Goal: Task Accomplishment & Management: Manage account settings

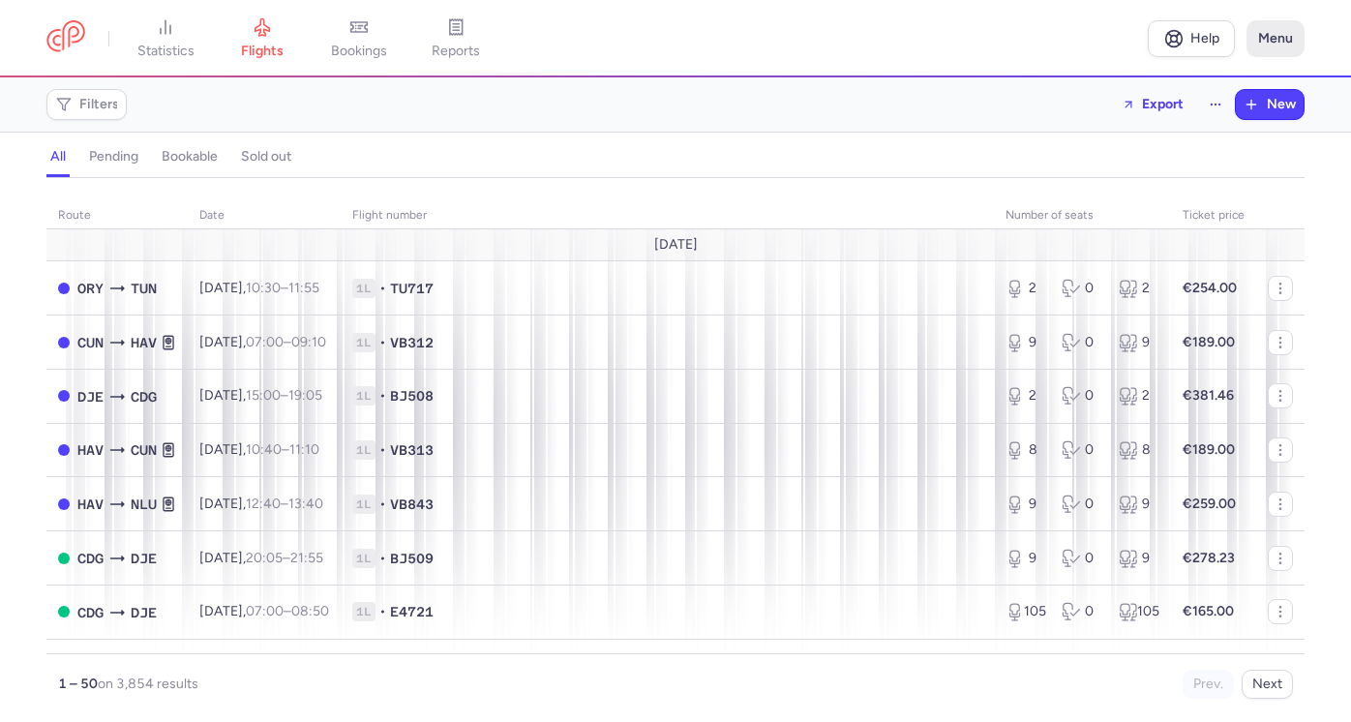
click at [1276, 40] on button "Menu" at bounding box center [1275, 38] width 58 height 37
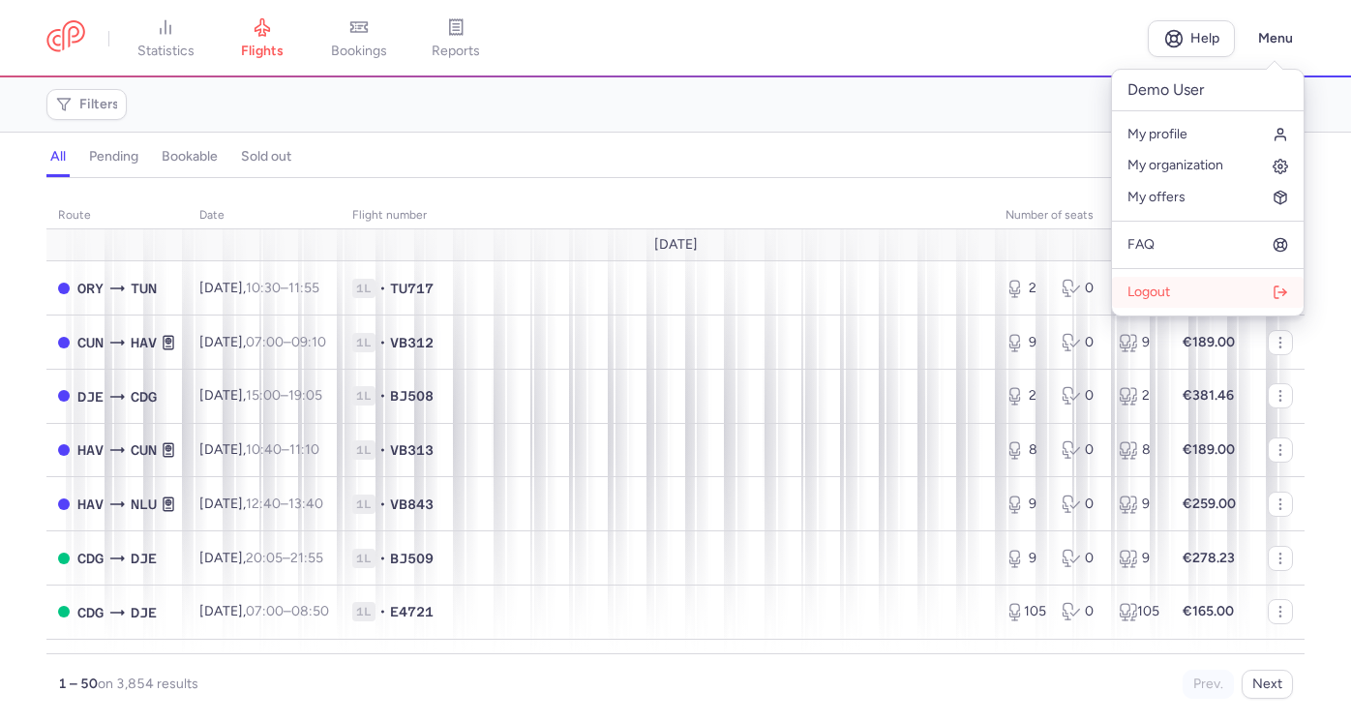
click at [1186, 289] on button "Logout" at bounding box center [1208, 292] width 192 height 31
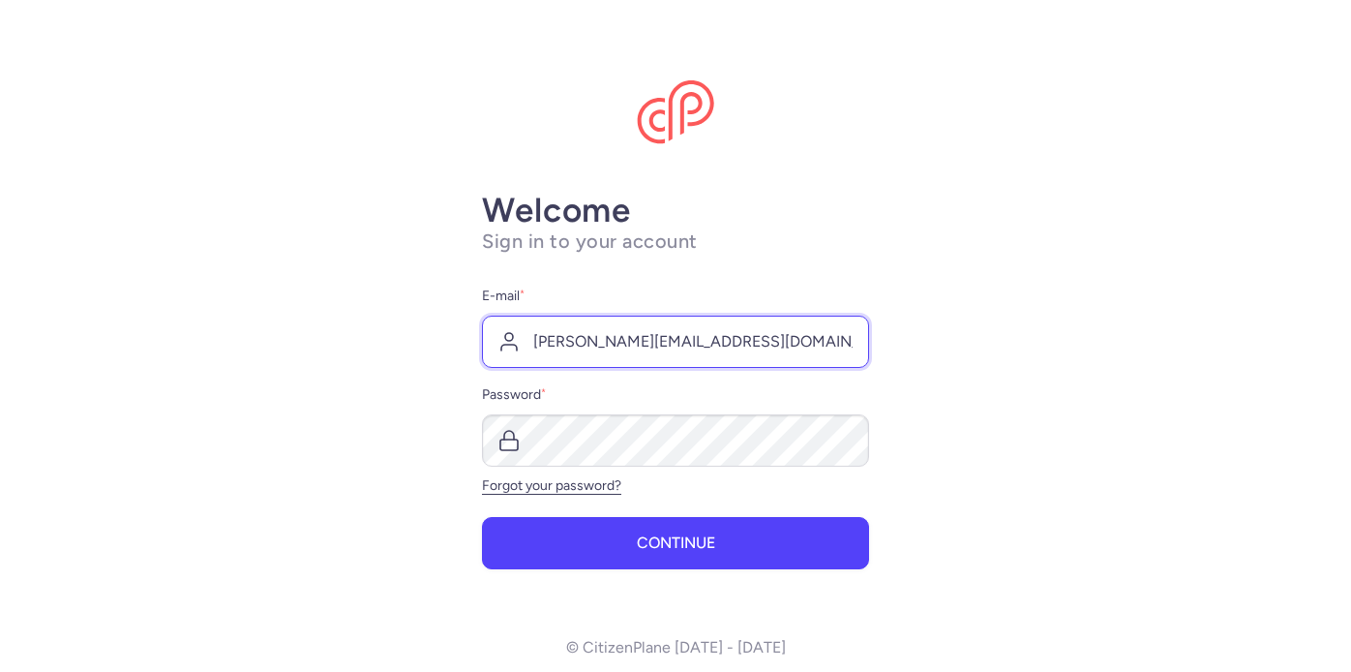
click at [572, 342] on input "[PERSON_NAME][EMAIL_ADDRESS][DOMAIN_NAME]" at bounding box center [675, 341] width 387 height 52
type input "[EMAIL_ADDRESS][DOMAIN_NAME]"
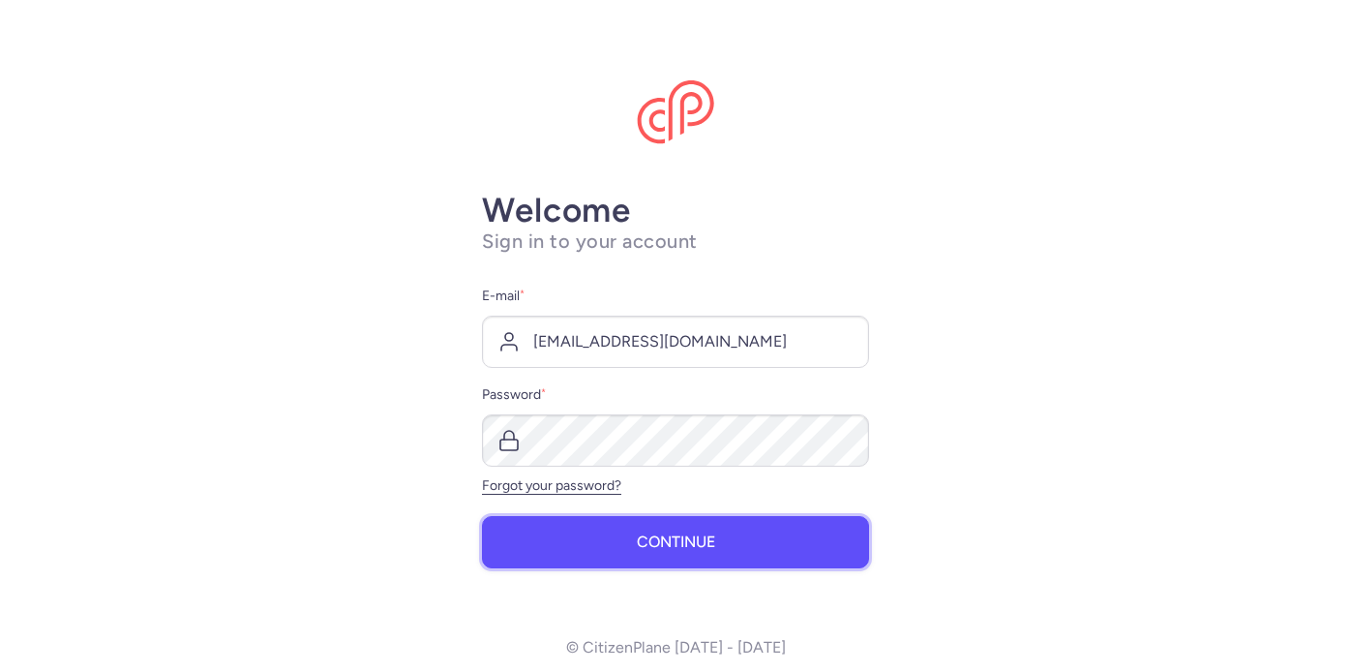
click at [642, 536] on span "Continue" at bounding box center [676, 541] width 78 height 17
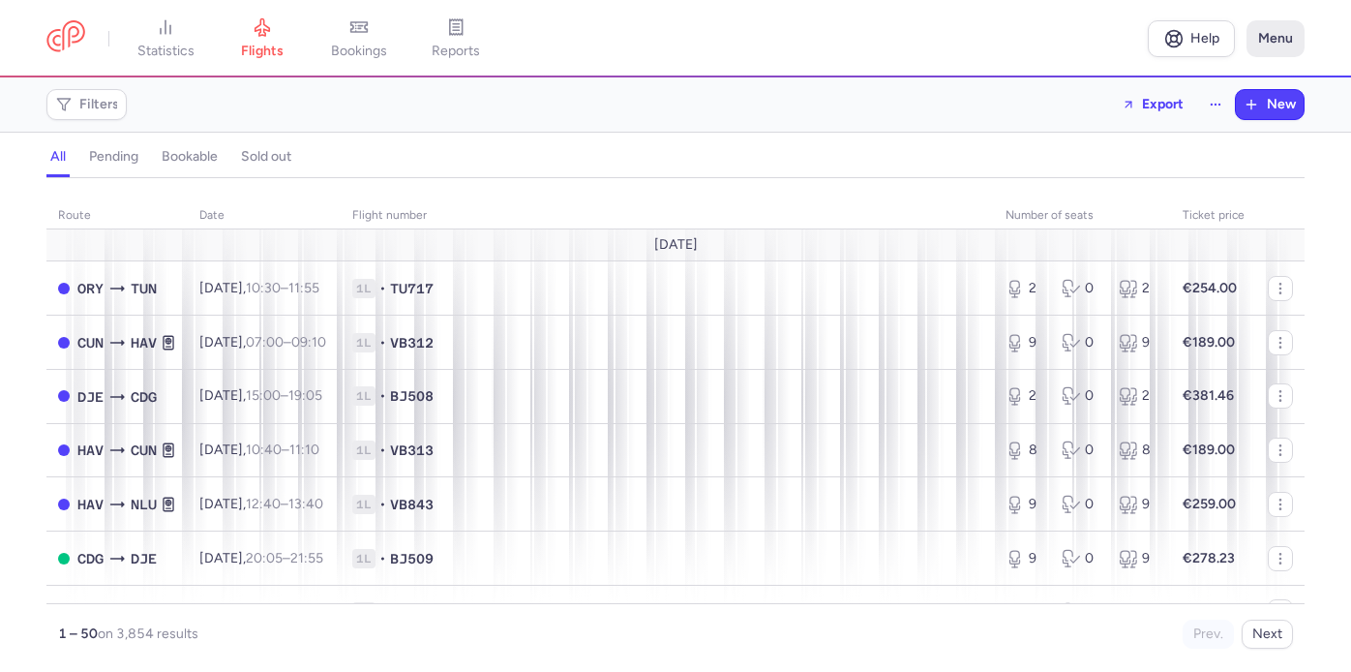
click at [1280, 39] on button "Menu" at bounding box center [1275, 38] width 58 height 37
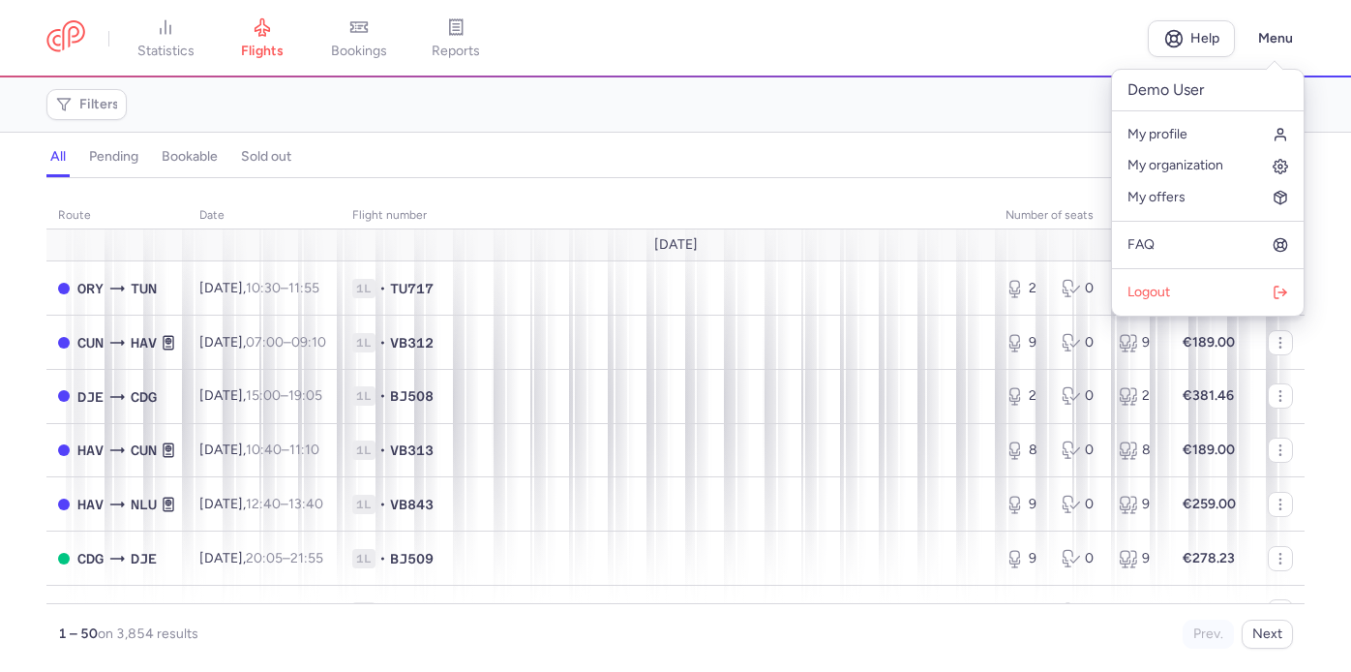
click at [669, 174] on div "all pending bookable sold out" at bounding box center [675, 161] width 1258 height 34
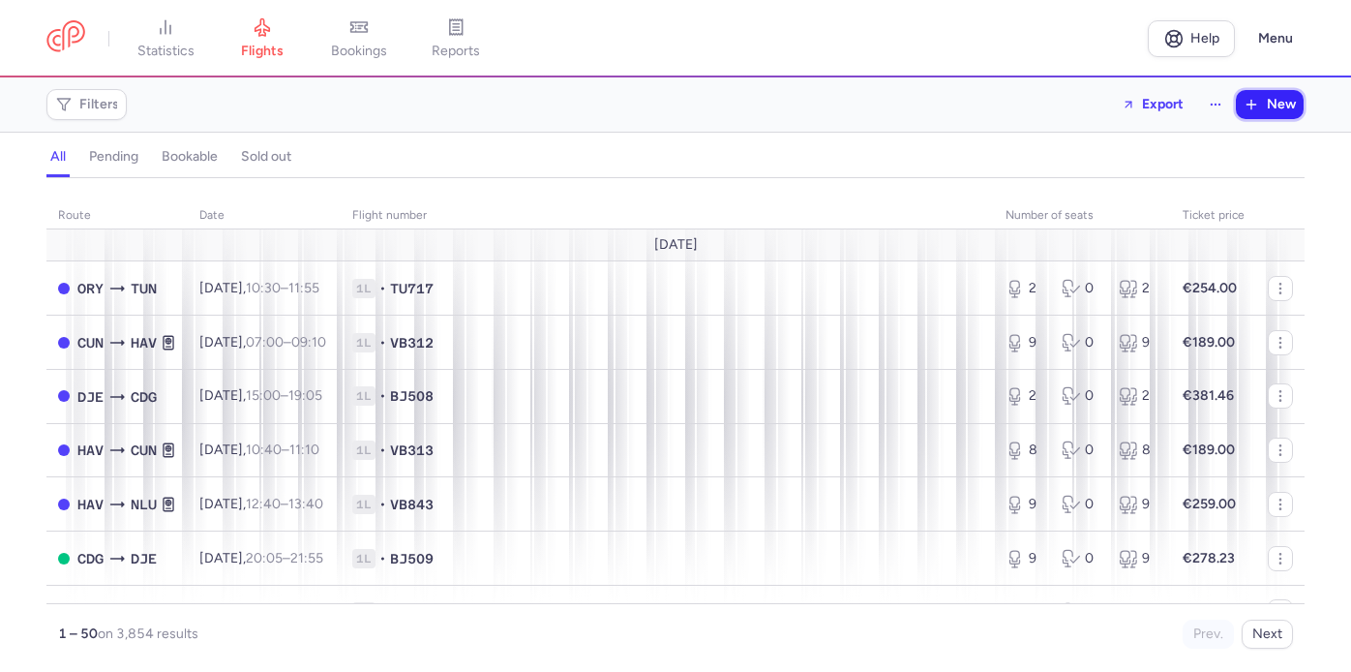
click at [1257, 106] on icon "button" at bounding box center [1250, 104] width 15 height 15
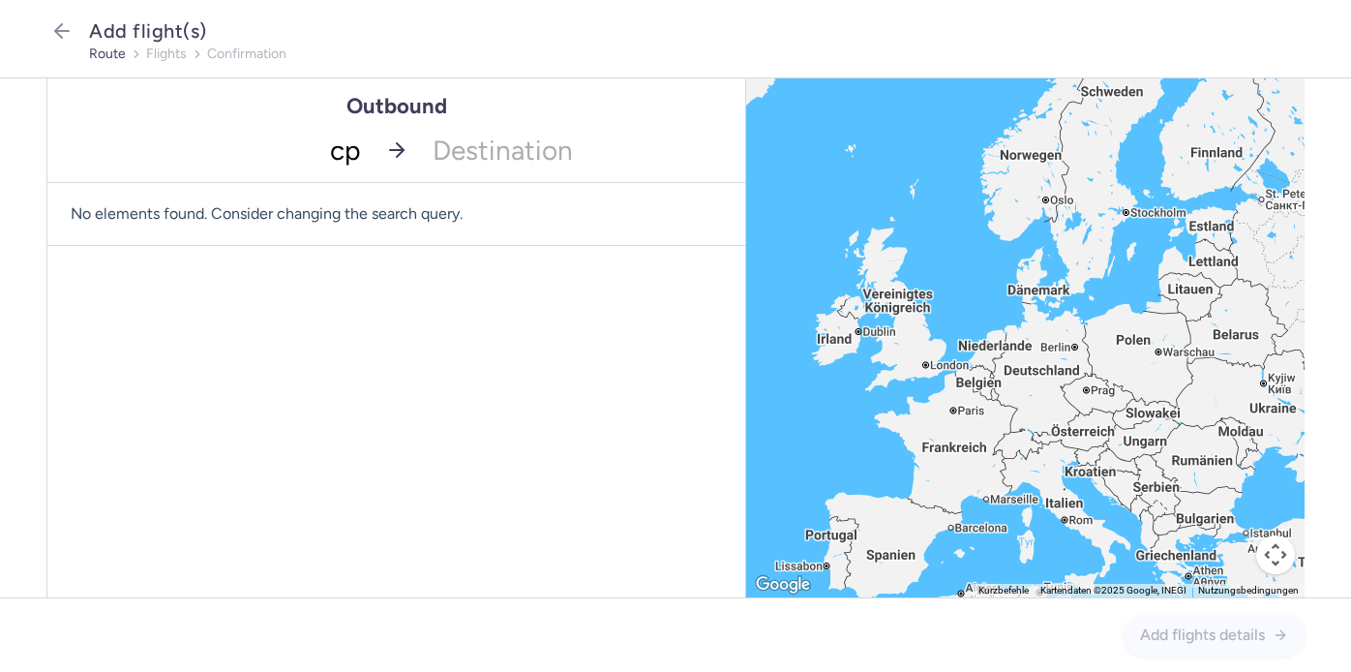
type input "cph"
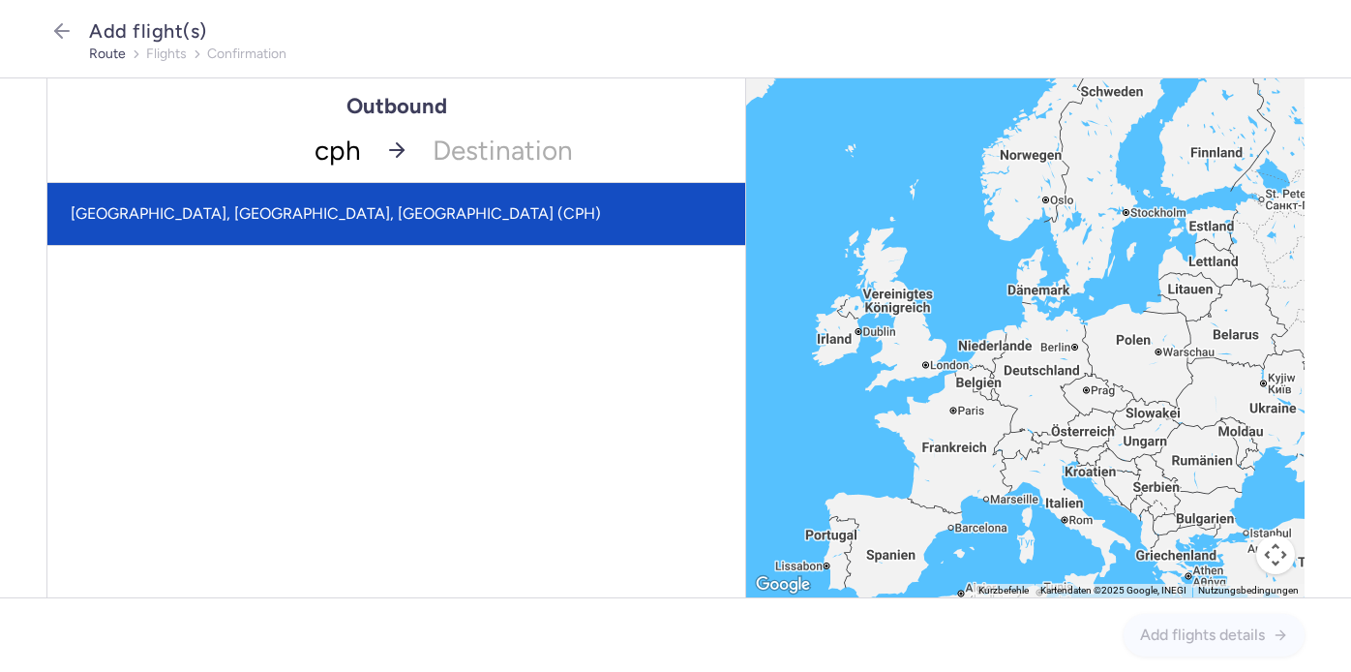
click at [345, 199] on span "[GEOGRAPHIC_DATA], [GEOGRAPHIC_DATA], [GEOGRAPHIC_DATA] (CPH)" at bounding box center [396, 214] width 698 height 62
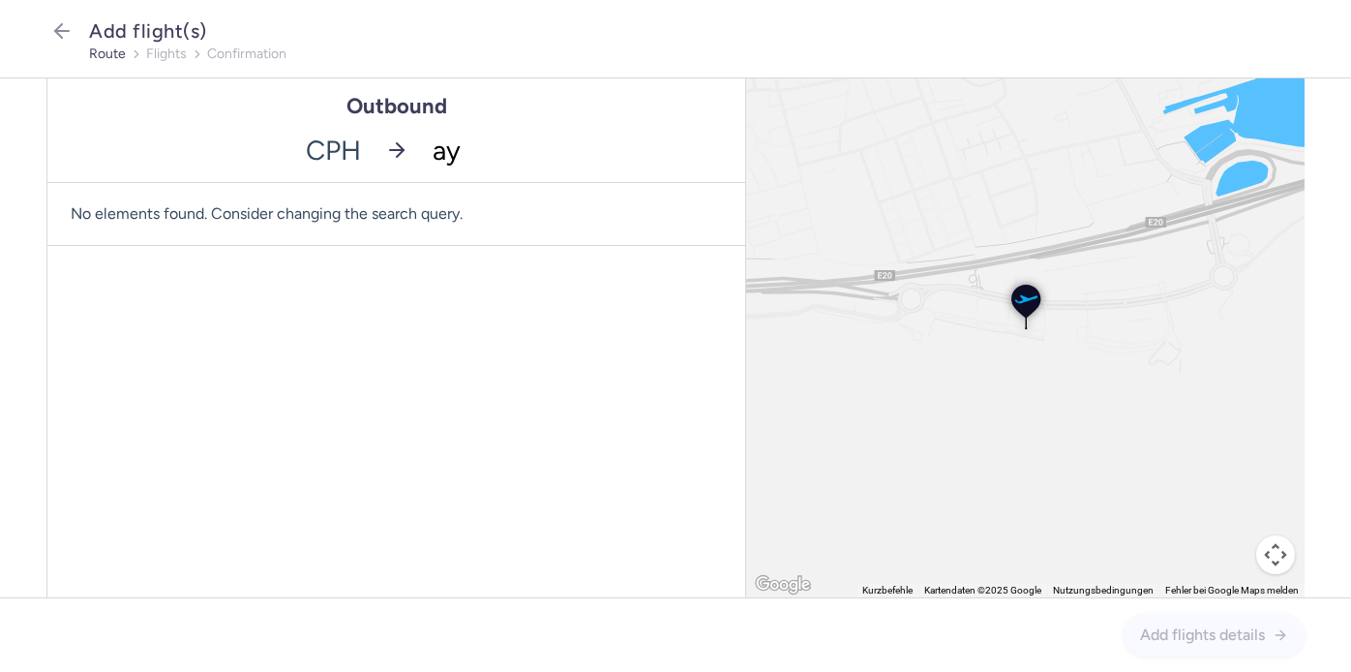
type input "ayt"
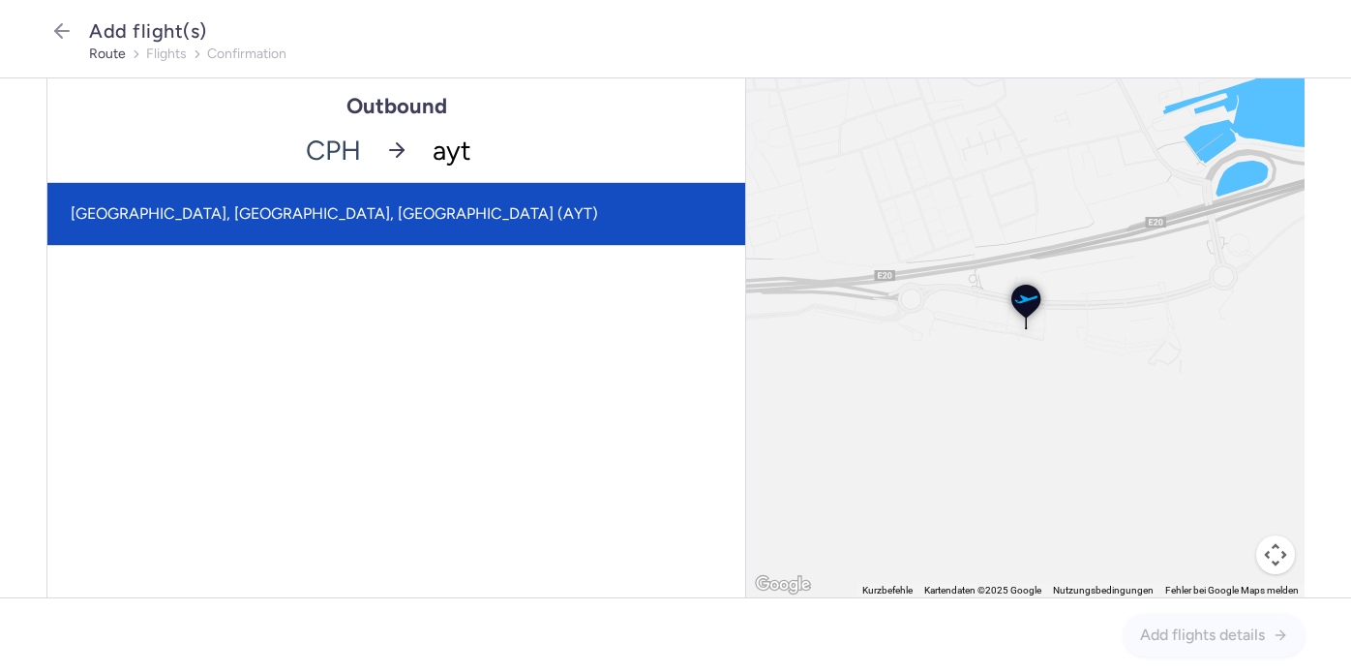
click at [493, 211] on span "[GEOGRAPHIC_DATA], [GEOGRAPHIC_DATA], [GEOGRAPHIC_DATA] (AYT)" at bounding box center [396, 214] width 698 height 62
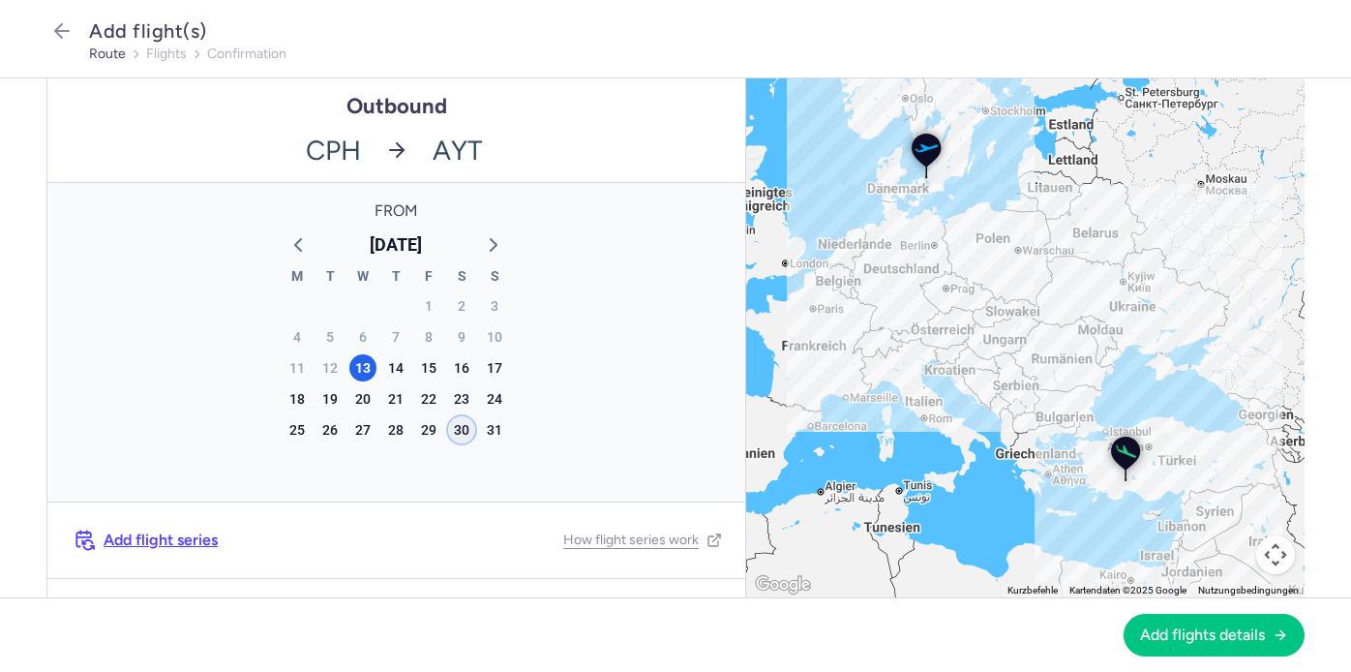
click at [460, 431] on div "30" at bounding box center [461, 429] width 27 height 27
click at [496, 242] on icon "button" at bounding box center [493, 244] width 23 height 23
click at [459, 337] on div "13" at bounding box center [461, 336] width 27 height 27
click at [306, 236] on icon "button" at bounding box center [297, 244] width 23 height 23
click at [502, 234] on icon "button" at bounding box center [493, 244] width 23 height 23
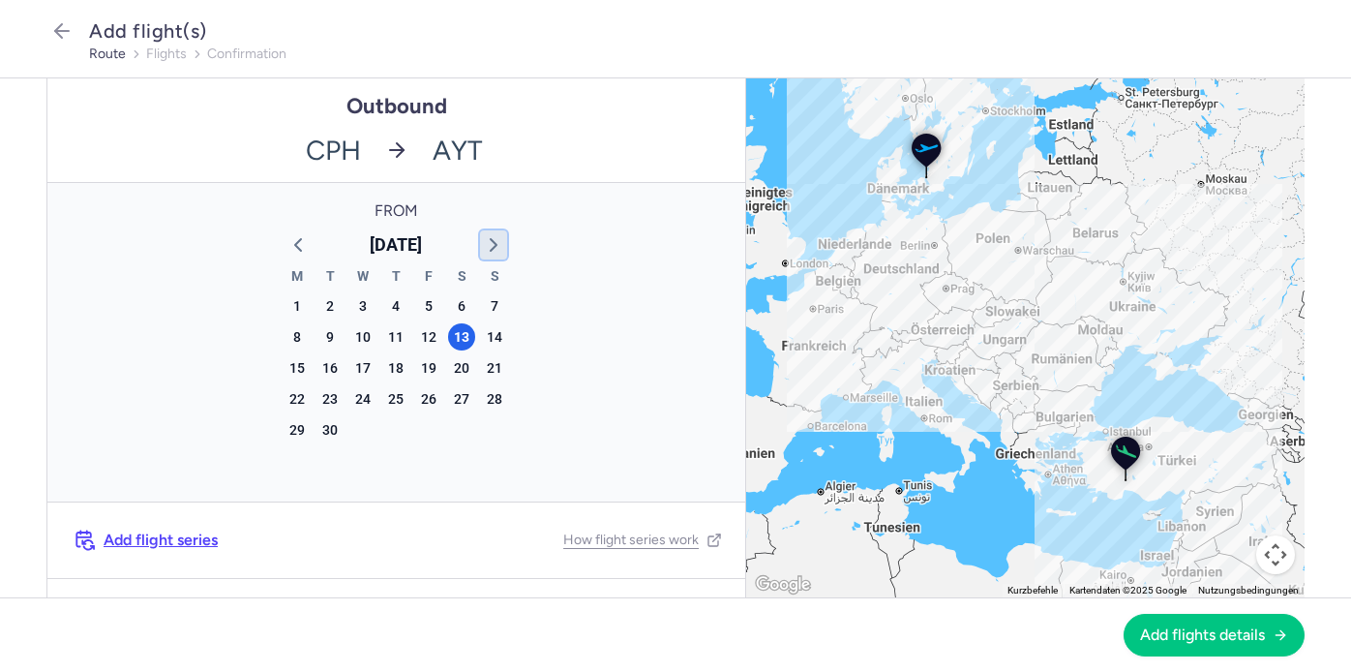
click at [502, 234] on icon "button" at bounding box center [493, 244] width 23 height 23
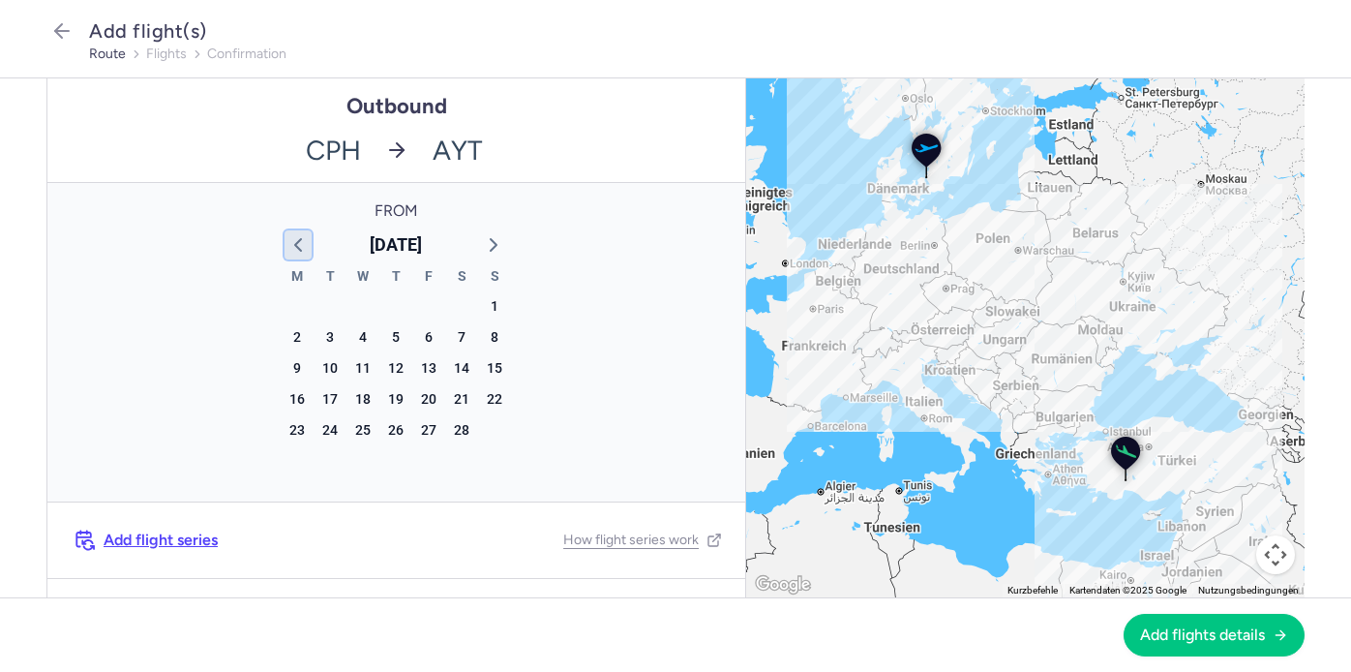
click at [296, 242] on polyline "button" at bounding box center [298, 245] width 6 height 12
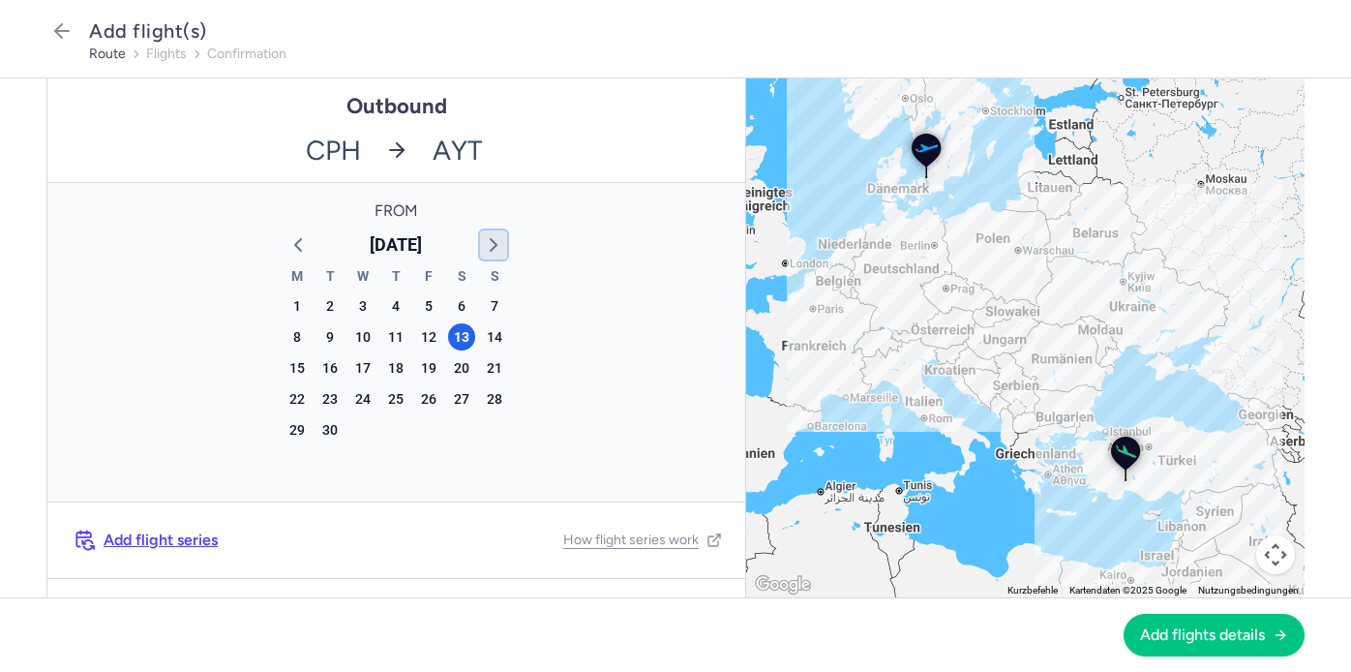
click at [486, 247] on icon "button" at bounding box center [493, 244] width 23 height 23
click at [492, 249] on polyline "button" at bounding box center [494, 245] width 6 height 12
click at [459, 305] on div "1" at bounding box center [461, 305] width 27 height 27
click at [494, 246] on polyline "button" at bounding box center [494, 245] width 6 height 12
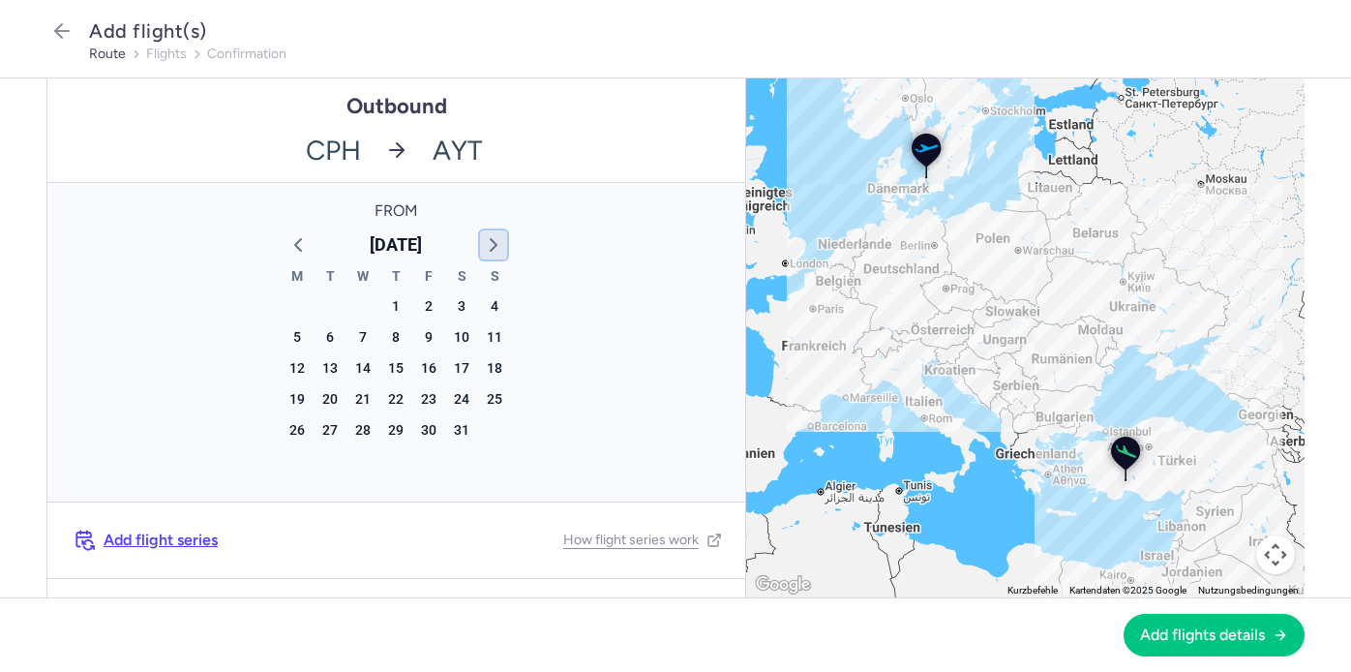
click at [494, 246] on polyline "button" at bounding box center [494, 245] width 6 height 12
click at [462, 429] on div "28" at bounding box center [461, 429] width 27 height 27
click at [150, 538] on span "Add flight series" at bounding box center [161, 539] width 114 height 17
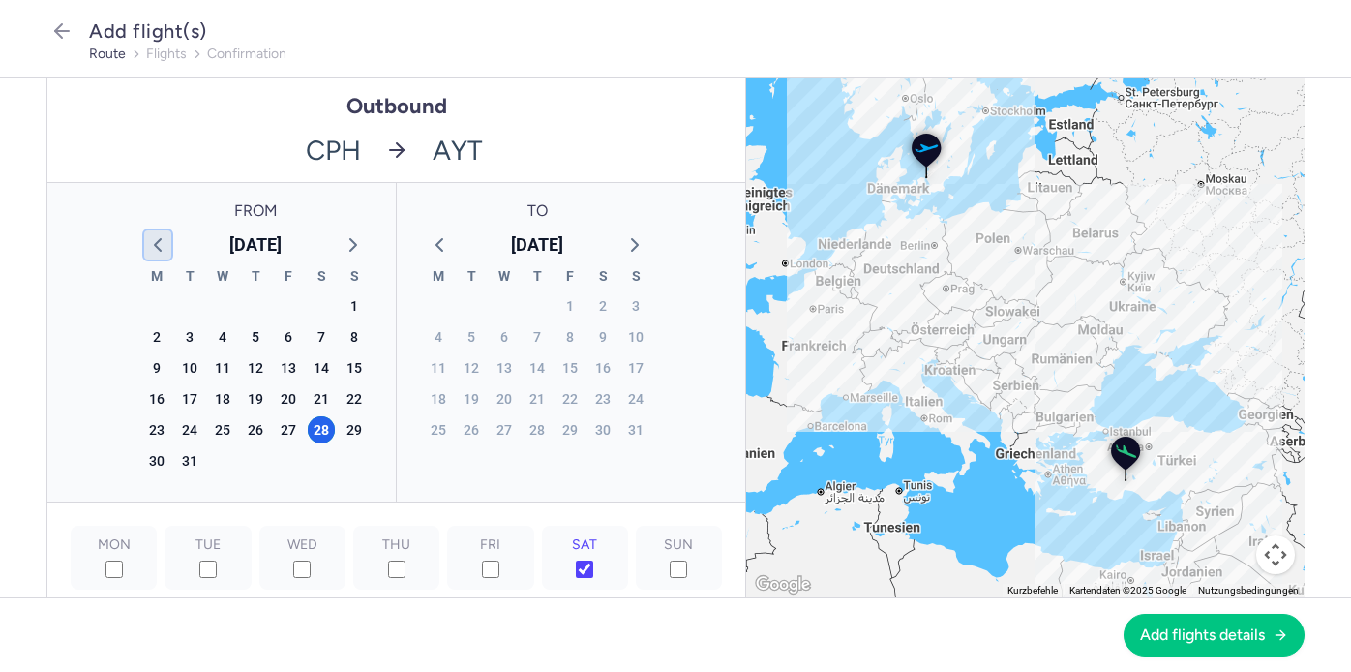
click at [160, 242] on icon "button" at bounding box center [157, 244] width 23 height 23
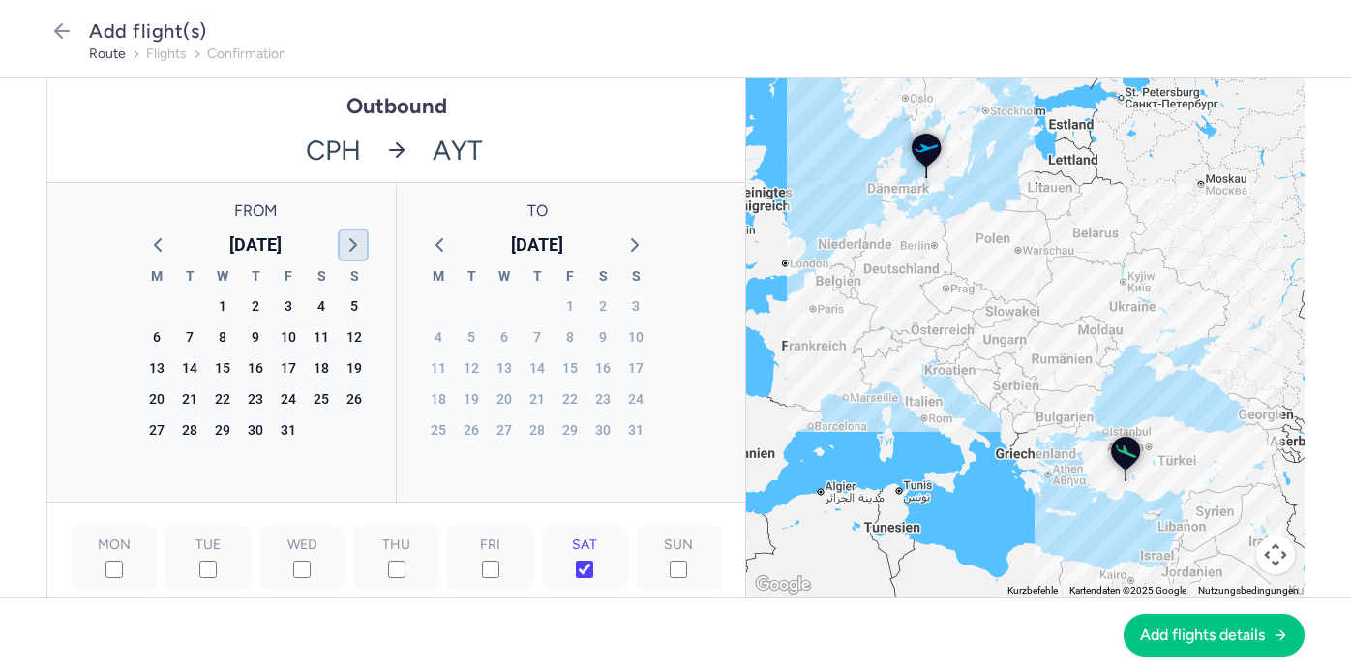
click at [354, 244] on polyline "button" at bounding box center [353, 245] width 6 height 12
click at [321, 304] on div "1" at bounding box center [321, 305] width 27 height 27
click at [645, 244] on icon "button" at bounding box center [634, 244] width 23 height 23
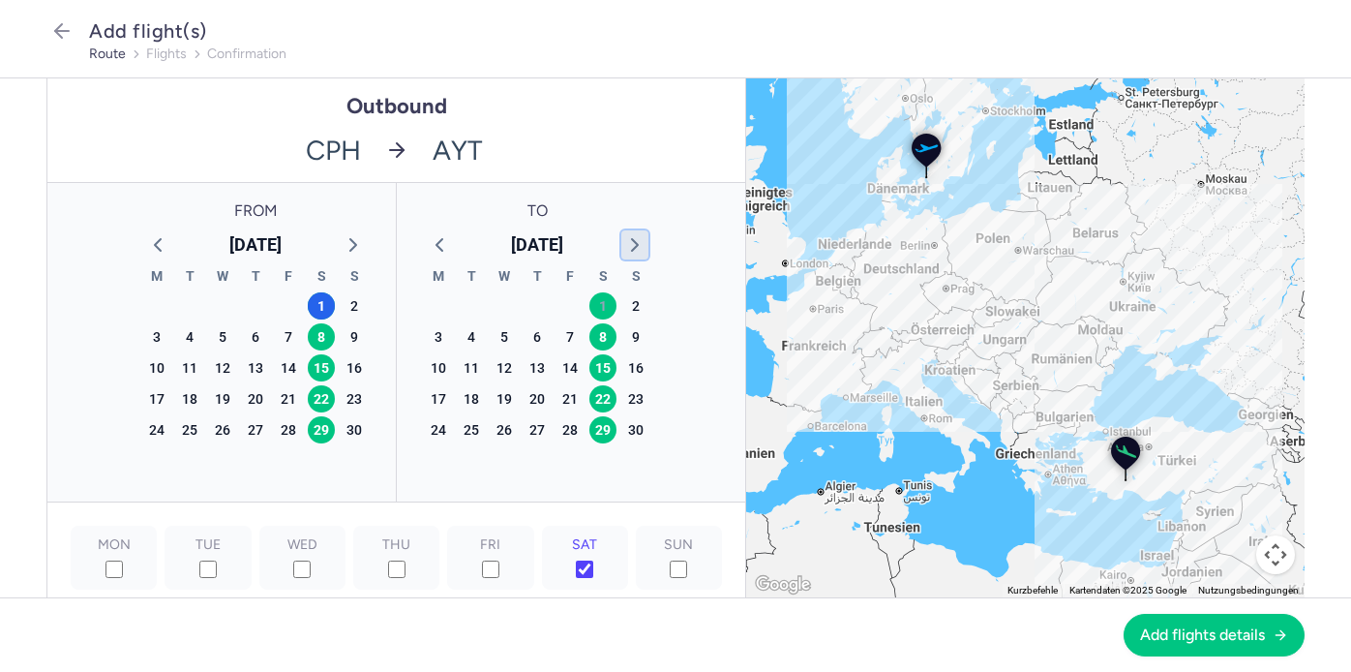
click at [645, 244] on icon "button" at bounding box center [634, 244] width 23 height 23
click at [645, 245] on icon "button" at bounding box center [634, 244] width 23 height 23
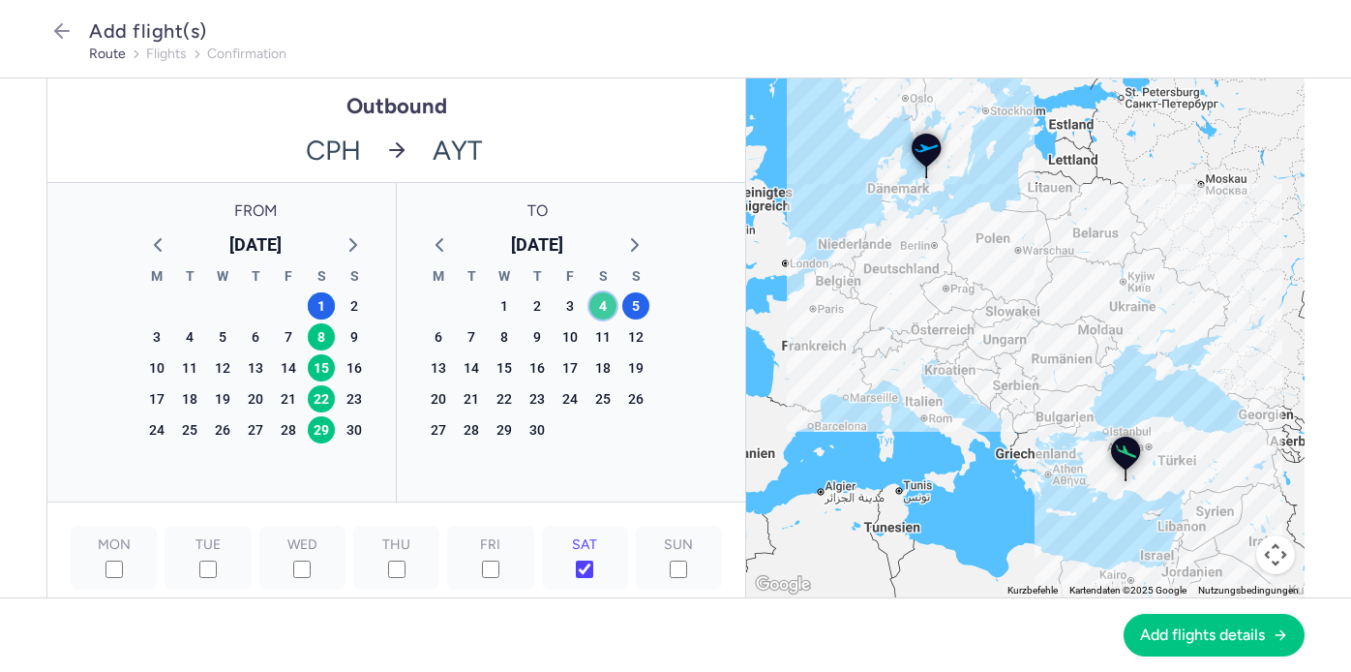
click at [598, 306] on div "4" at bounding box center [602, 305] width 27 height 27
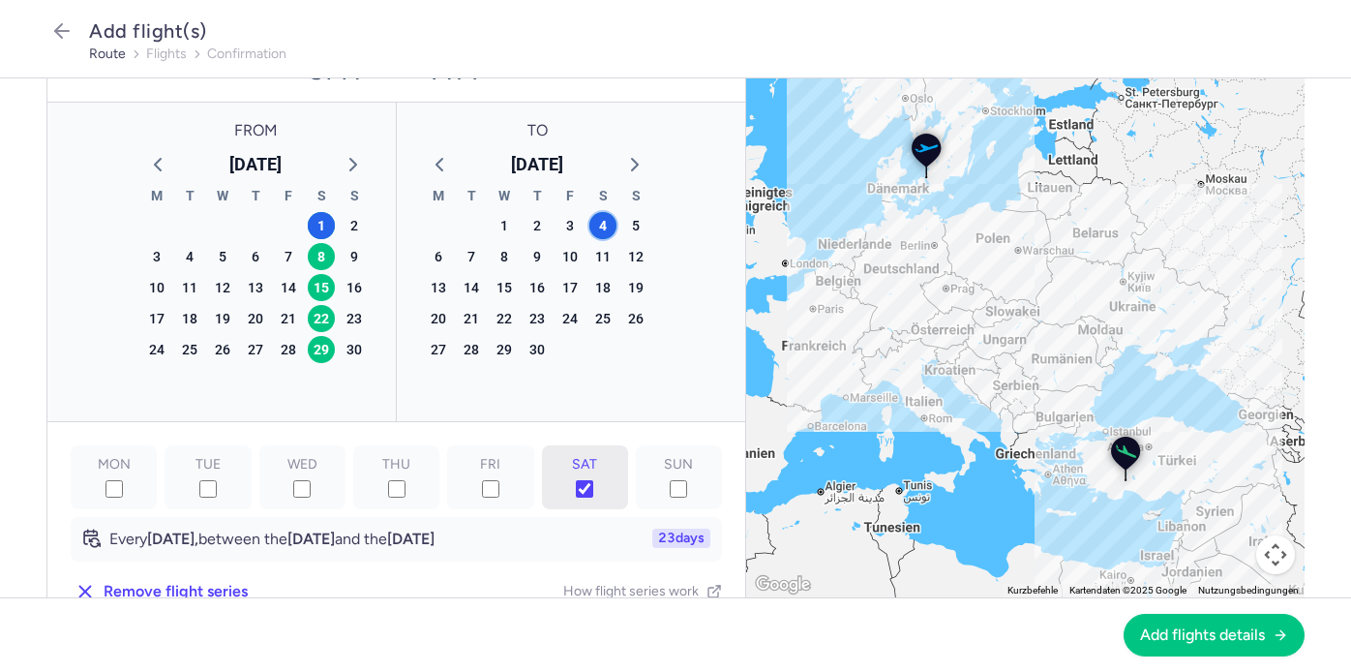
scroll to position [102, 0]
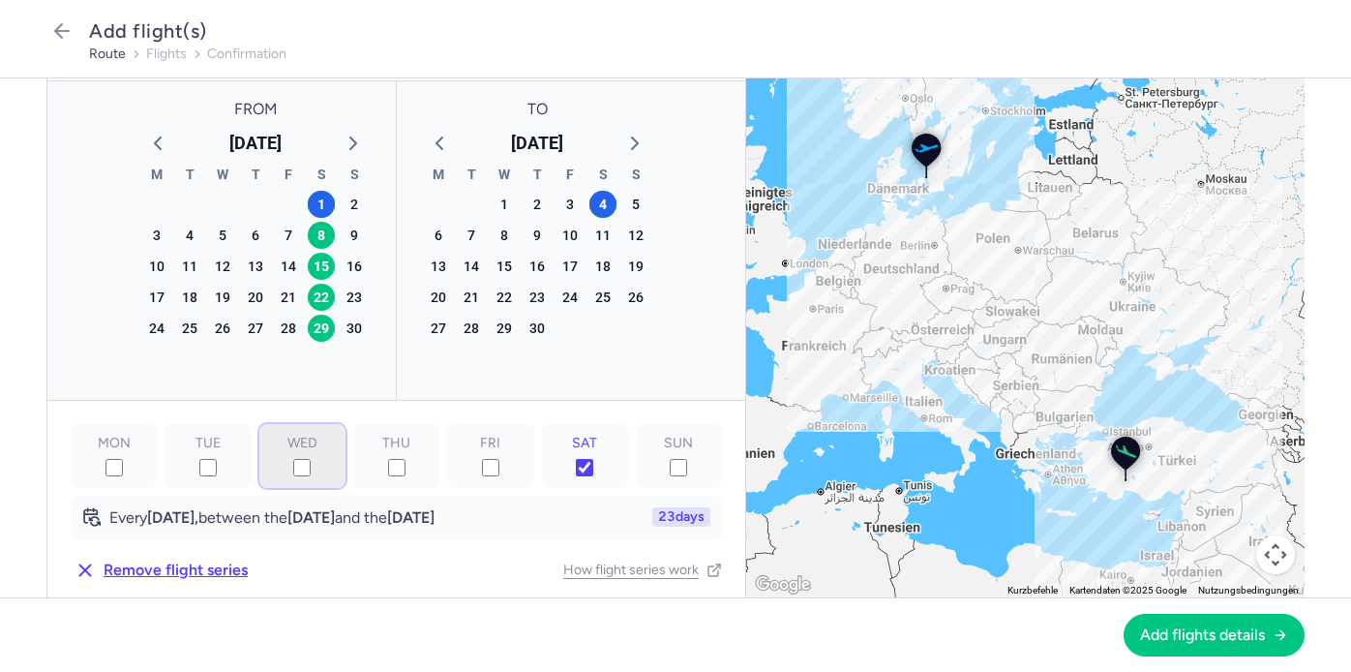
click at [302, 472] on input "WED" at bounding box center [301, 467] width 17 height 17
click at [303, 472] on input "WED" at bounding box center [301, 467] width 17 height 17
checkbox input "false"
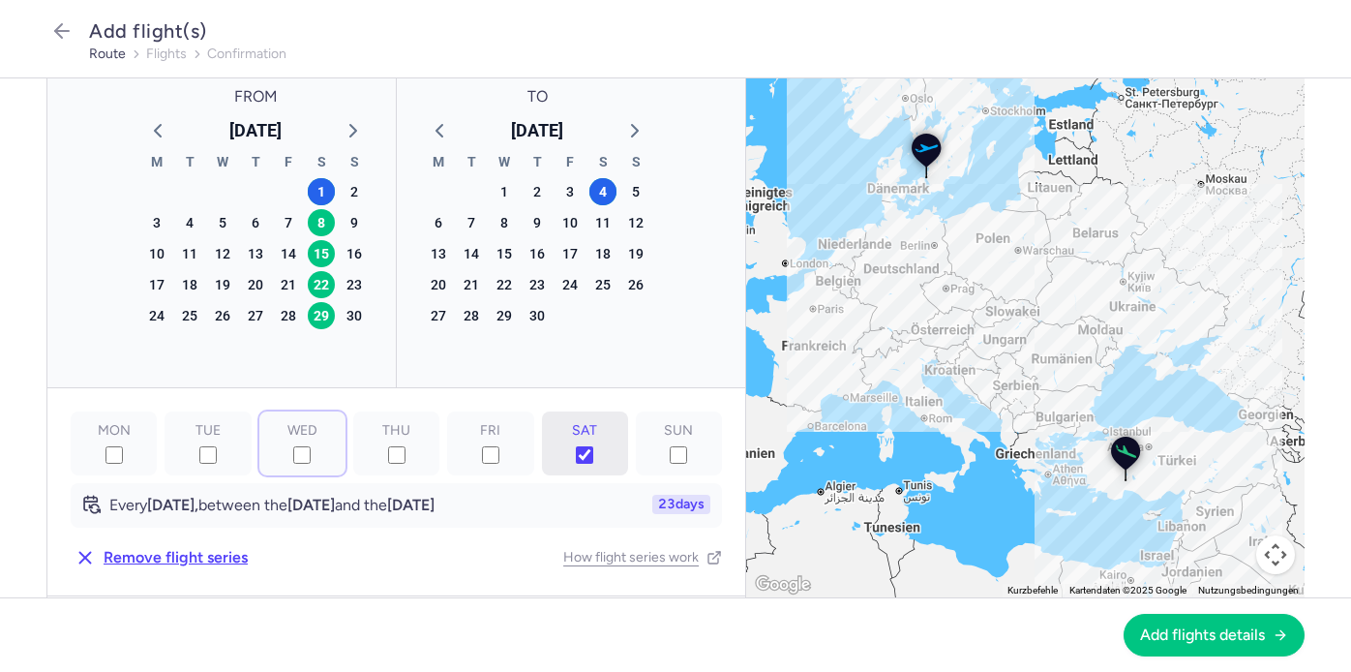
scroll to position [109, 0]
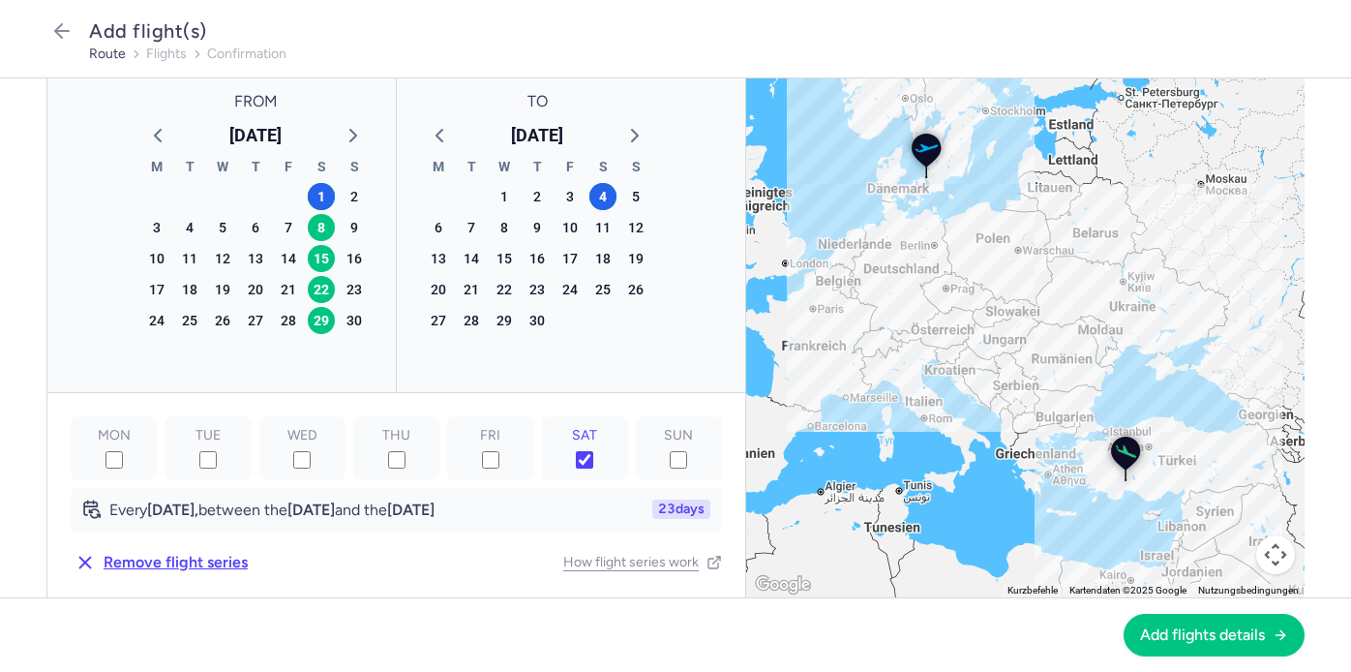
click at [664, 510] on span "23" at bounding box center [666, 508] width 17 height 15
click at [1162, 636] on span "Add flights details" at bounding box center [1202, 633] width 125 height 17
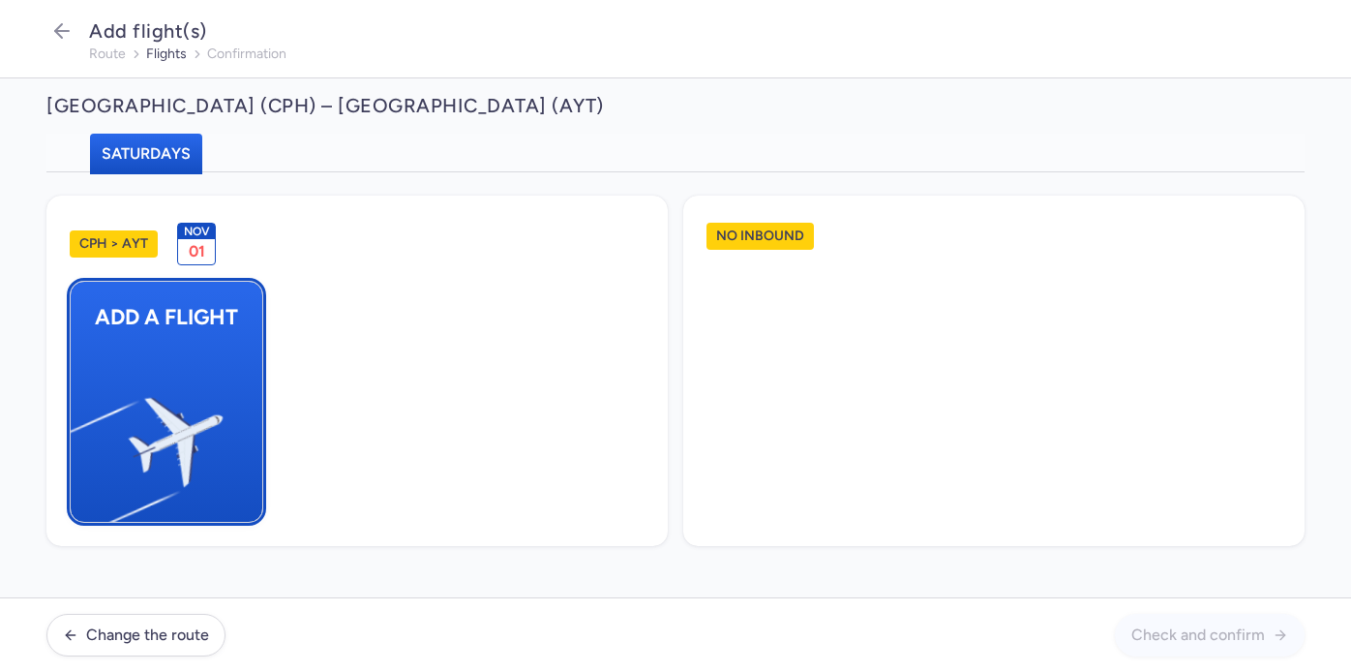
click at [168, 335] on img "button" at bounding box center [80, 434] width 327 height 300
select select "23"
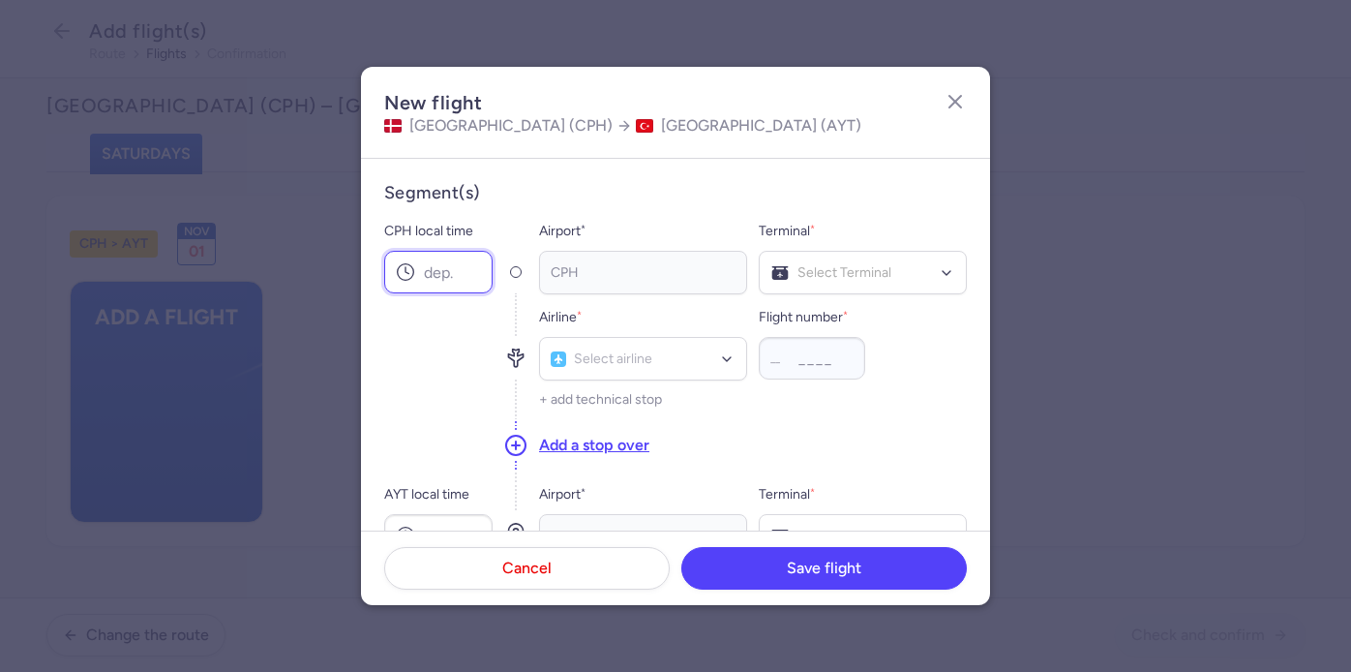
click at [419, 268] on input "CPH local time" at bounding box center [438, 272] width 108 height 43
type input "09:00"
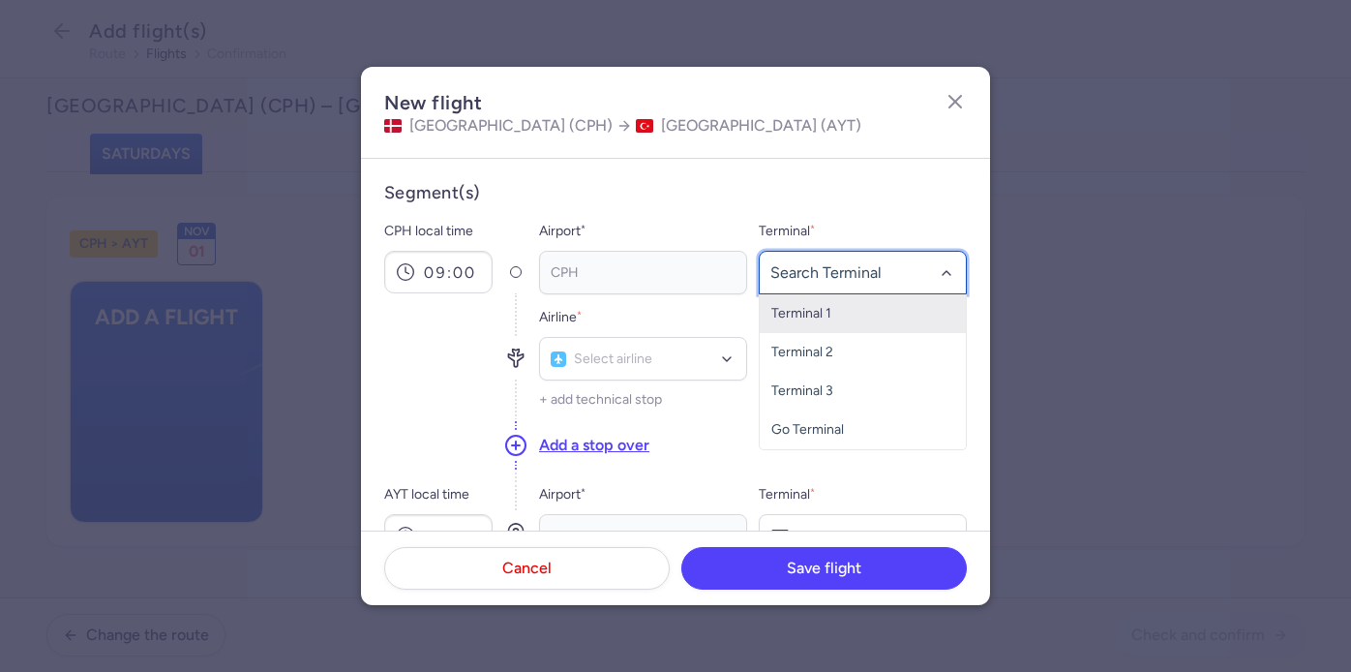
click at [848, 312] on span "Terminal 1" at bounding box center [863, 313] width 206 height 39
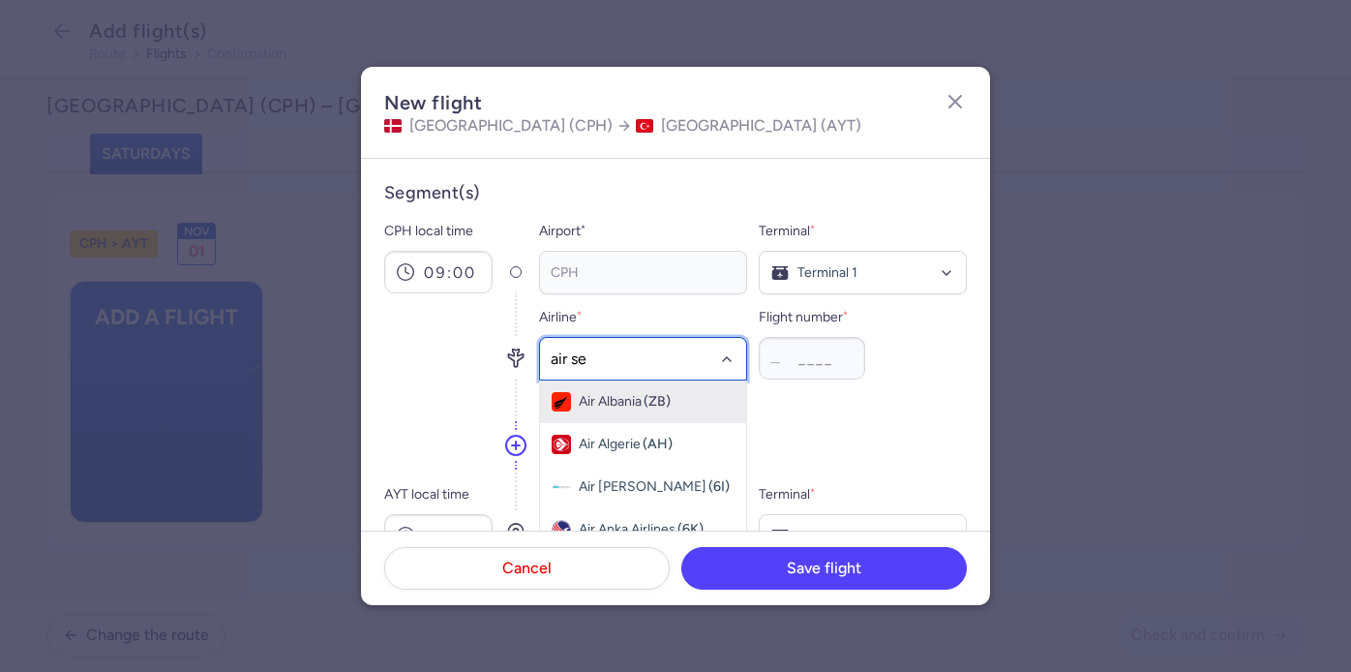
type input "air sev"
click at [677, 394] on div "Air Seven (CAT)" at bounding box center [643, 401] width 183 height 19
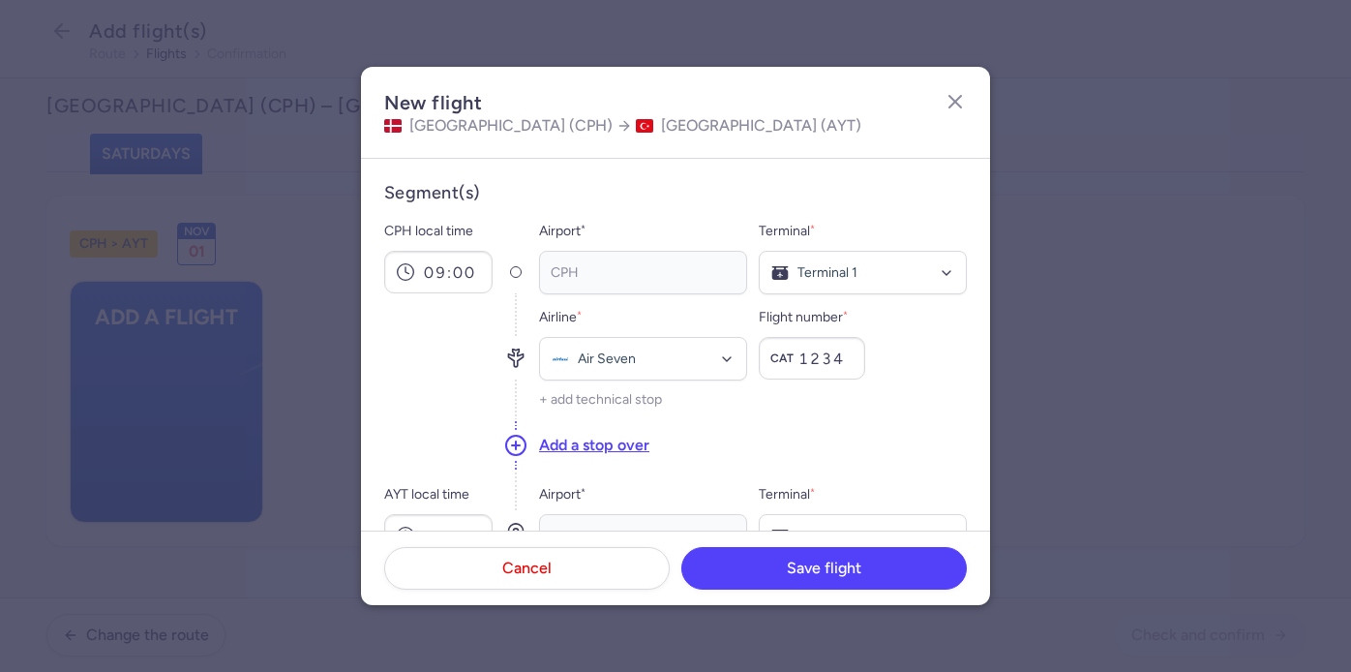
type input "1234"
click at [866, 435] on div "Add a stop over" at bounding box center [753, 445] width 428 height 52
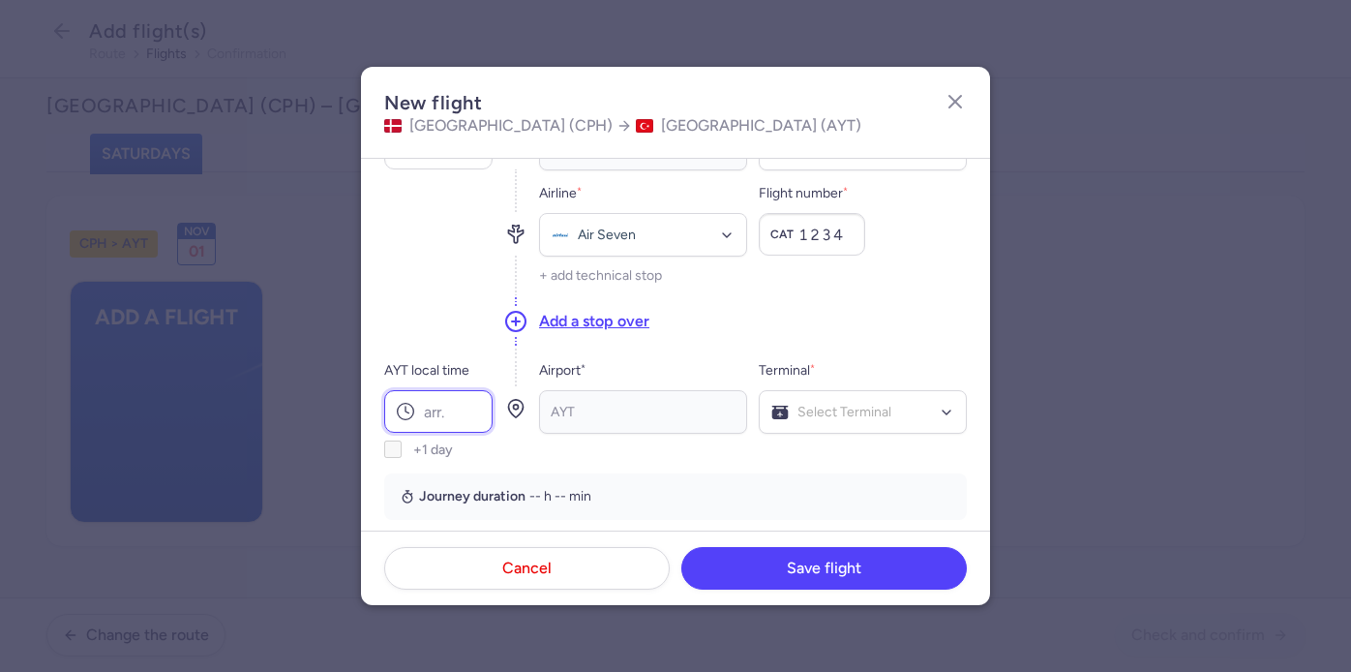
click at [446, 420] on input "AYT local time" at bounding box center [438, 411] width 108 height 43
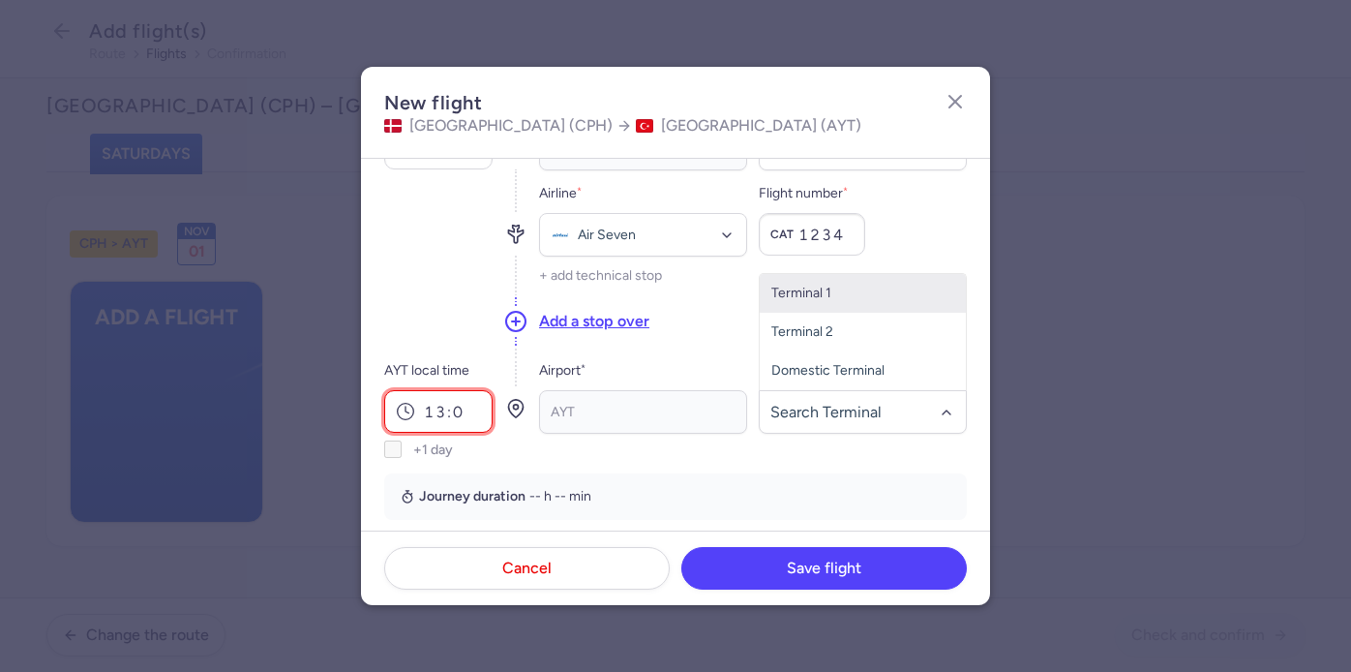
click at [457, 412] on input "13:0" at bounding box center [438, 411] width 108 height 43
click at [434, 408] on input "13:0" at bounding box center [438, 411] width 108 height 43
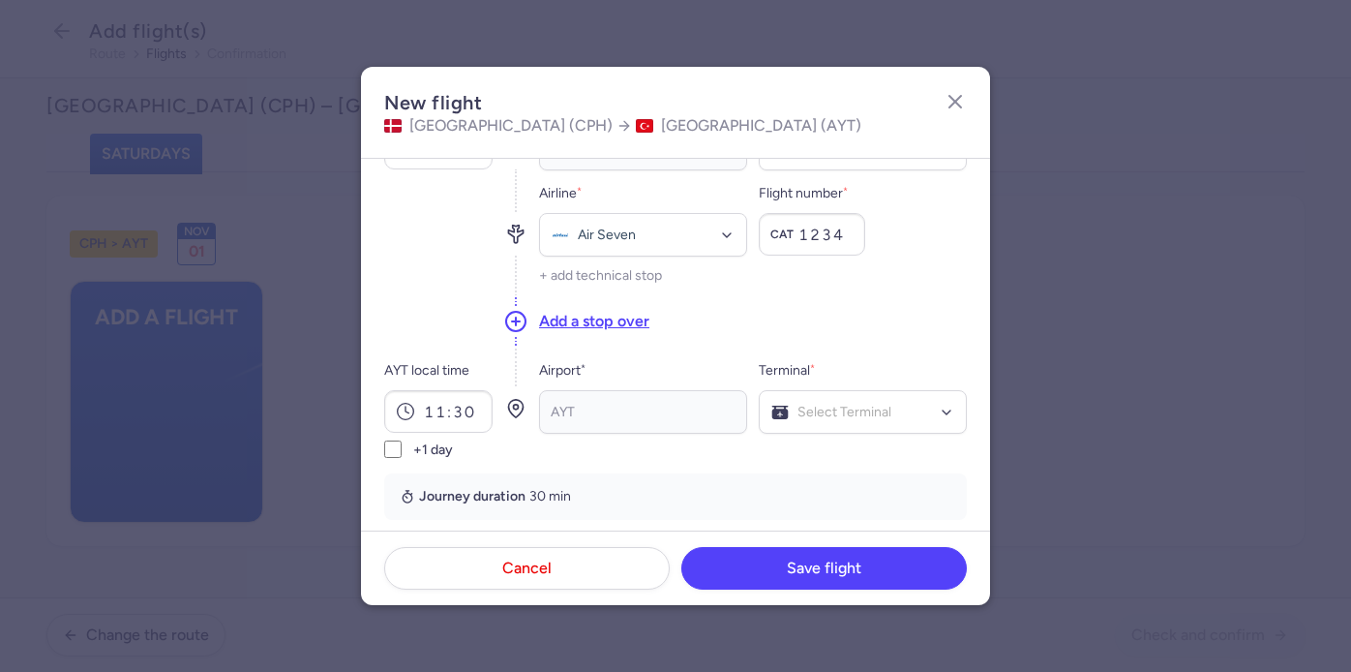
click at [513, 451] on div at bounding box center [515, 408] width 23 height 99
click at [442, 412] on input "11:30" at bounding box center [438, 411] width 108 height 43
type input "13:30"
click at [591, 448] on div "Airport * AYT Terminal * Select Terminal" at bounding box center [753, 408] width 428 height 99
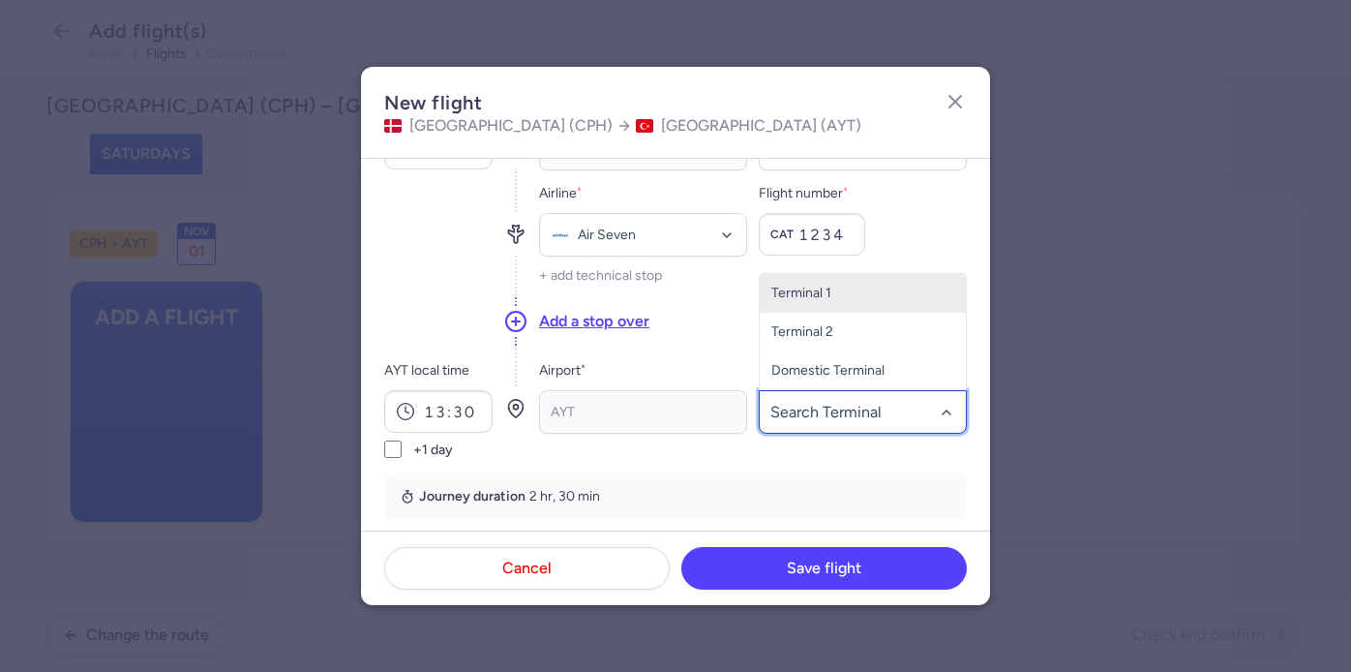
click at [846, 295] on span "Terminal 1" at bounding box center [863, 293] width 206 height 39
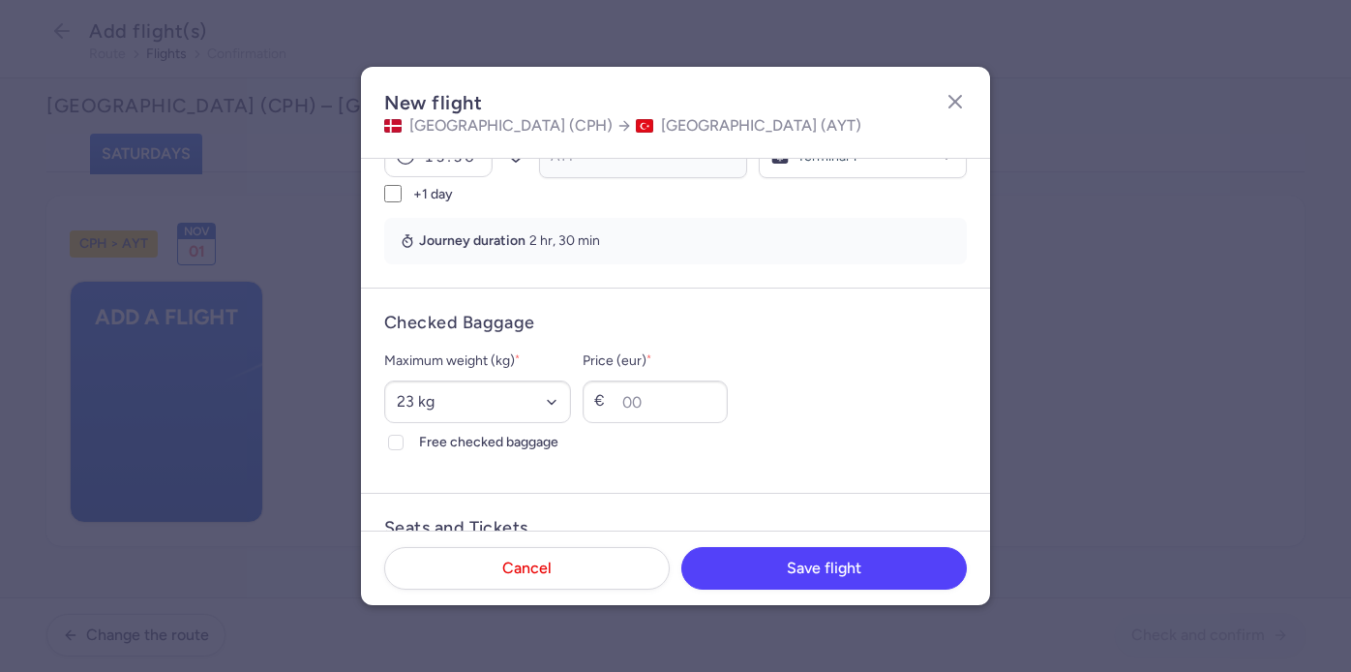
scroll to position [389, 0]
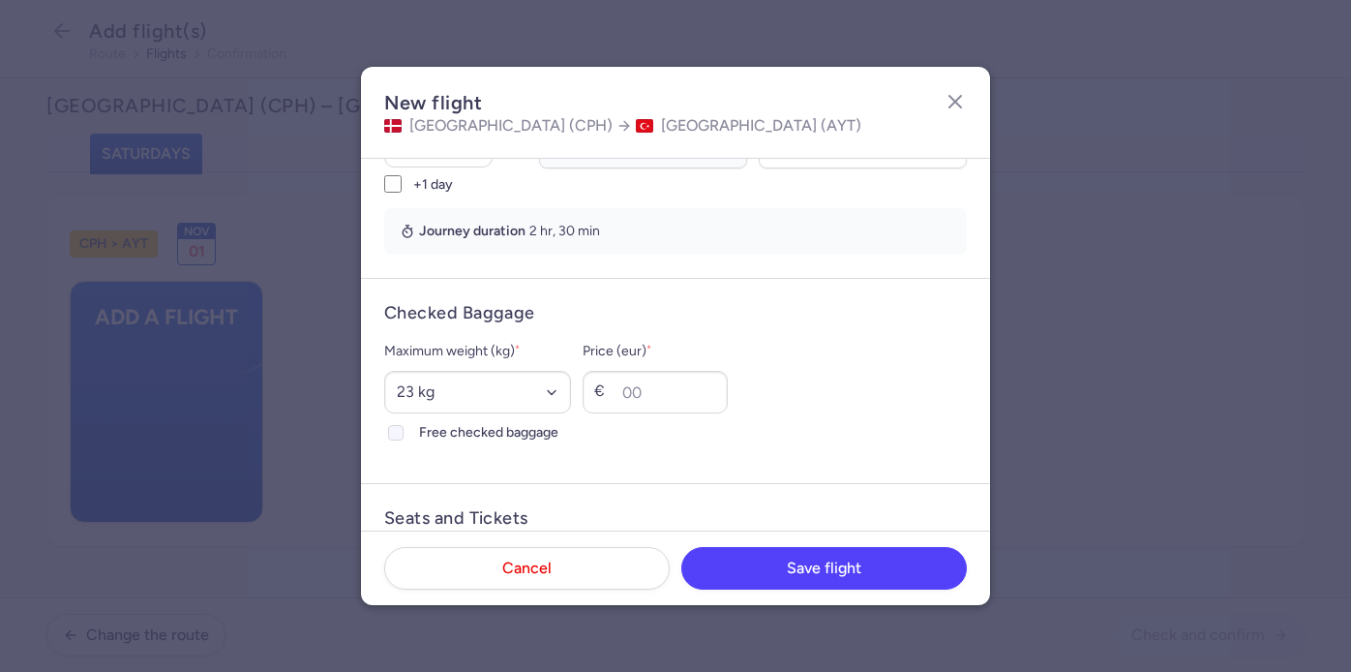
click at [428, 437] on span "Free checked baggage" at bounding box center [495, 432] width 152 height 23
click at [403, 437] on input "Free checked baggage" at bounding box center [395, 432] width 15 height 15
checkbox input "true"
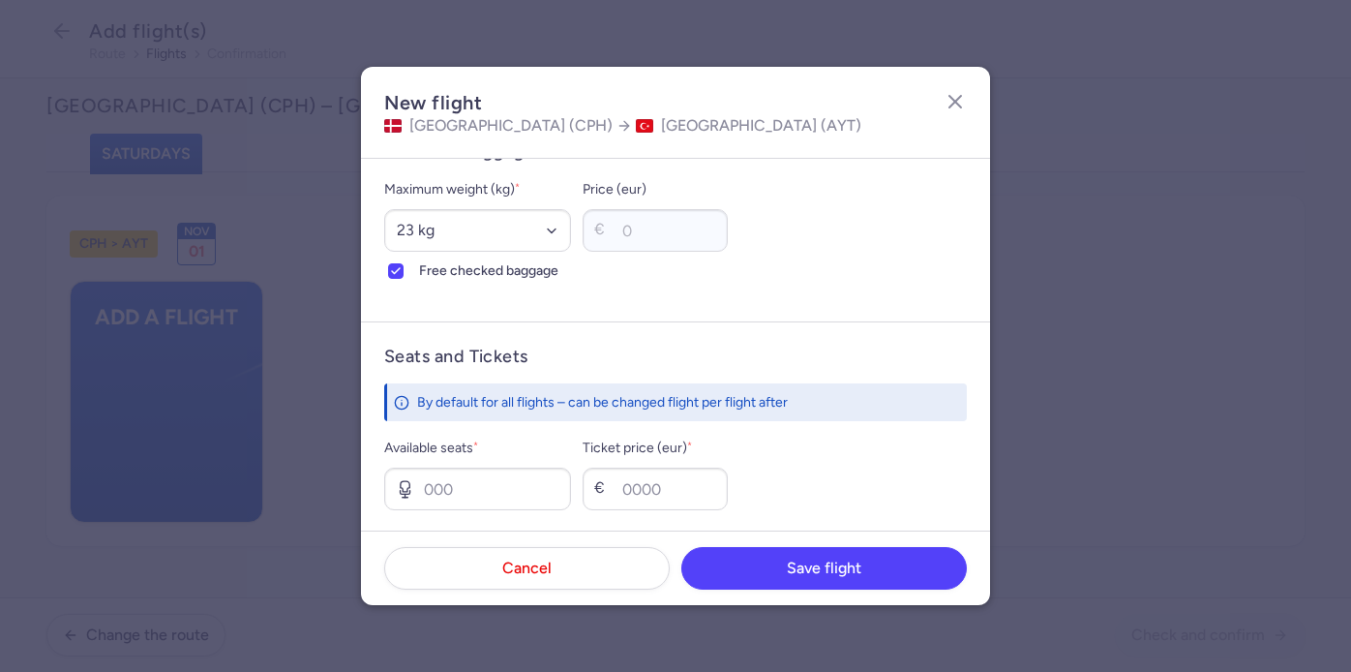
scroll to position [567, 0]
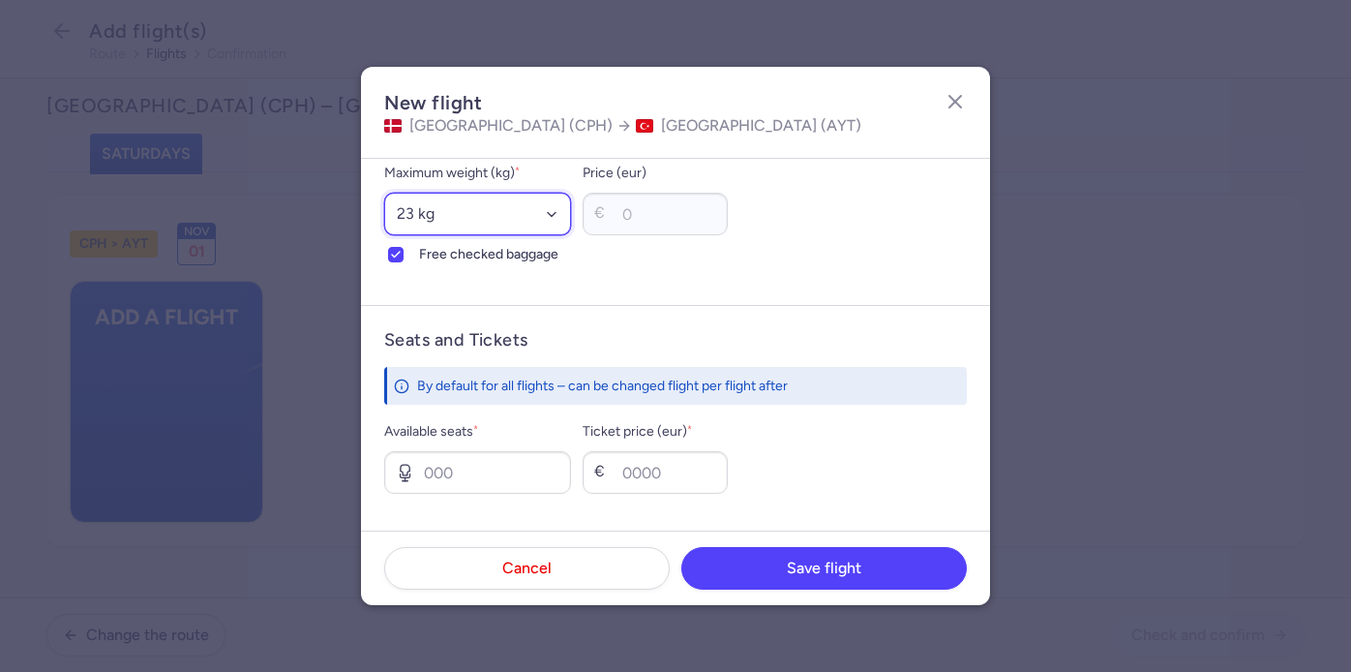
click at [468, 213] on select "Select an option 15 kg 16 kg 17 kg 18 kg 19 kg 20 kg 21 kg 22 kg 23 kg 24 kg 25…" at bounding box center [477, 214] width 187 height 43
click at [640, 299] on form "Checked Baggage Maximum weight (kg) * Select an option 15 kg 16 kg 17 kg 18 kg …" at bounding box center [675, 202] width 629 height 205
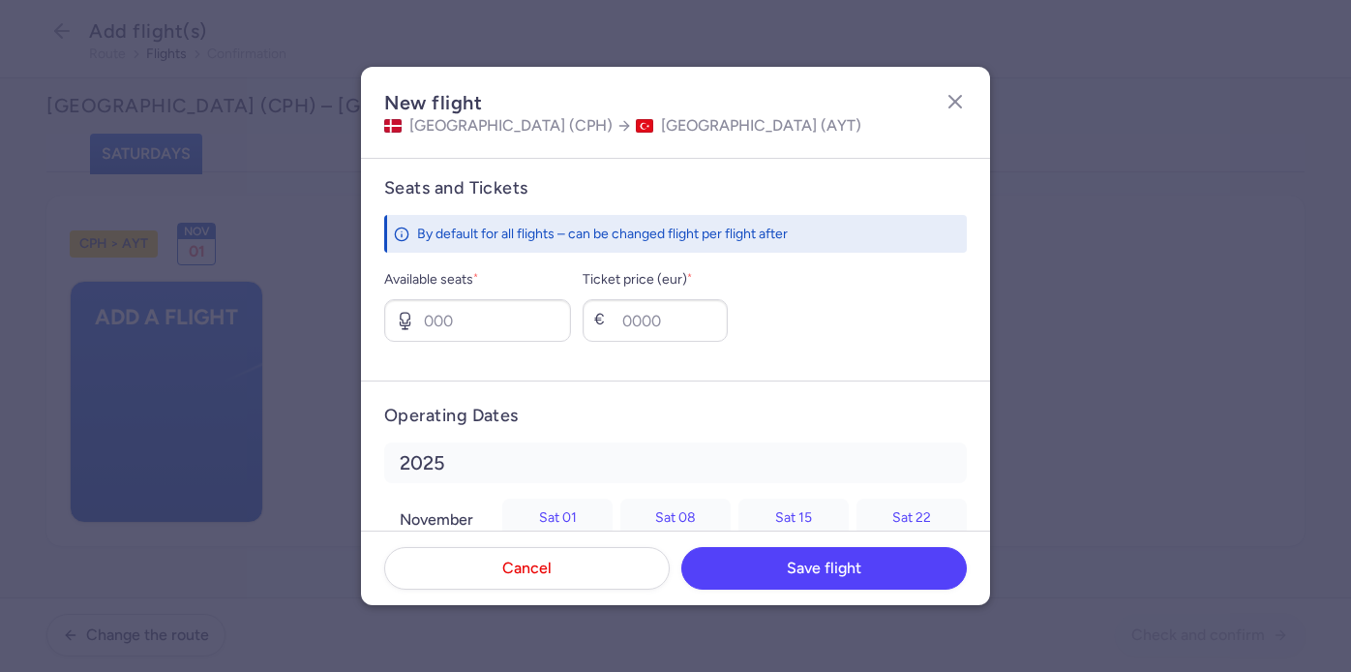
scroll to position [727, 0]
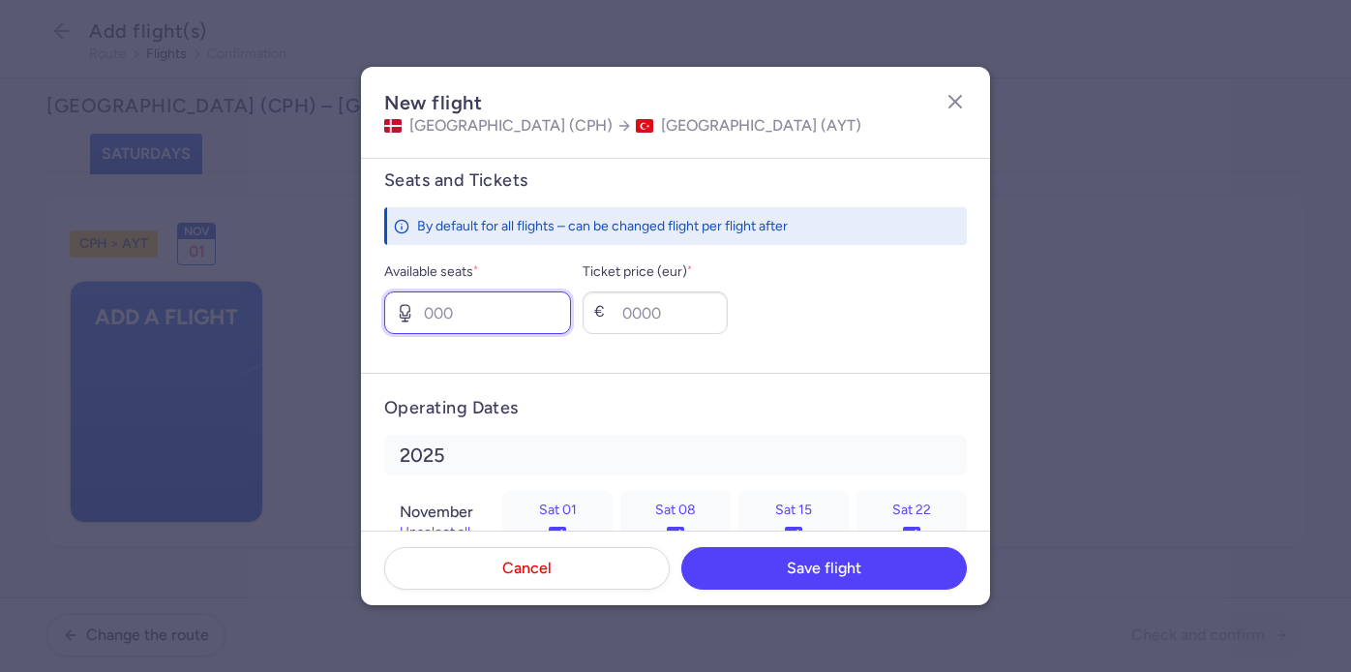
click at [435, 320] on input "Available seats *" at bounding box center [477, 312] width 187 height 43
type input "0"
click at [576, 372] on form "Seats and Tickets By default for all flights – can be changed flight per flight…" at bounding box center [675, 258] width 629 height 227
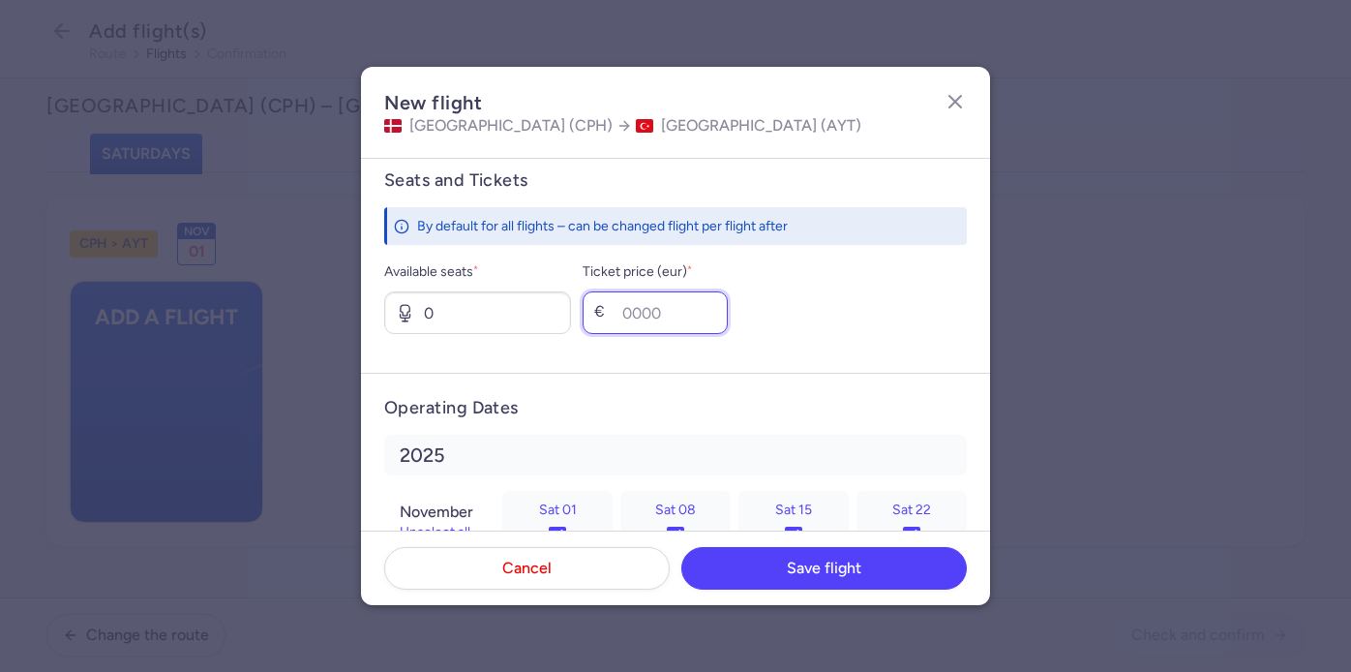
click at [656, 308] on input "Ticket price (eur) *" at bounding box center [654, 312] width 145 height 43
type input "150"
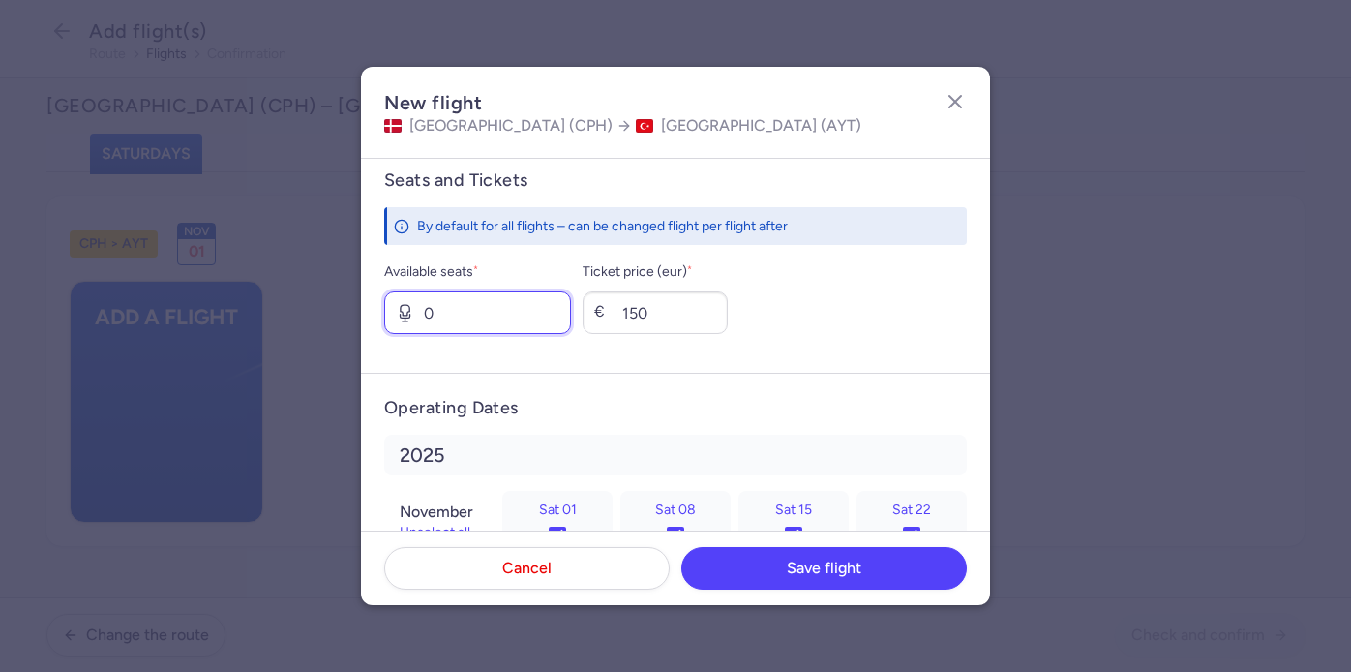
click at [469, 308] on input "0" at bounding box center [477, 312] width 187 height 43
type input "1"
click at [440, 312] on input "1" at bounding box center [477, 312] width 187 height 43
click at [492, 363] on form "Seats and Tickets By default for all flights – can be changed flight per flight…" at bounding box center [675, 258] width 629 height 227
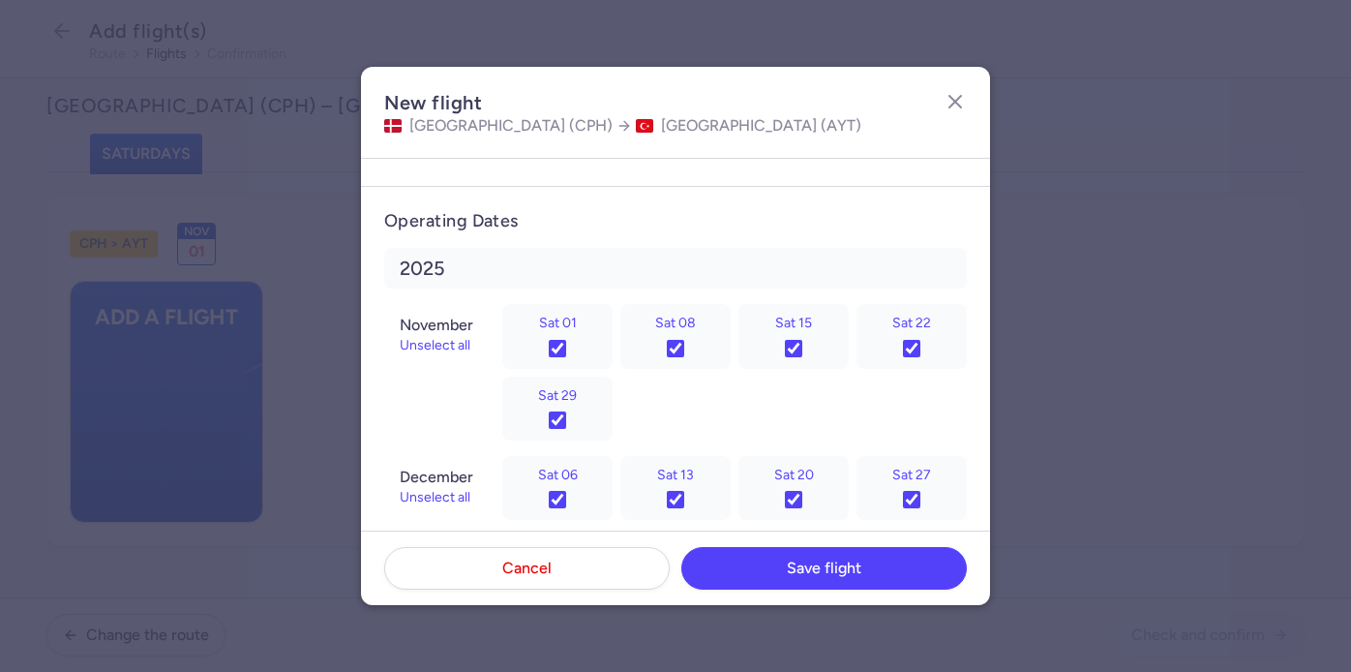
scroll to position [831, 0]
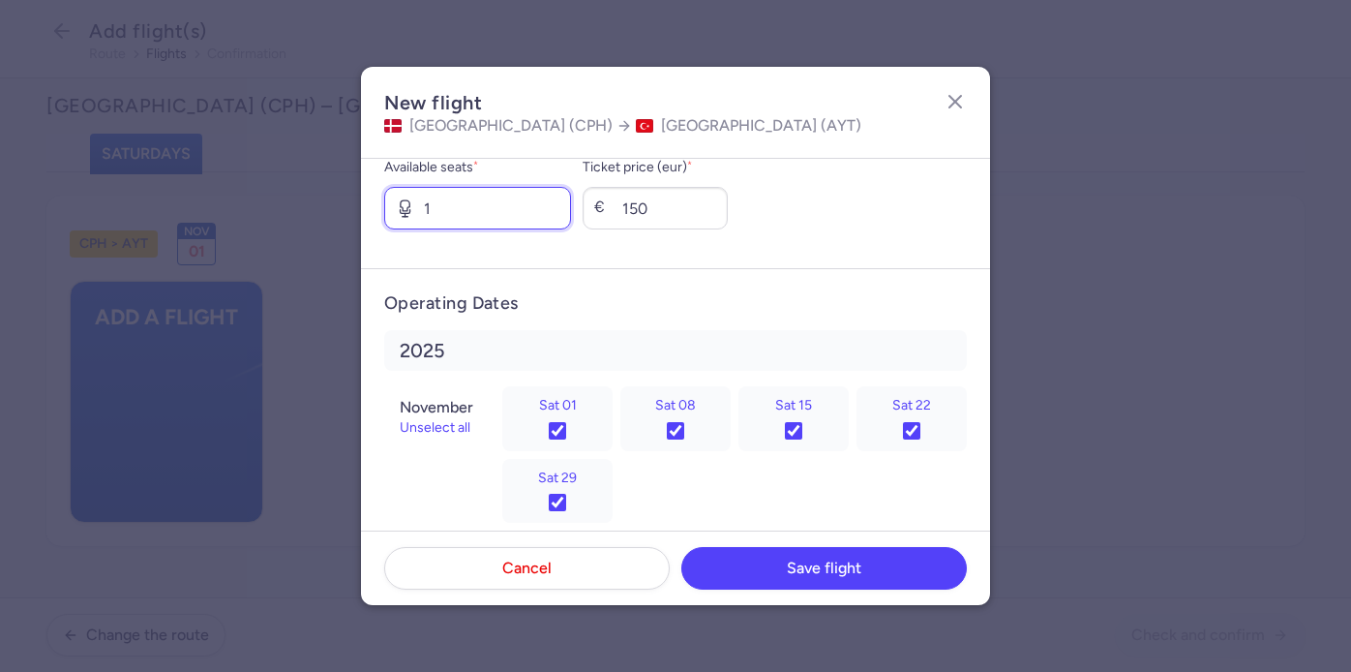
click at [448, 211] on input "1" at bounding box center [477, 208] width 187 height 43
click at [630, 216] on input "150" at bounding box center [654, 208] width 145 height 43
type input "250"
click at [700, 283] on form "Operating Dates [DATE] Unselect all Sat 01 Sat 08 Sat 15 Sat 22 [DATE] Unselect…" at bounding box center [675, 680] width 629 height 825
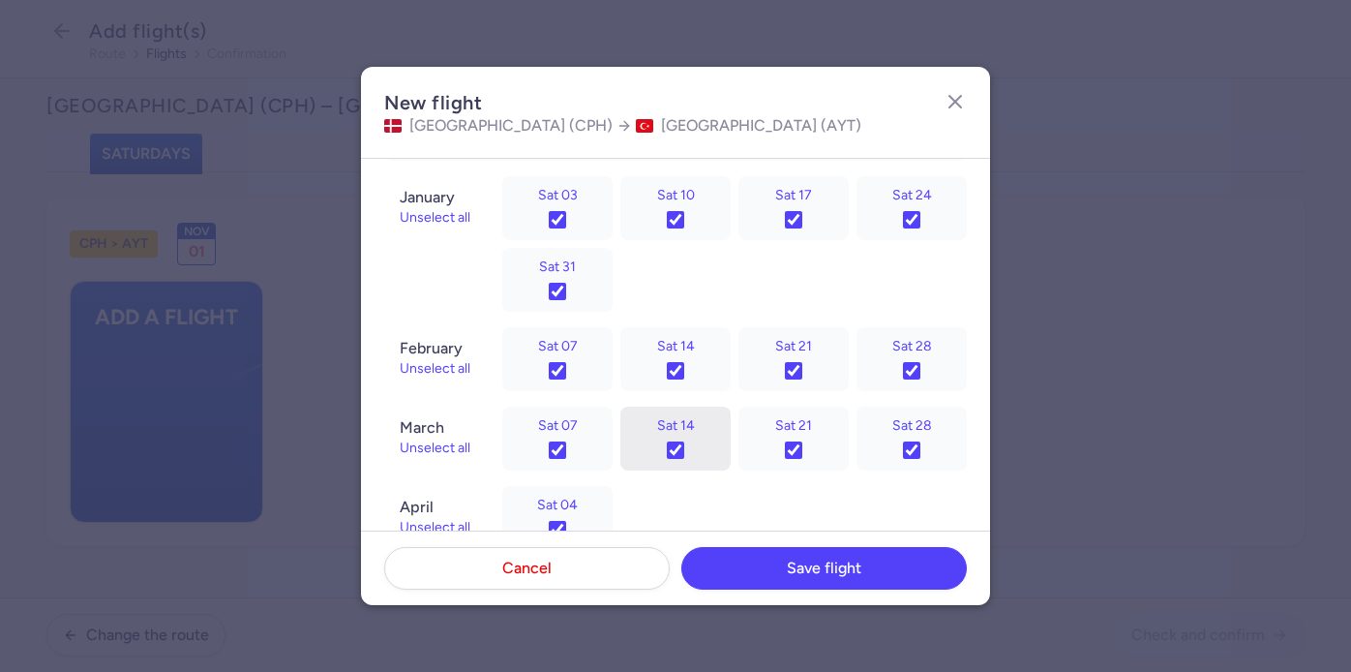
scroll to position [1394, 0]
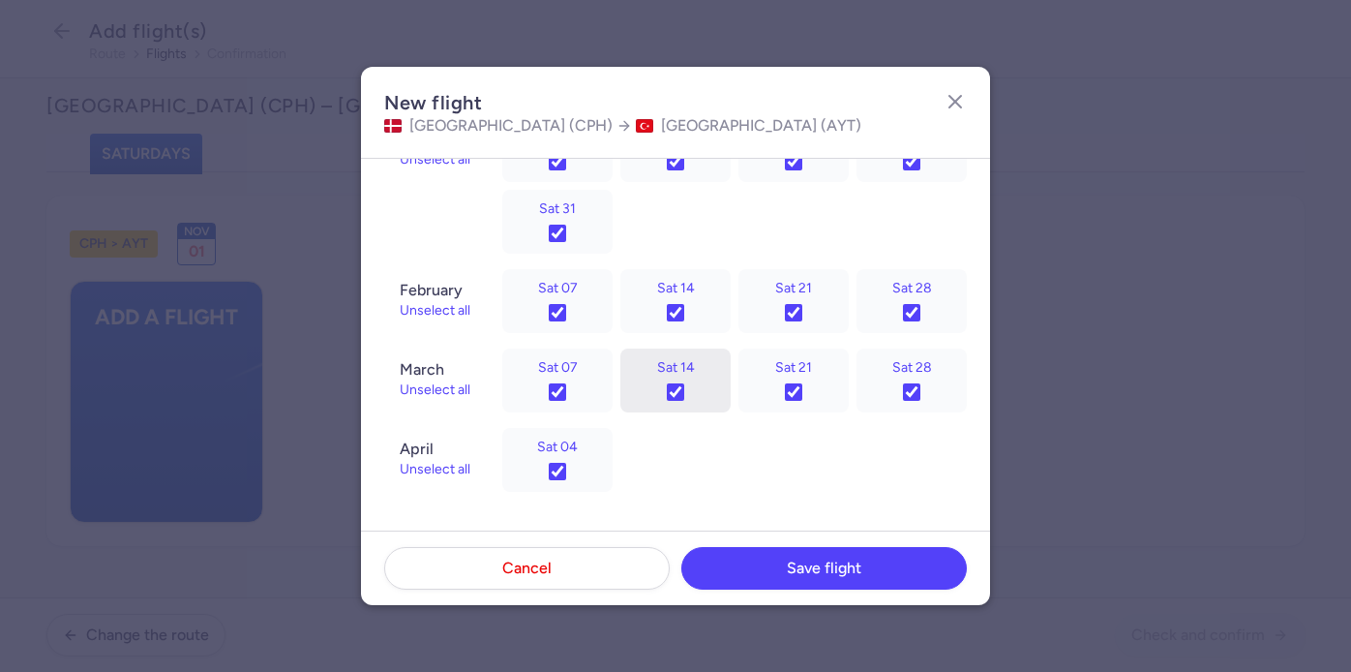
click at [724, 469] on div "Sat 04" at bounding box center [734, 460] width 464 height 64
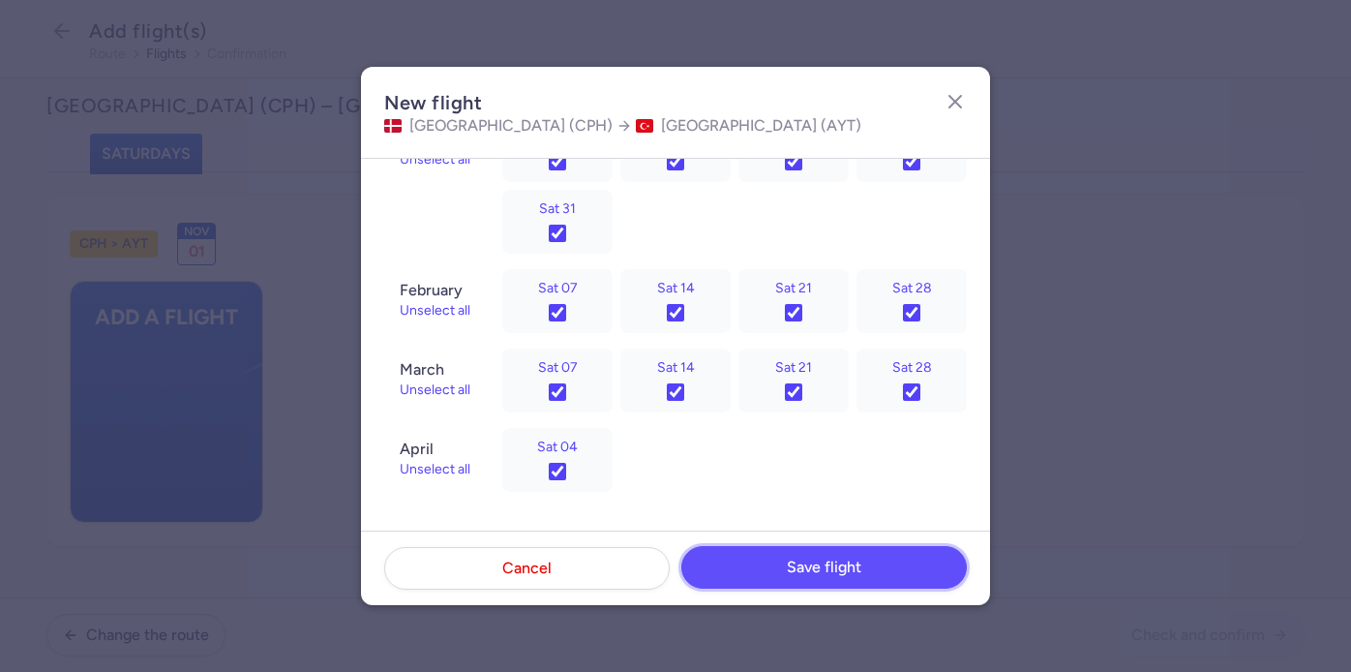
click at [809, 565] on span "Save flight" at bounding box center [824, 566] width 75 height 17
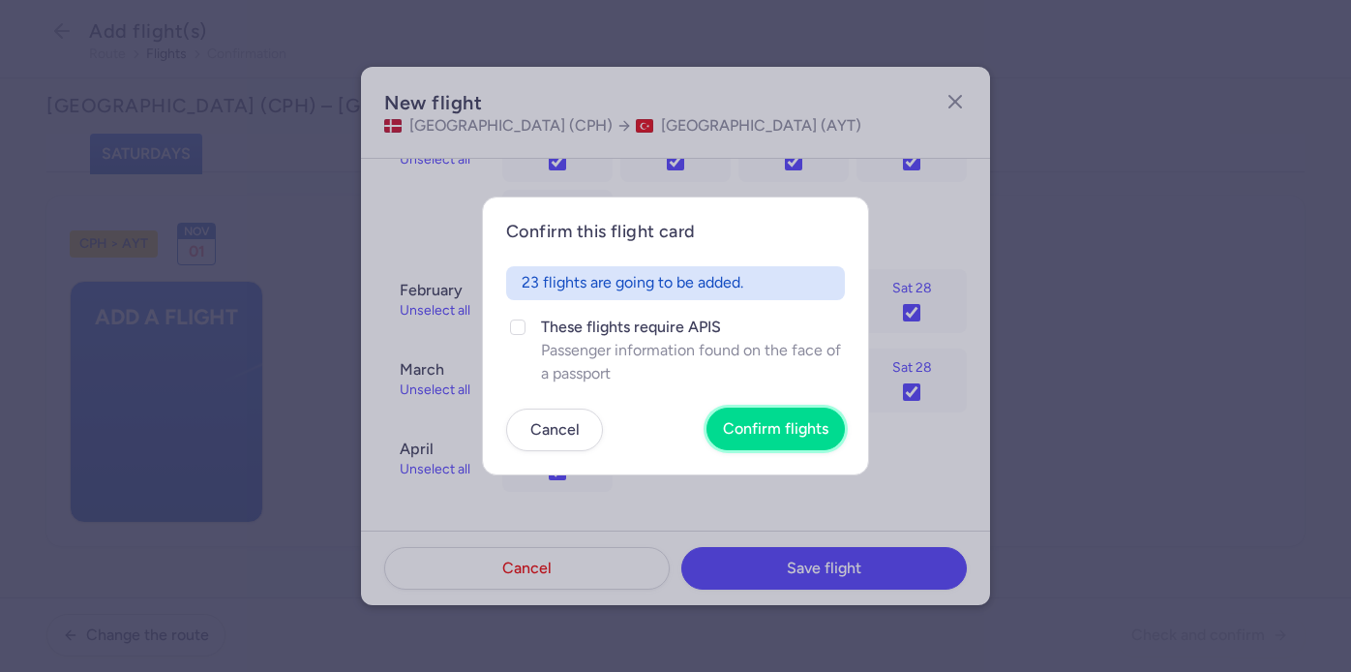
click at [748, 432] on span "Confirm flights" at bounding box center [775, 428] width 105 height 17
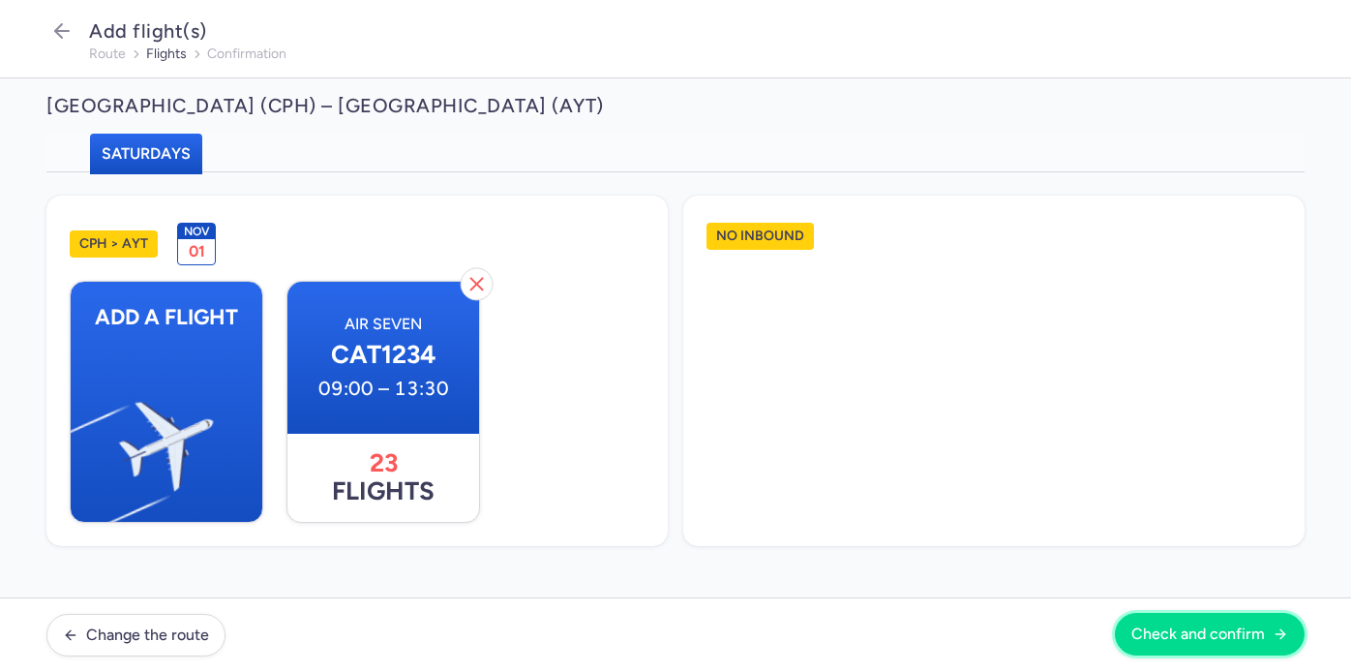
click at [1171, 634] on span "Check and confirm" at bounding box center [1198, 633] width 134 height 17
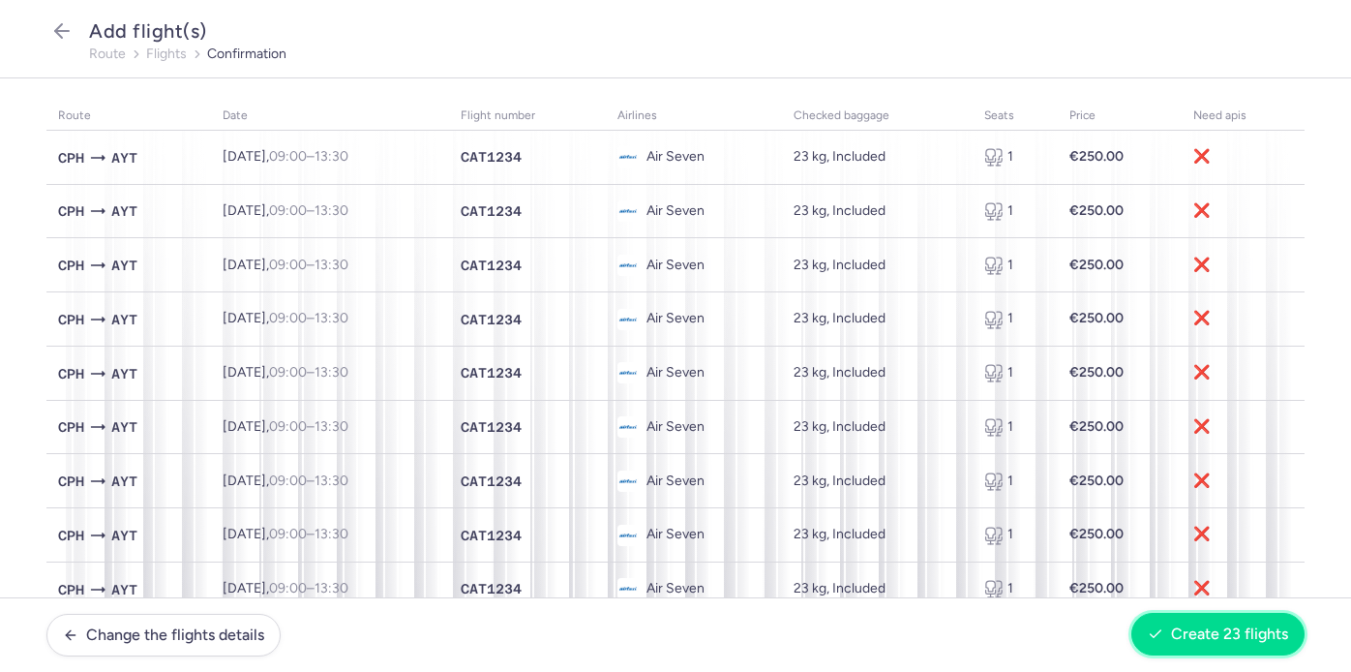
click at [1184, 626] on span "Create 23 flights" at bounding box center [1229, 633] width 117 height 17
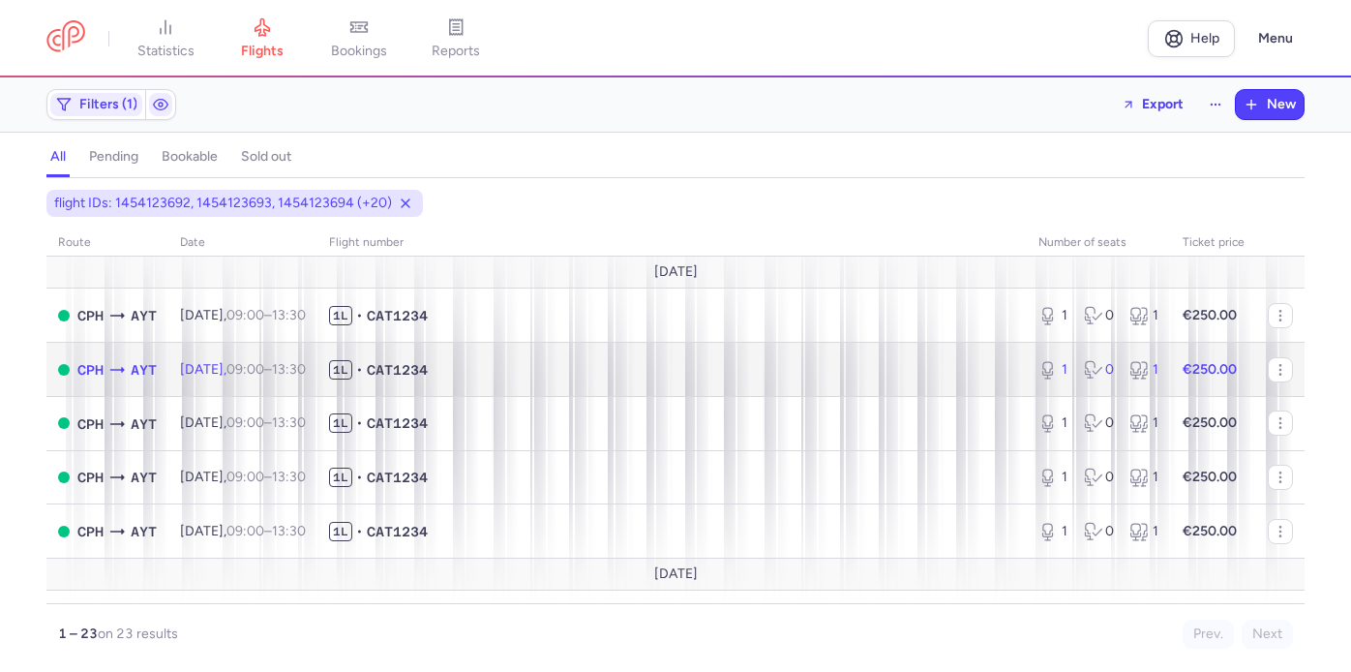
click at [630, 365] on span "1L • CAT1234" at bounding box center [672, 369] width 686 height 19
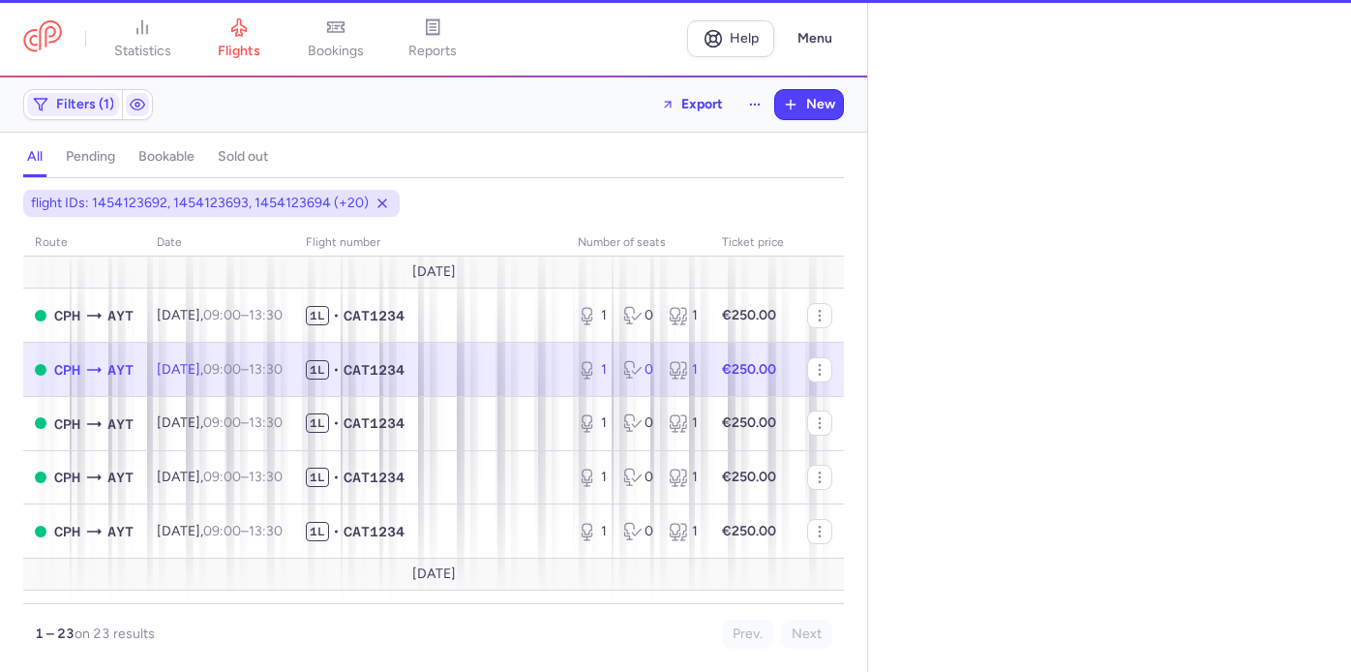
select select "days"
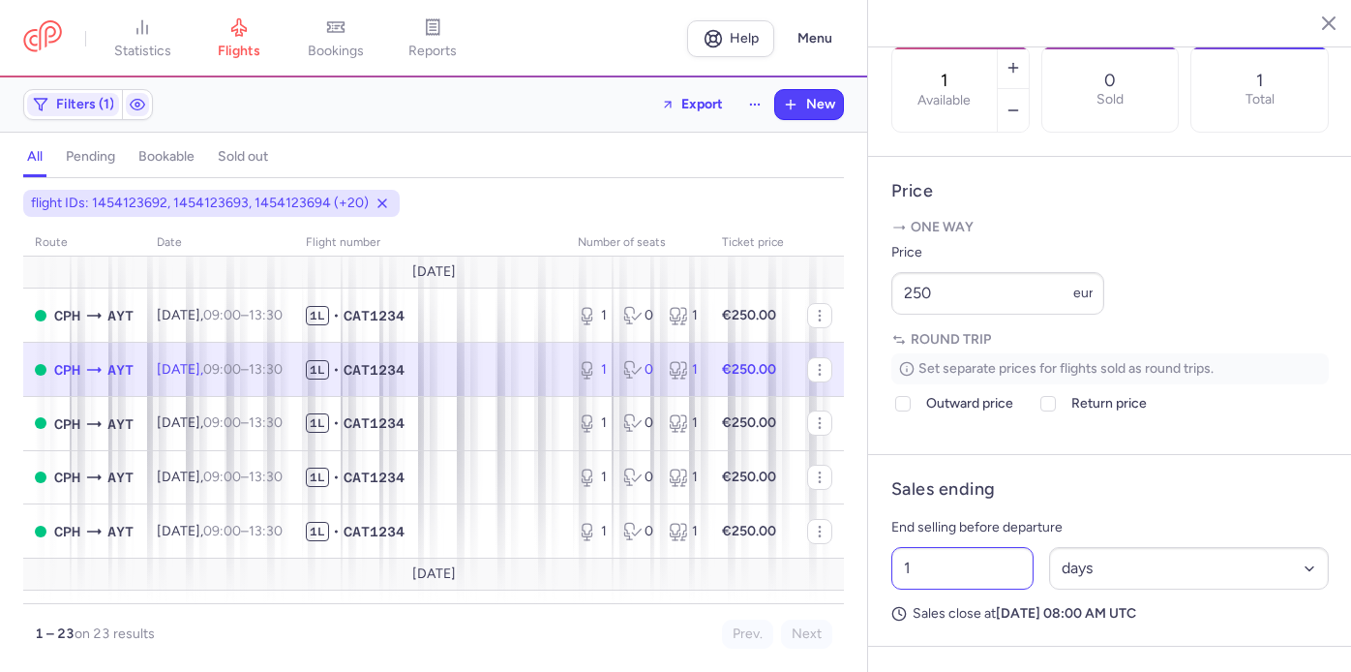
scroll to position [640, 0]
click at [972, 545] on input "1" at bounding box center [962, 566] width 142 height 43
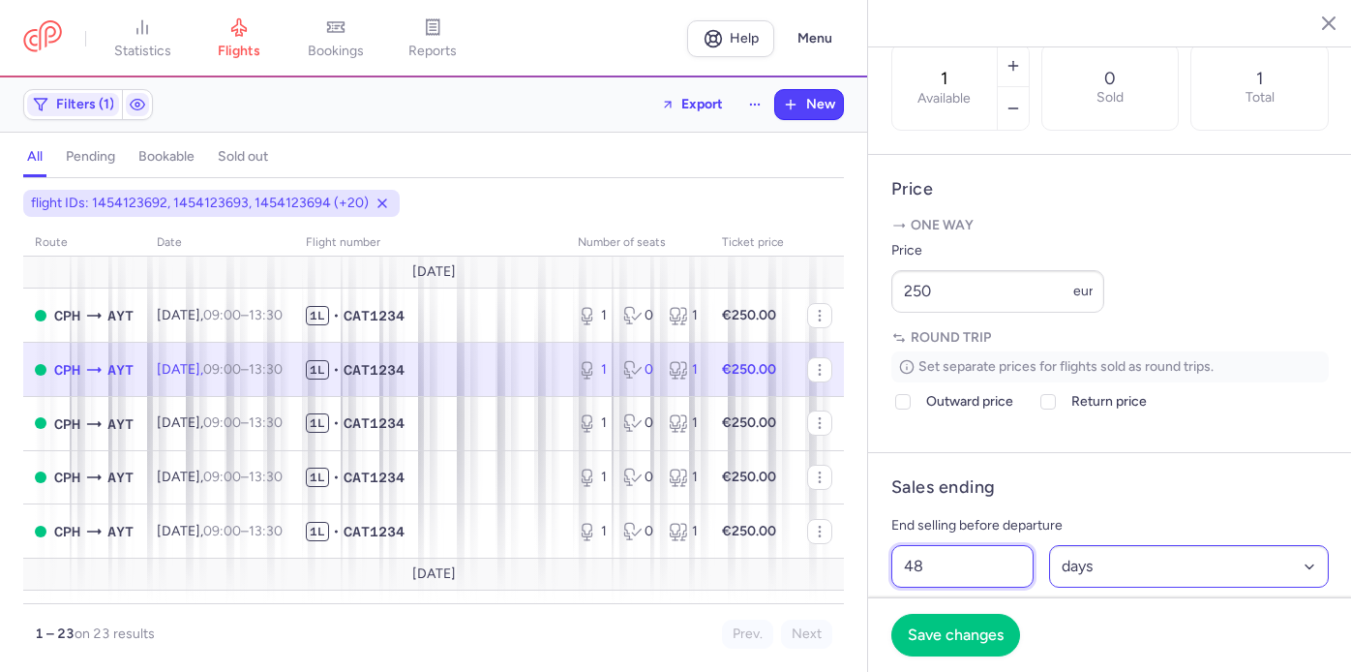
type input "48"
click at [1137, 545] on select "Select an option hours days" at bounding box center [1189, 566] width 281 height 43
select select "hours"
type input "2"
click at [1178, 453] on article "Sales ending End selling before departure 2 Select an option hours days Sales c…" at bounding box center [1110, 549] width 484 height 192
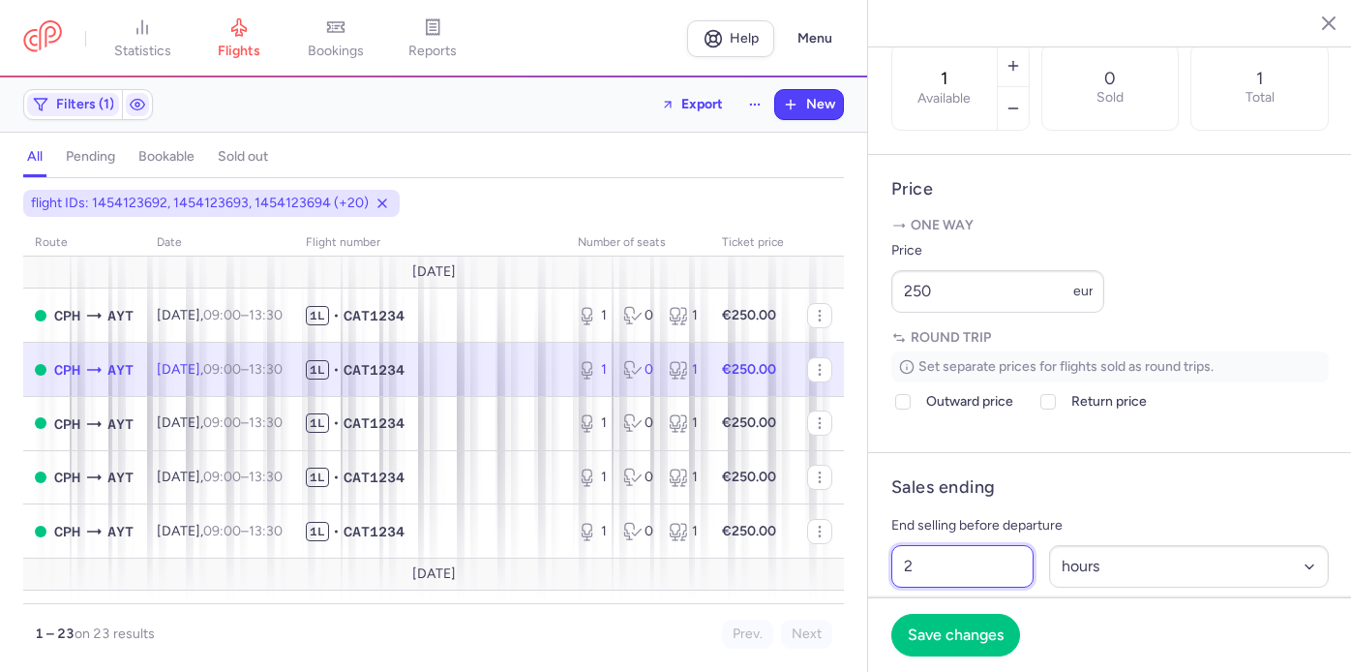
click at [984, 545] on input "2" at bounding box center [962, 566] width 142 height 43
click at [1114, 514] on p "End selling before departure" at bounding box center [1109, 525] width 437 height 23
click at [930, 545] on input "48" at bounding box center [962, 566] width 142 height 43
type input "12"
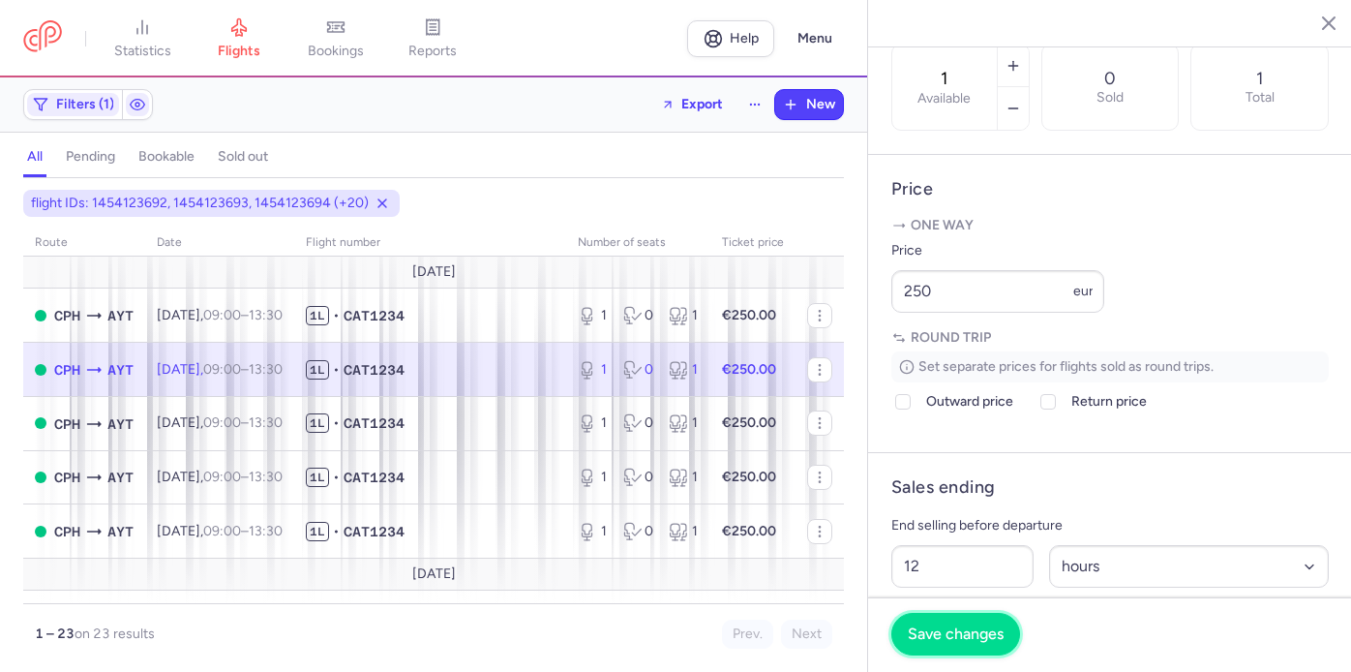
click at [964, 631] on span "Save changes" at bounding box center [956, 633] width 96 height 17
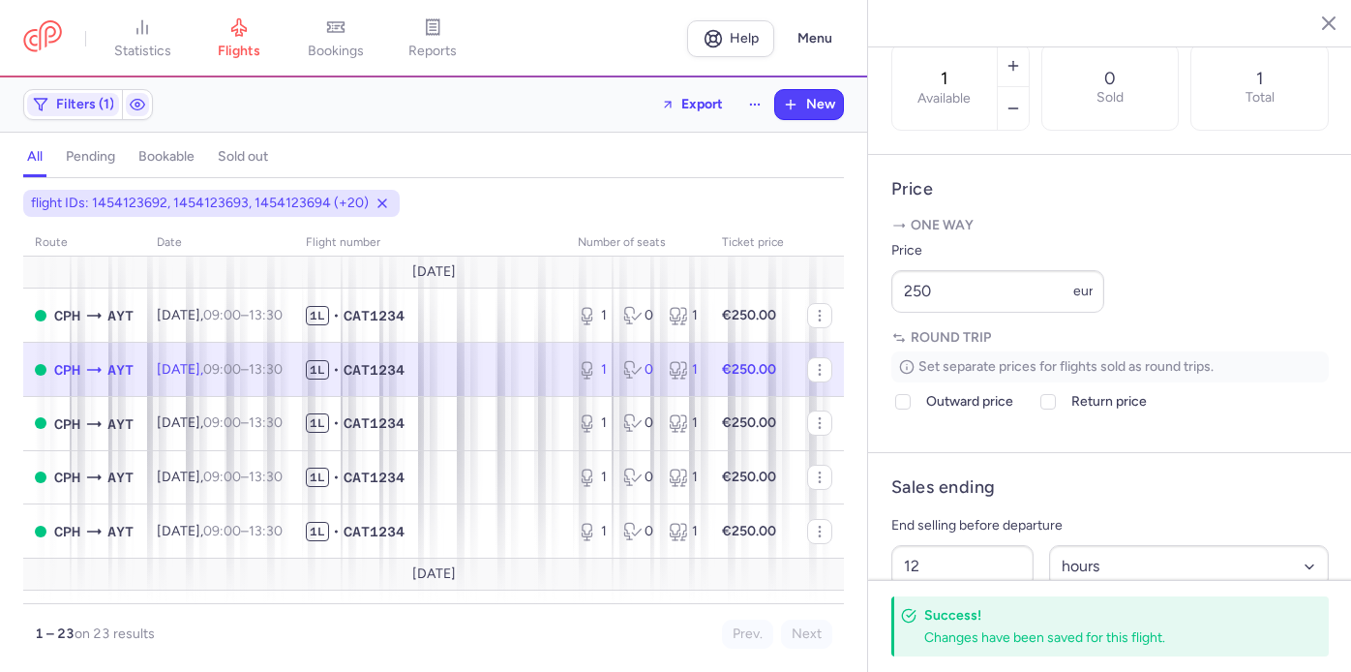
click at [1312, 33] on button "button" at bounding box center [1313, 22] width 29 height 29
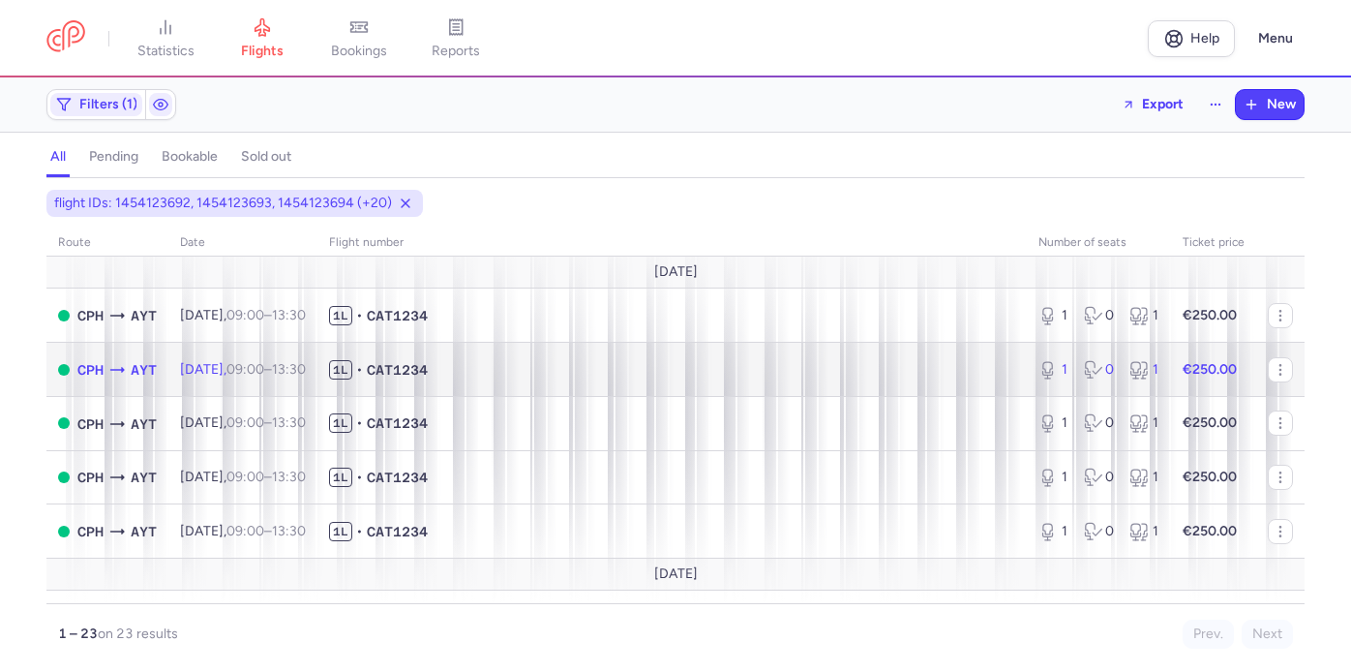
click at [825, 390] on td "1L • CAT1234" at bounding box center [671, 370] width 709 height 54
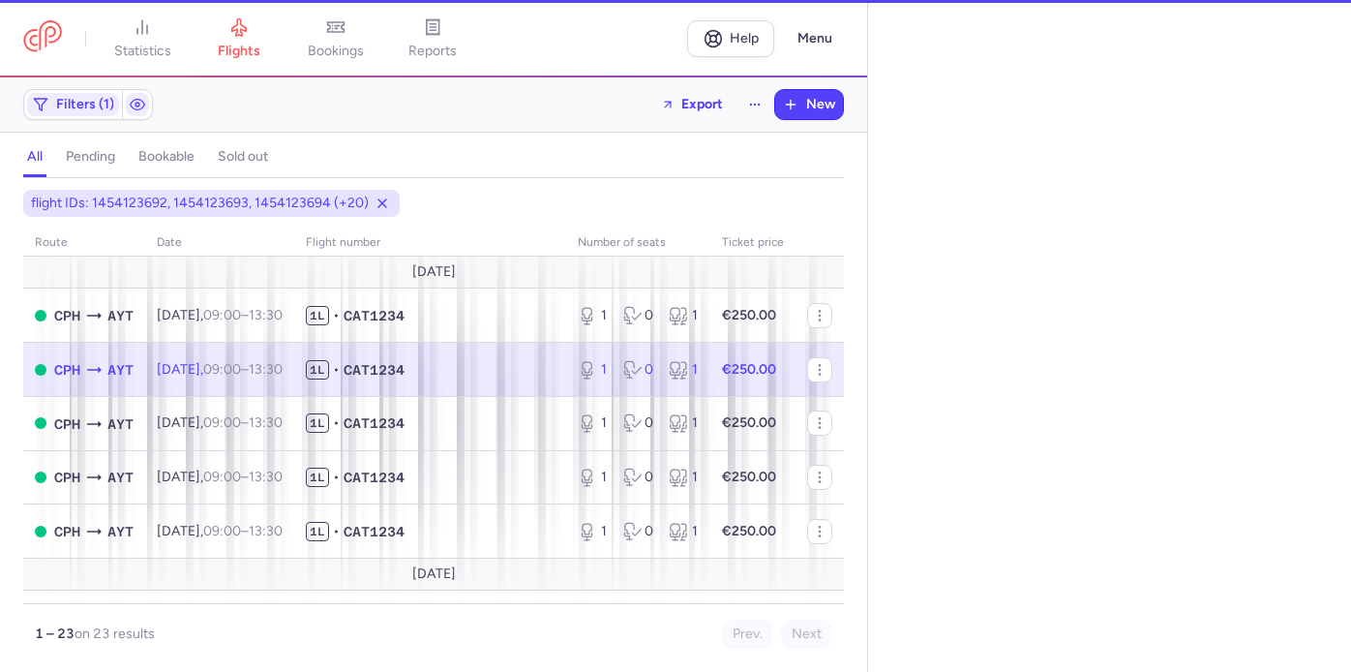
select select "days"
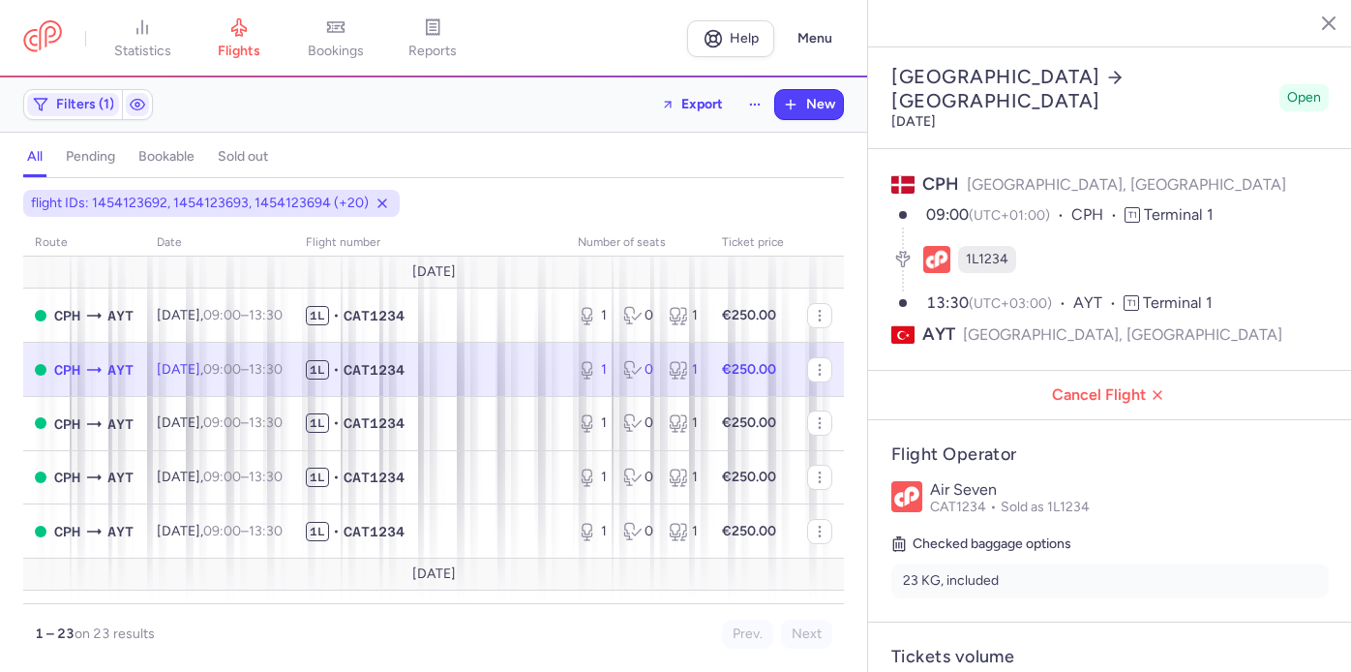
scroll to position [64, 0]
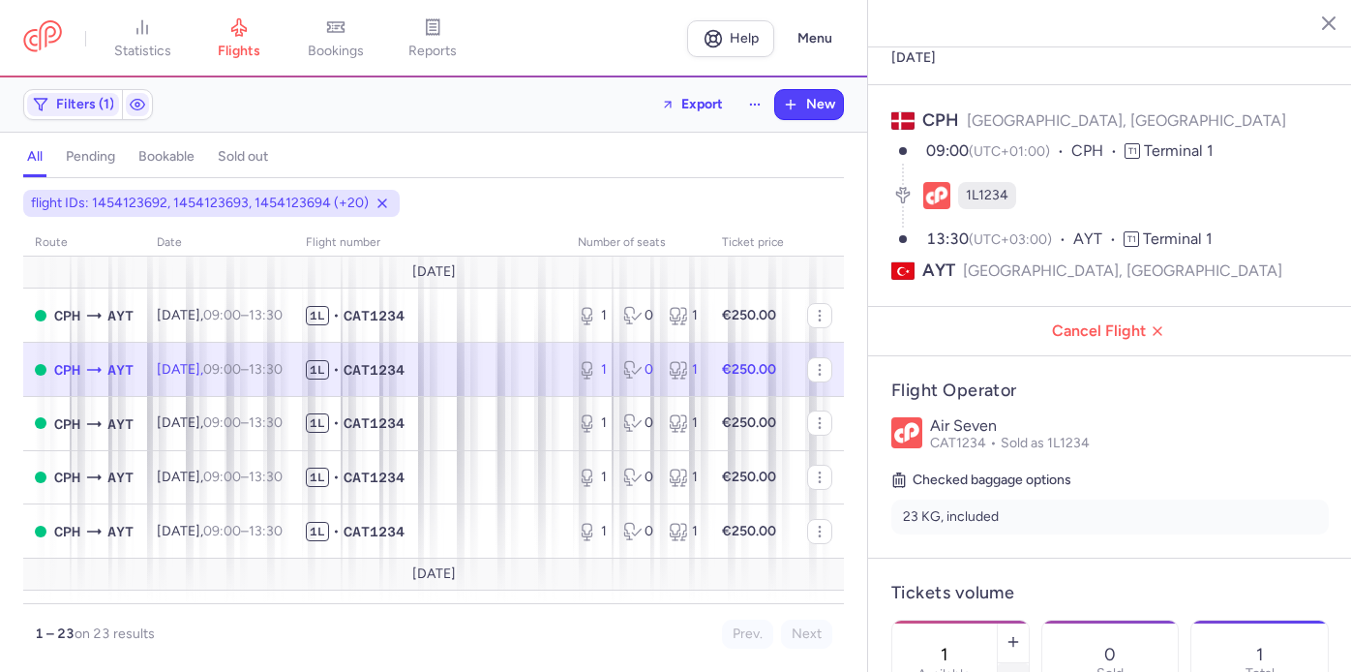
click at [1001, 663] on button "button" at bounding box center [1013, 684] width 31 height 43
type input "0"
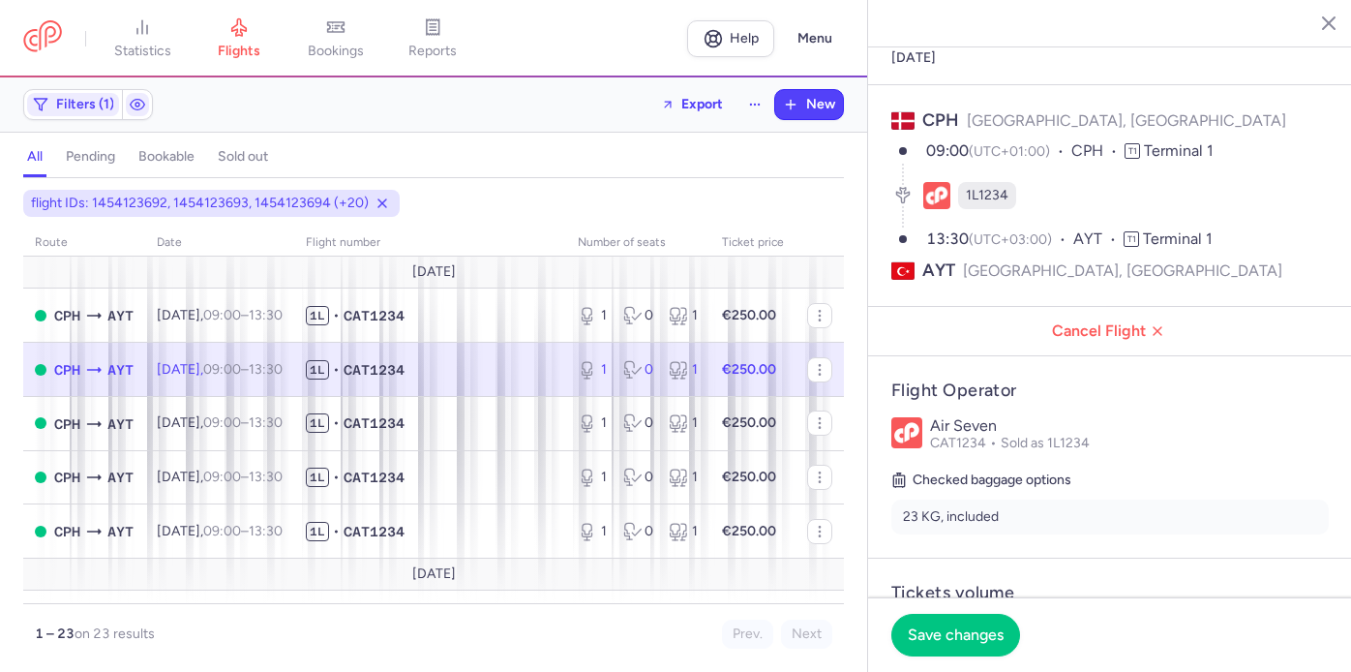
scroll to position [75, 0]
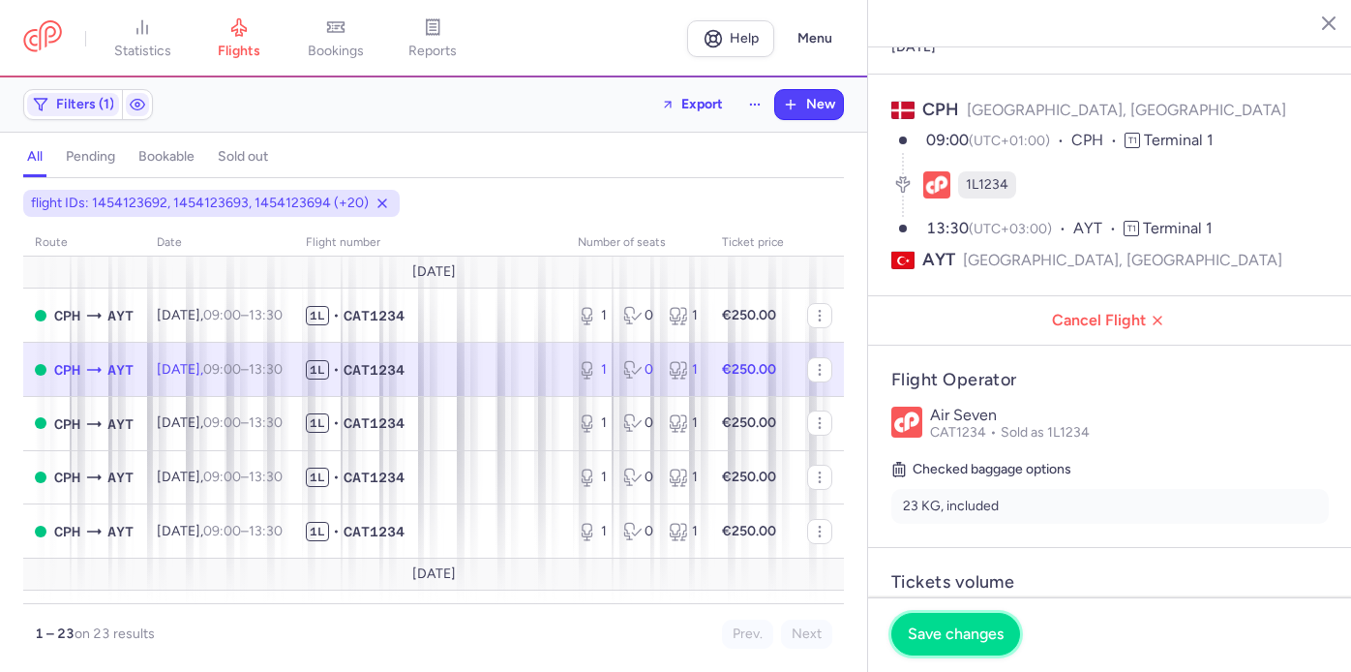
click at [968, 641] on span "Save changes" at bounding box center [956, 633] width 96 height 17
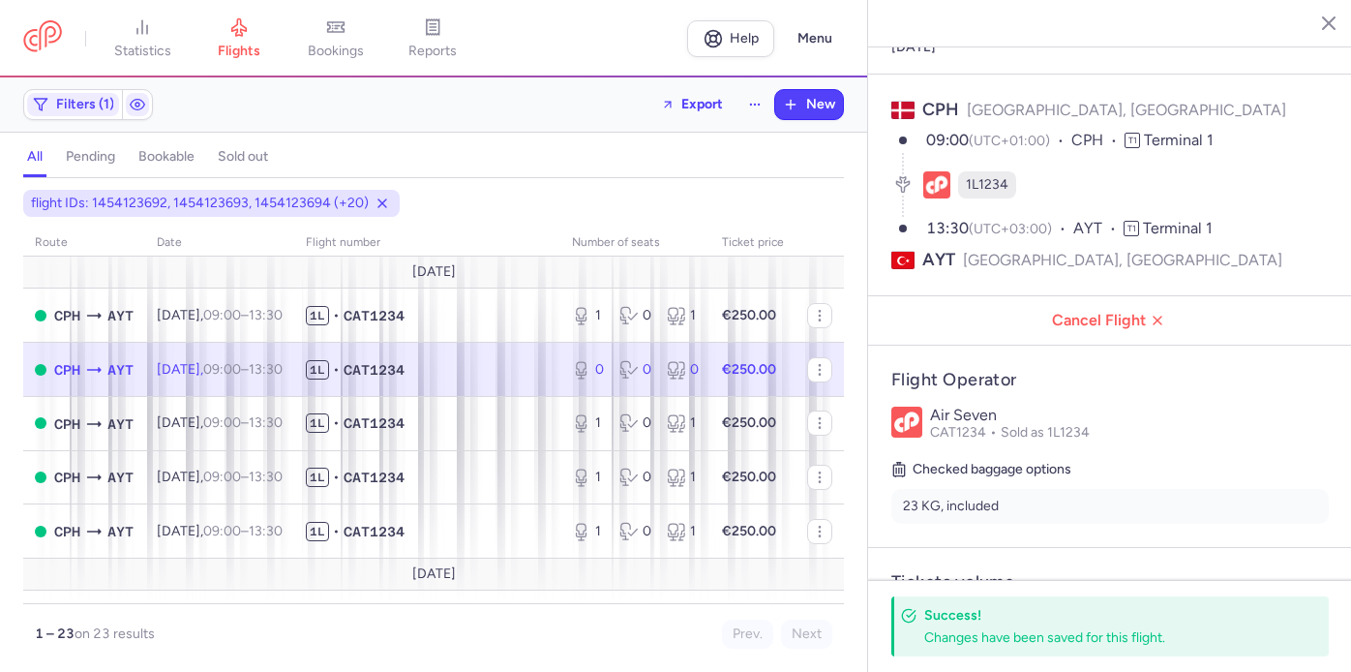
click at [1311, 18] on line "button" at bounding box center [1314, 22] width 10 height 10
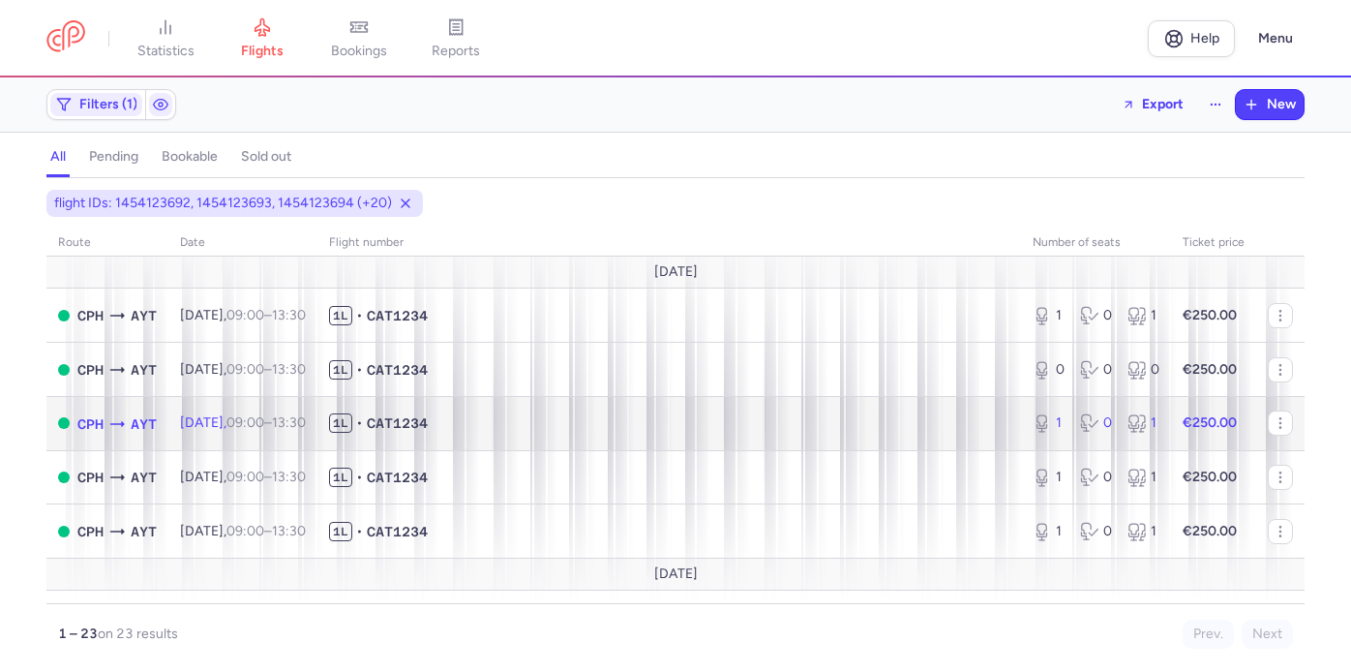
click at [921, 417] on span "1L • CAT1234" at bounding box center [669, 422] width 680 height 19
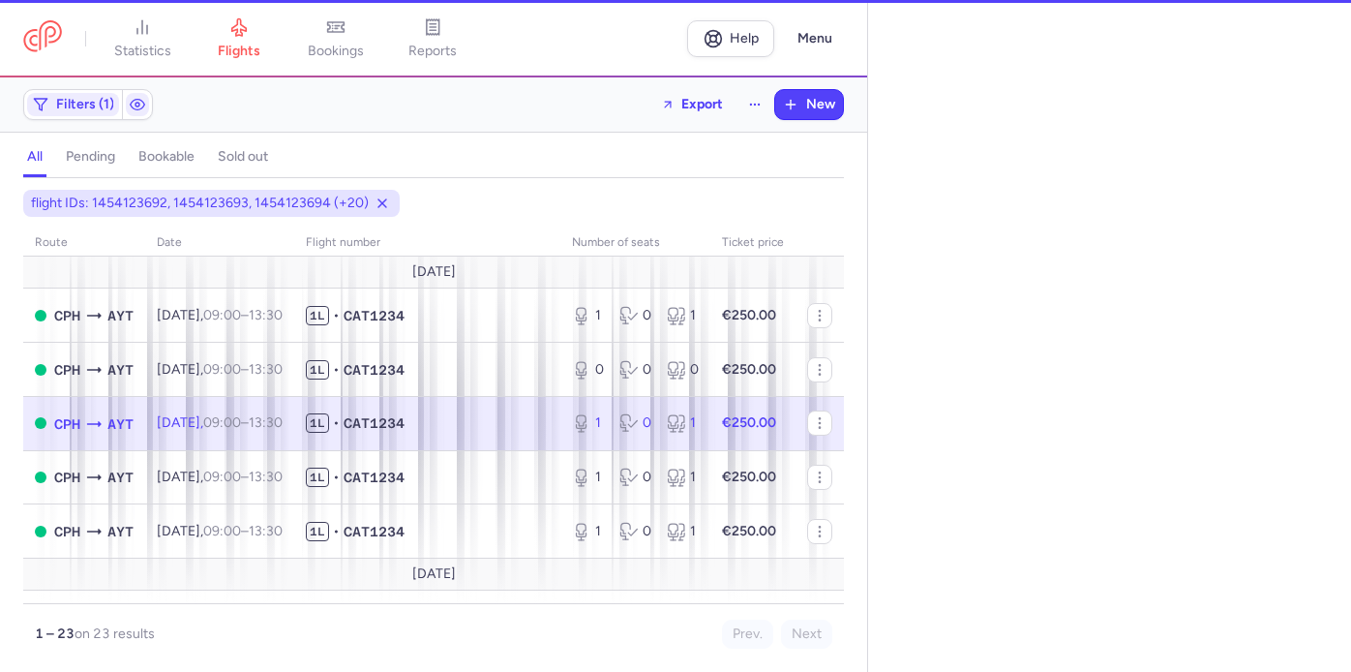
select select "days"
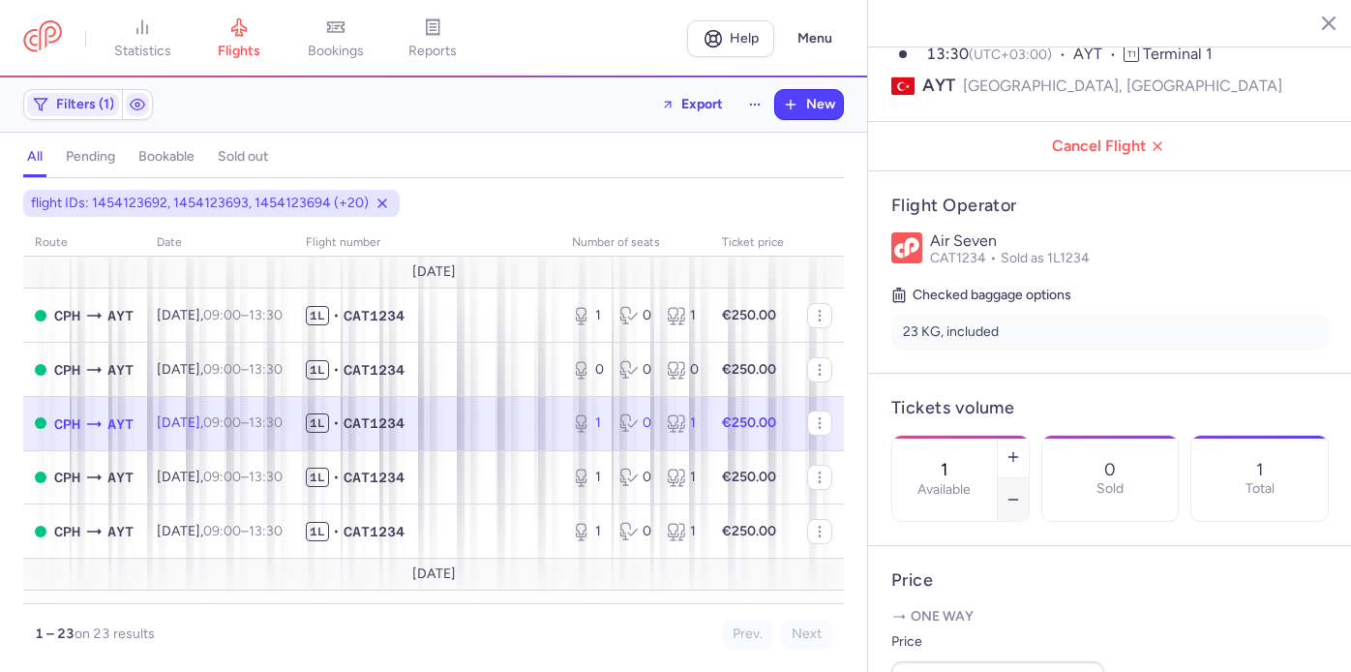
scroll to position [253, 0]
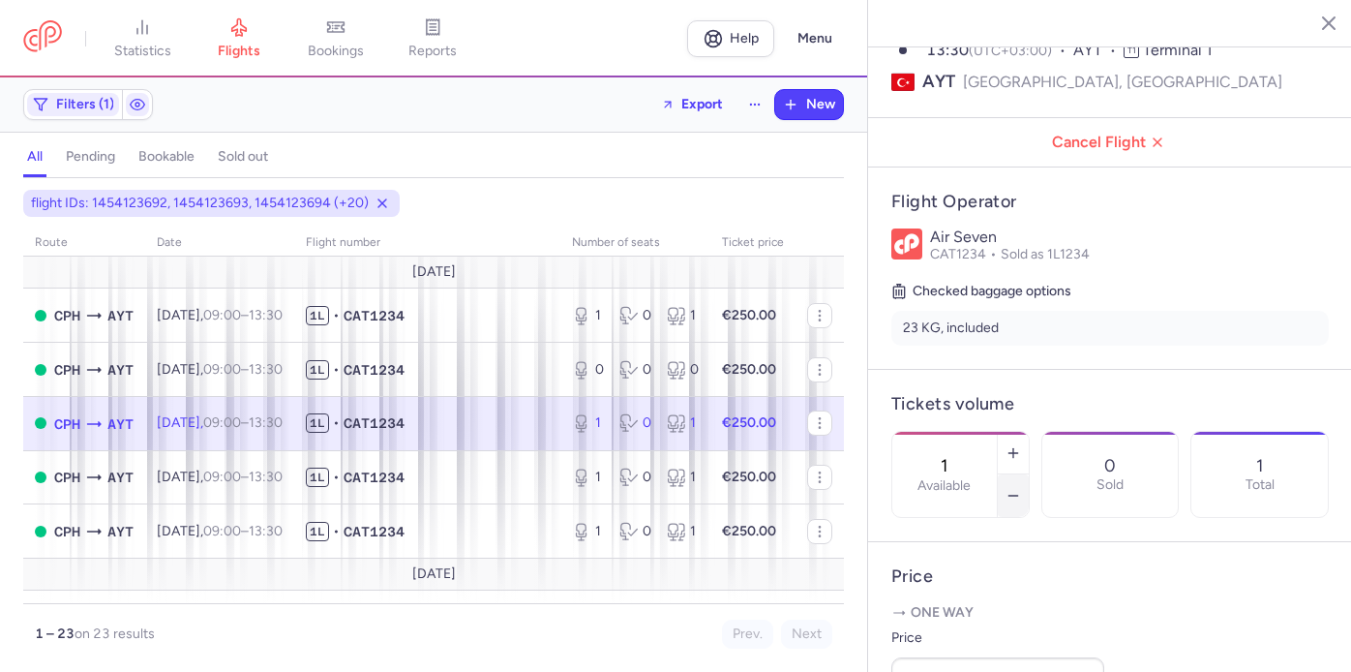
click at [1016, 488] on icon "button" at bounding box center [1012, 495] width 15 height 15
type input "0"
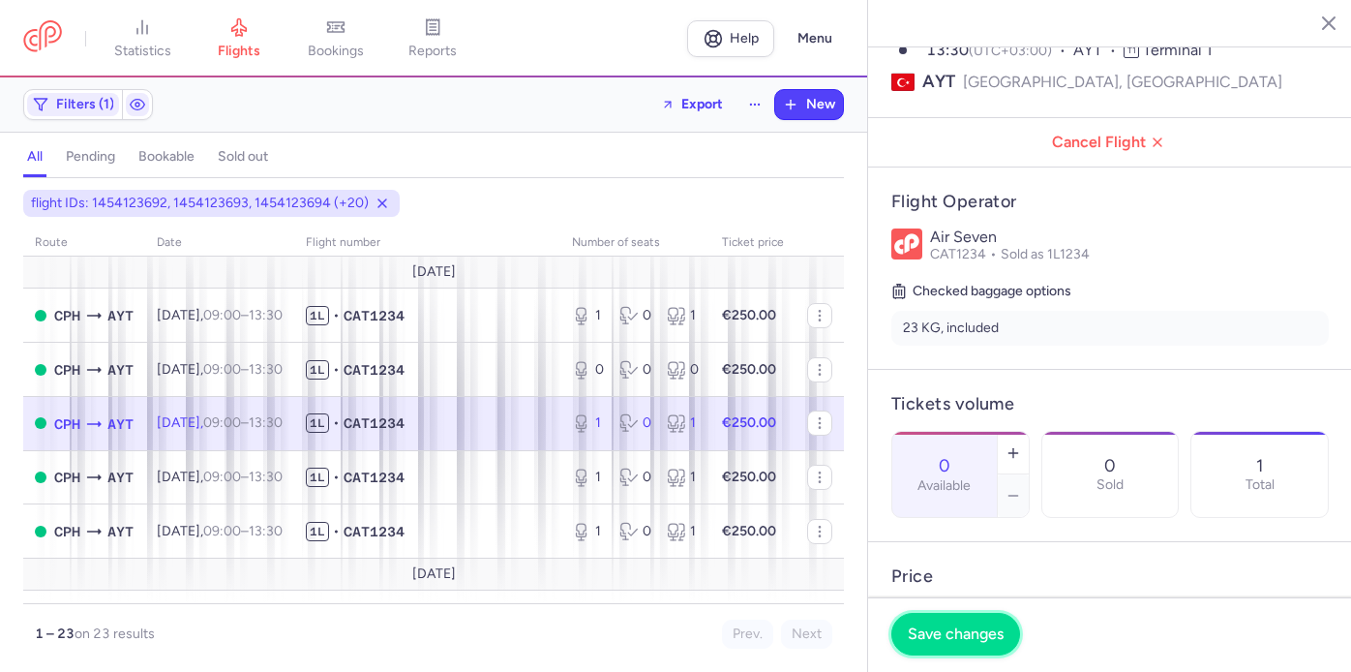
click at [982, 622] on button "Save changes" at bounding box center [955, 633] width 129 height 43
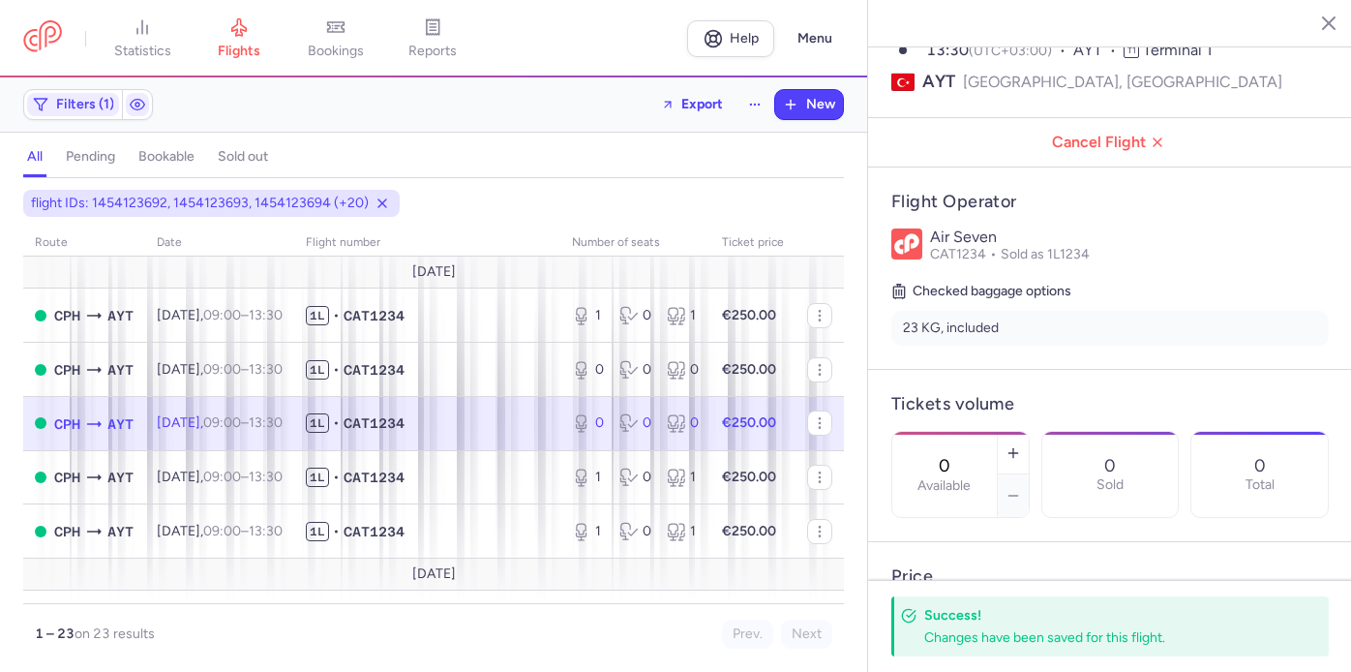
click at [1317, 25] on line "button" at bounding box center [1314, 22] width 10 height 10
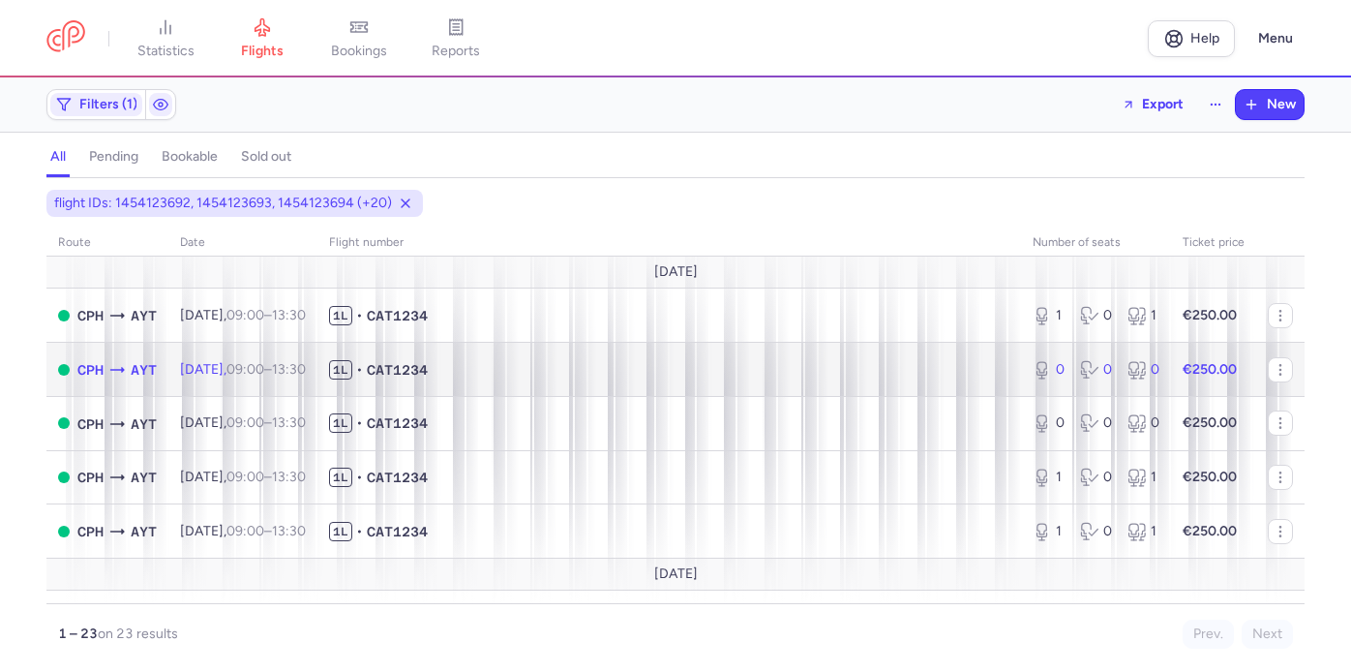
click at [953, 373] on span "1L • CAT1234" at bounding box center [669, 369] width 680 height 19
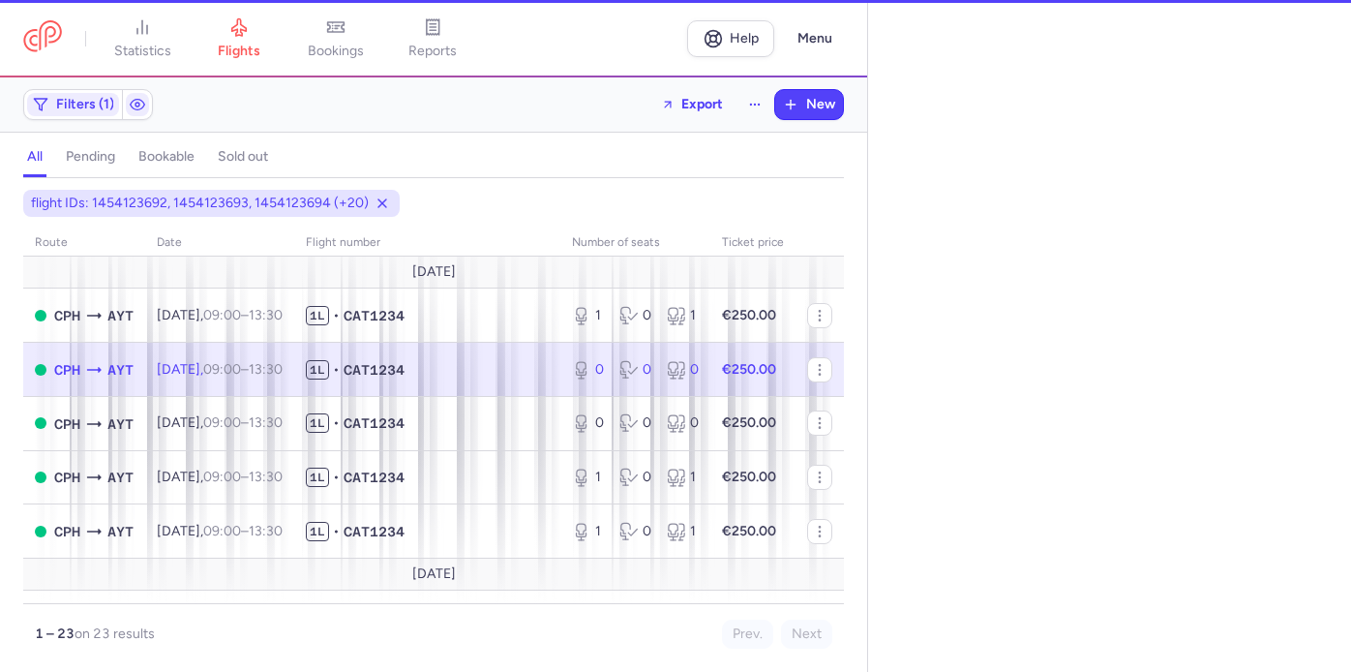
select select "days"
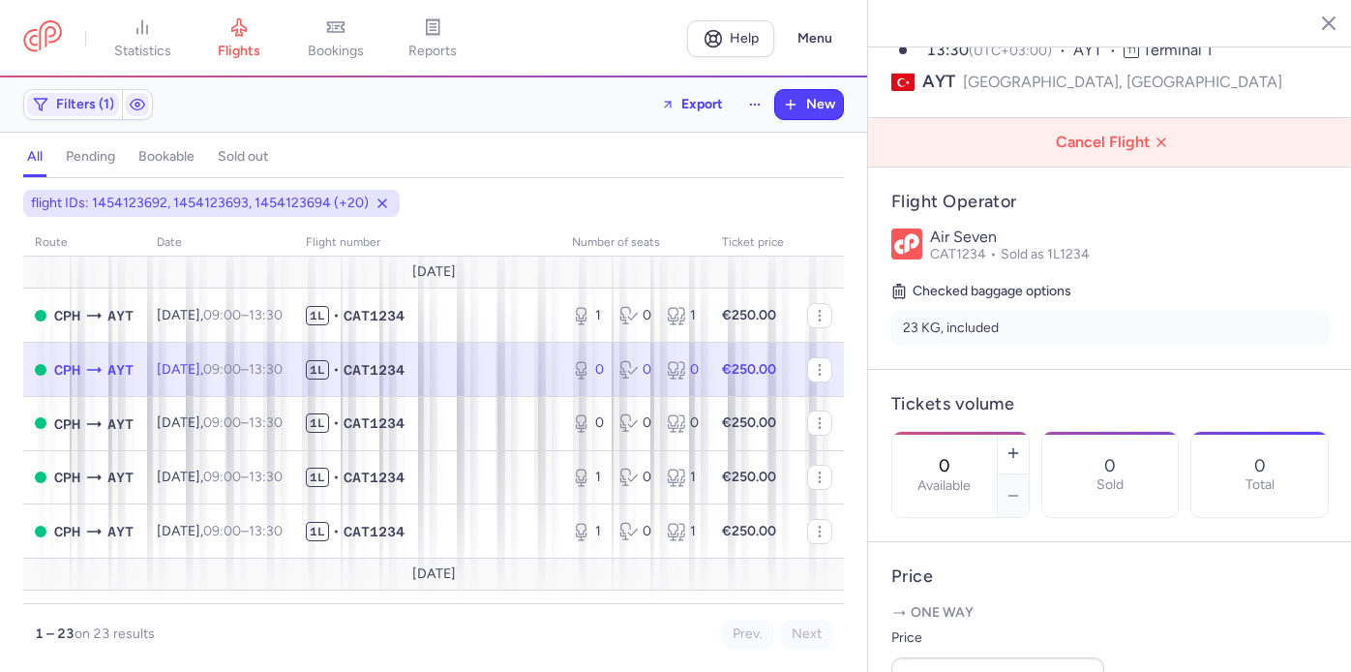
scroll to position [266, 0]
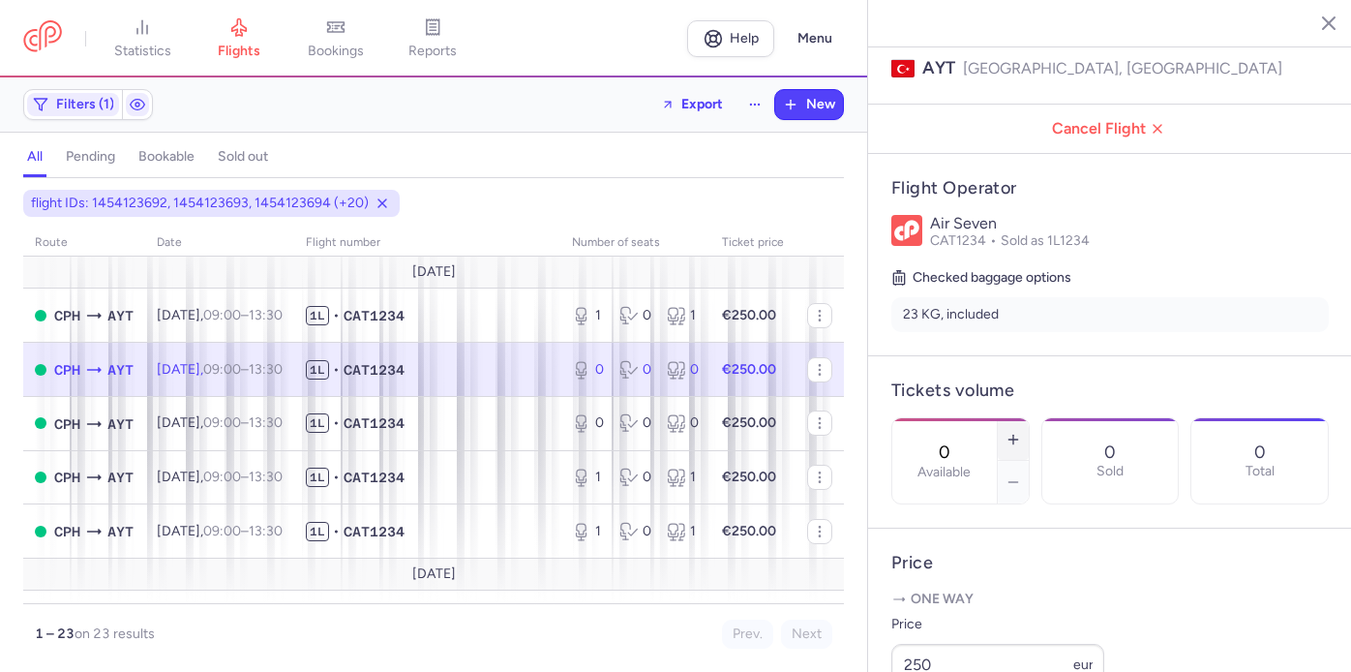
click at [1005, 432] on icon "button" at bounding box center [1012, 439] width 15 height 15
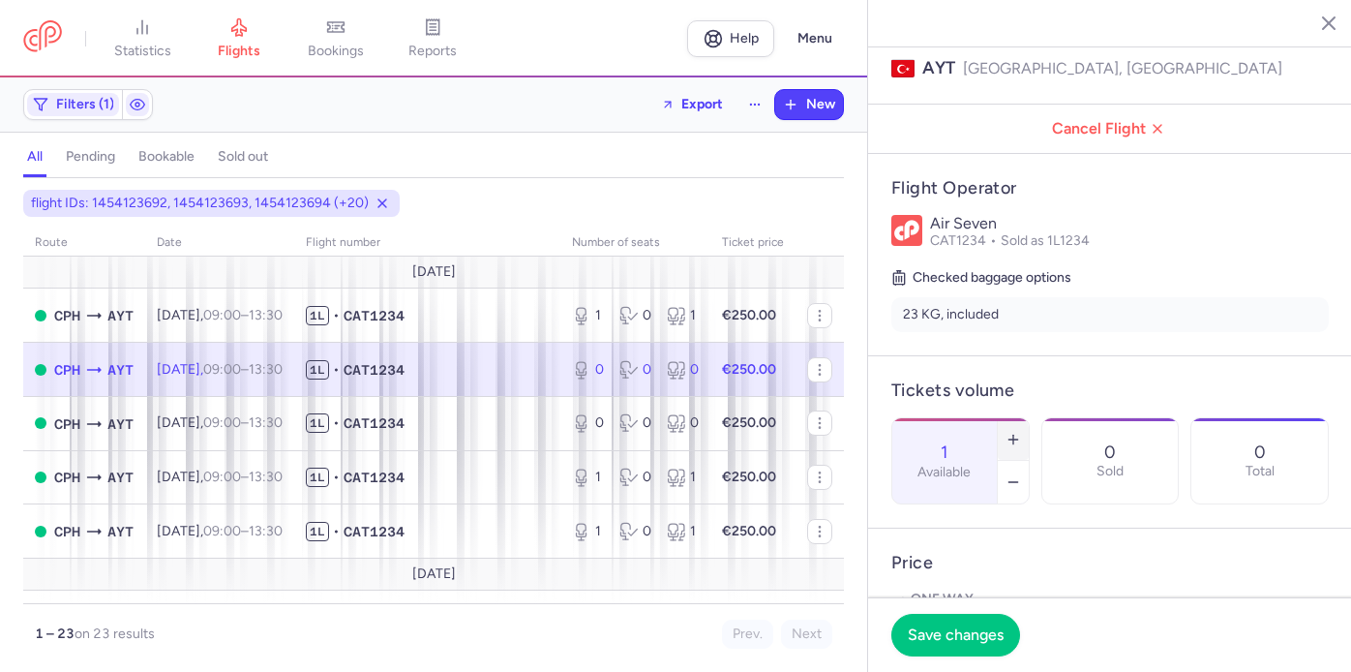
click at [1005, 432] on icon "button" at bounding box center [1012, 439] width 15 height 15
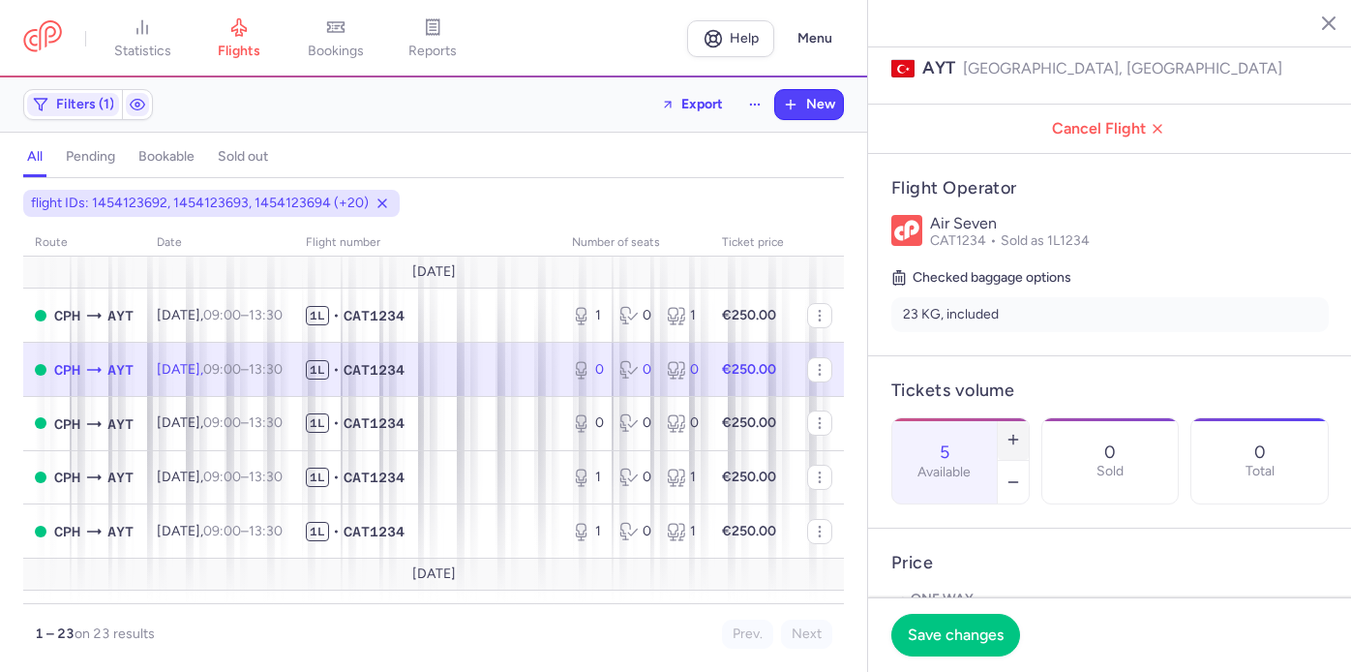
type input "6"
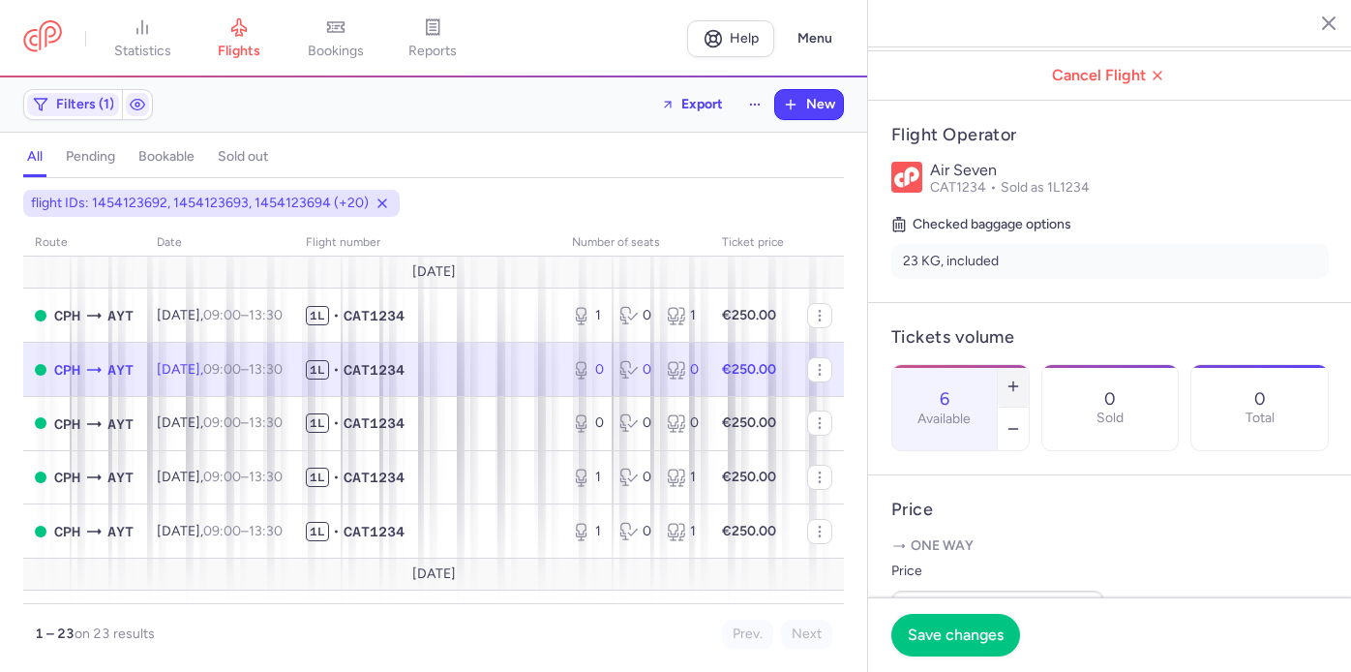
scroll to position [325, 0]
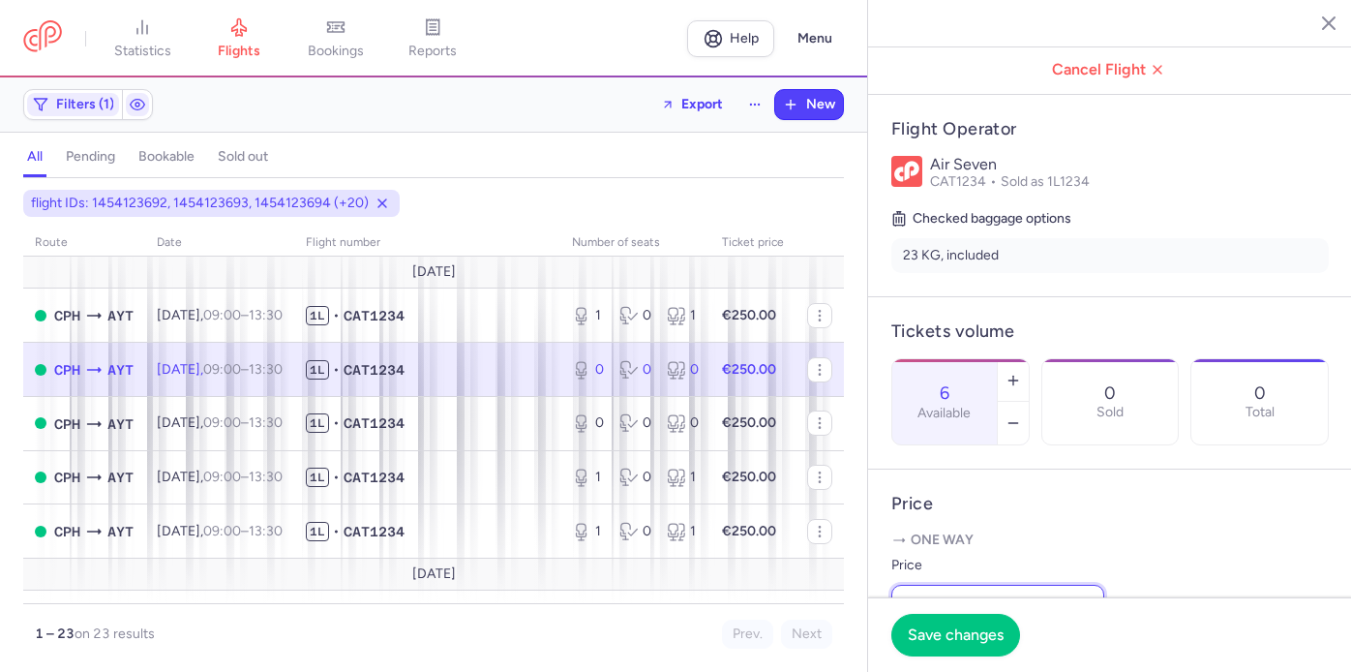
click at [944, 584] on input "250" at bounding box center [997, 605] width 213 height 43
type input "120"
click at [973, 627] on span "Save changes" at bounding box center [956, 633] width 96 height 17
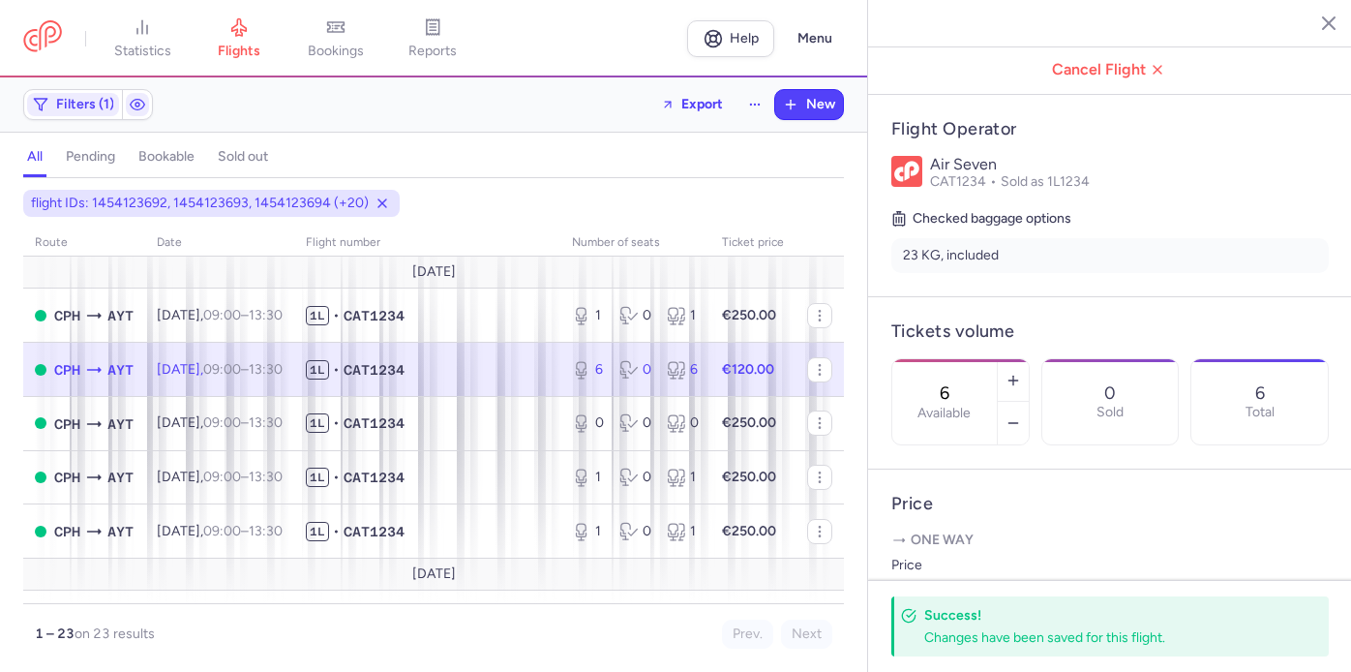
click at [1307, 28] on icon "button" at bounding box center [1313, 22] width 19 height 19
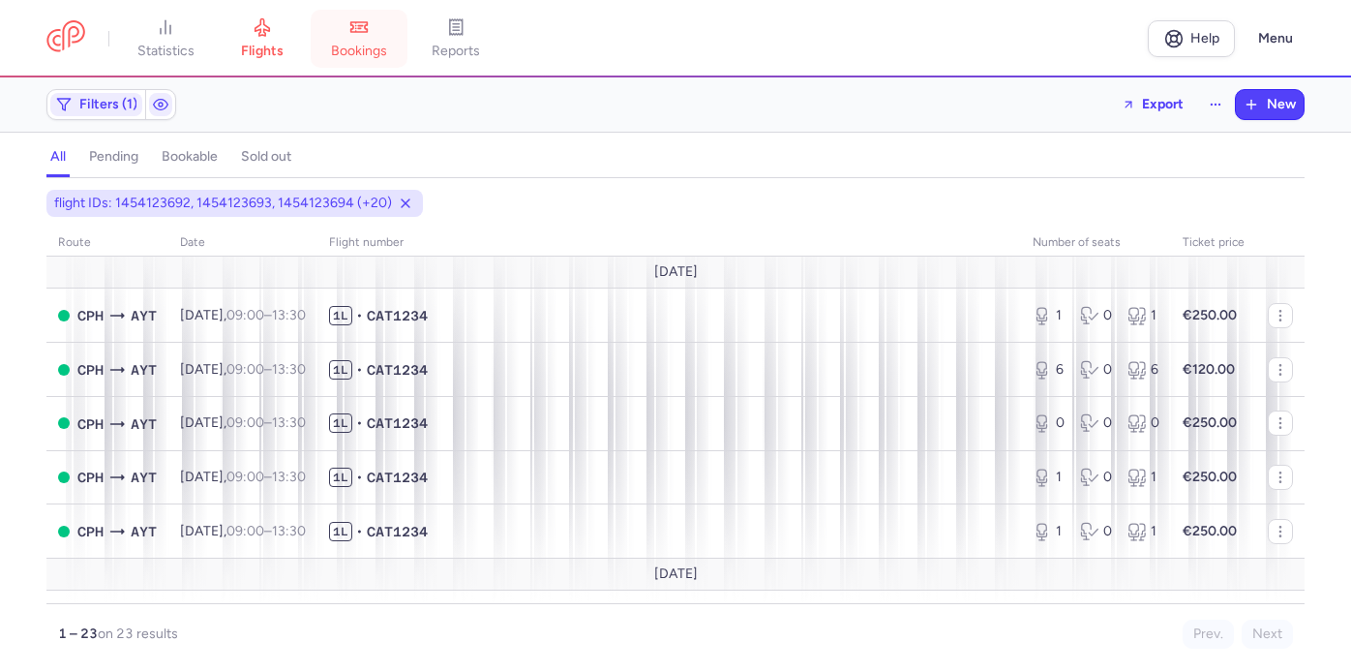
click at [372, 53] on span "bookings" at bounding box center [359, 51] width 56 height 17
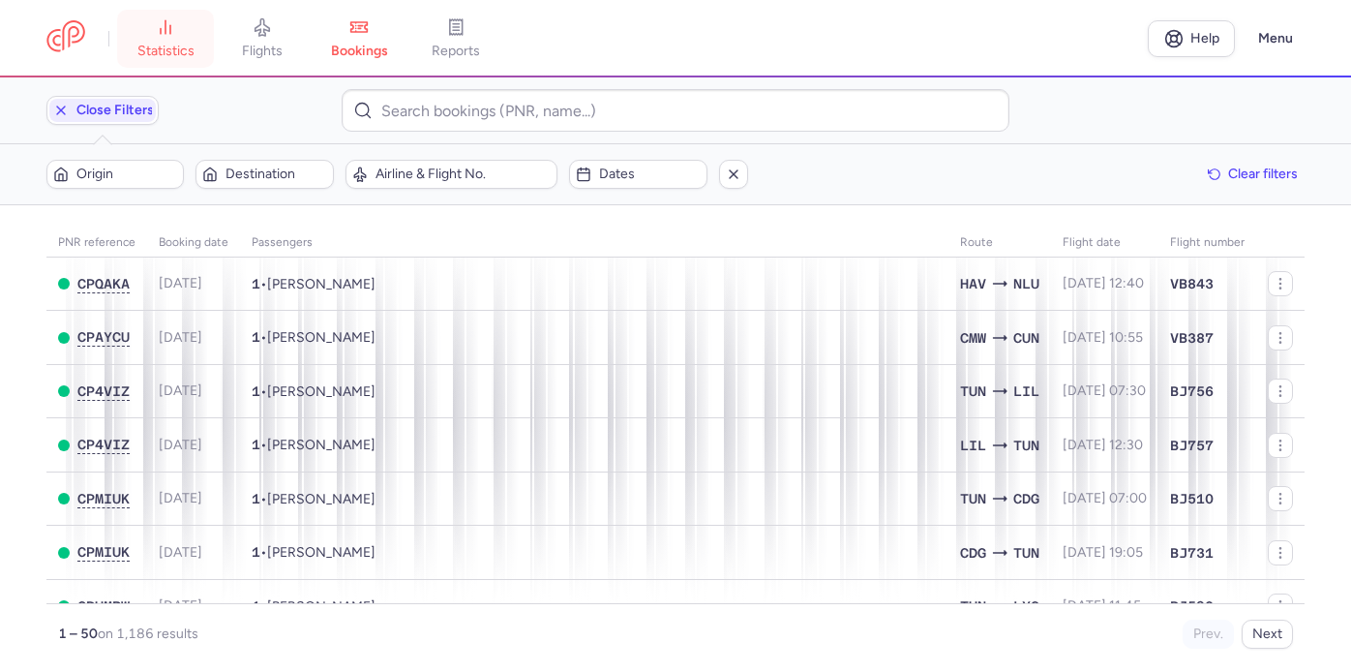
click at [176, 37] on link "statistics" at bounding box center [165, 38] width 97 height 43
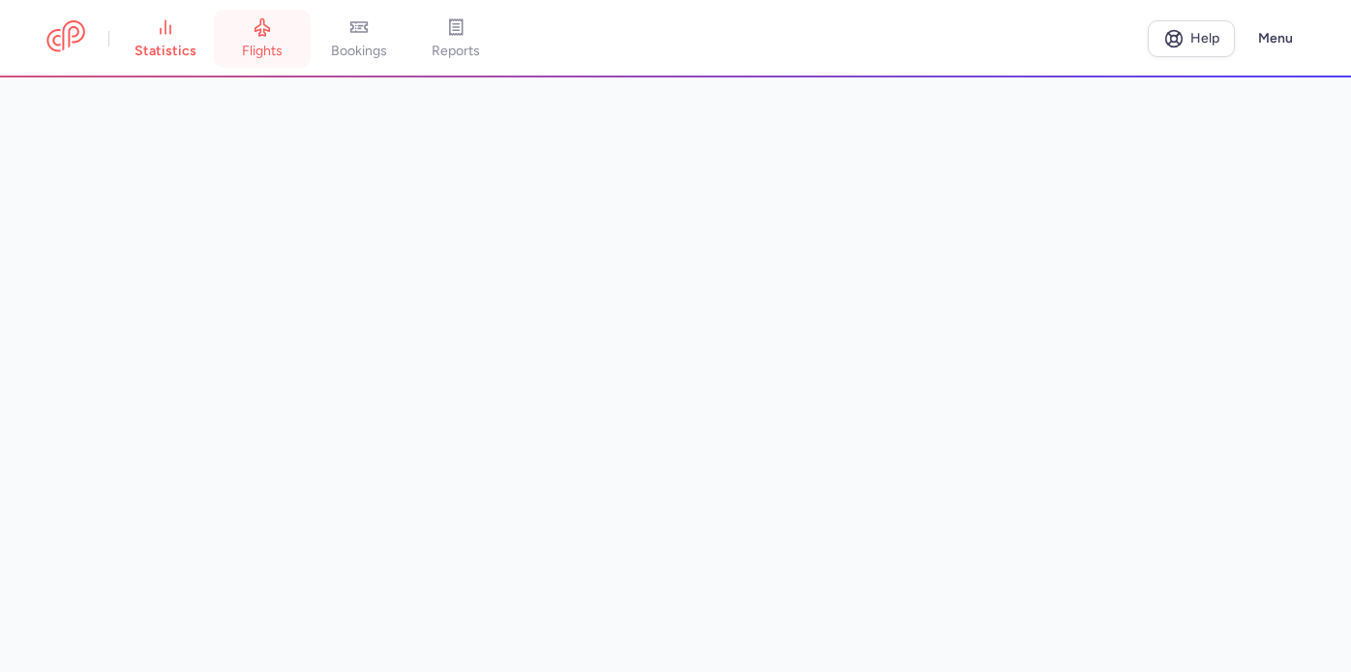
click at [269, 45] on span "flights" at bounding box center [262, 51] width 41 height 17
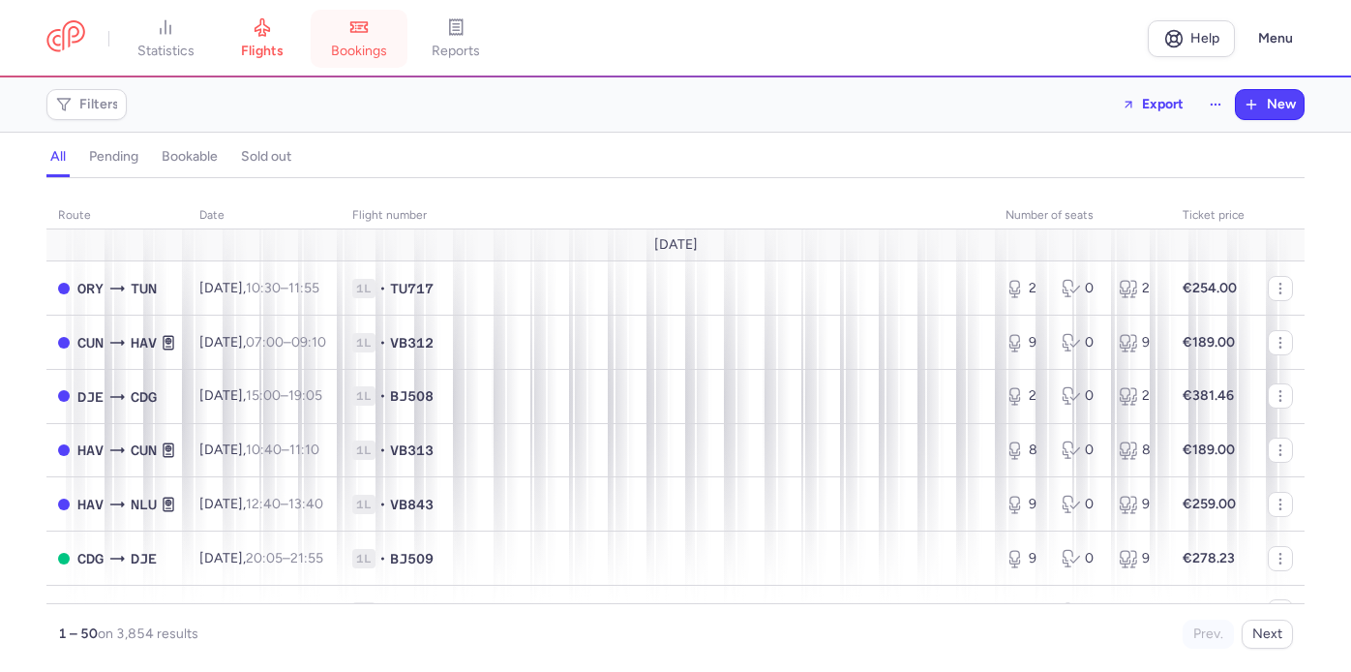
click at [348, 38] on link "bookings" at bounding box center [359, 38] width 97 height 43
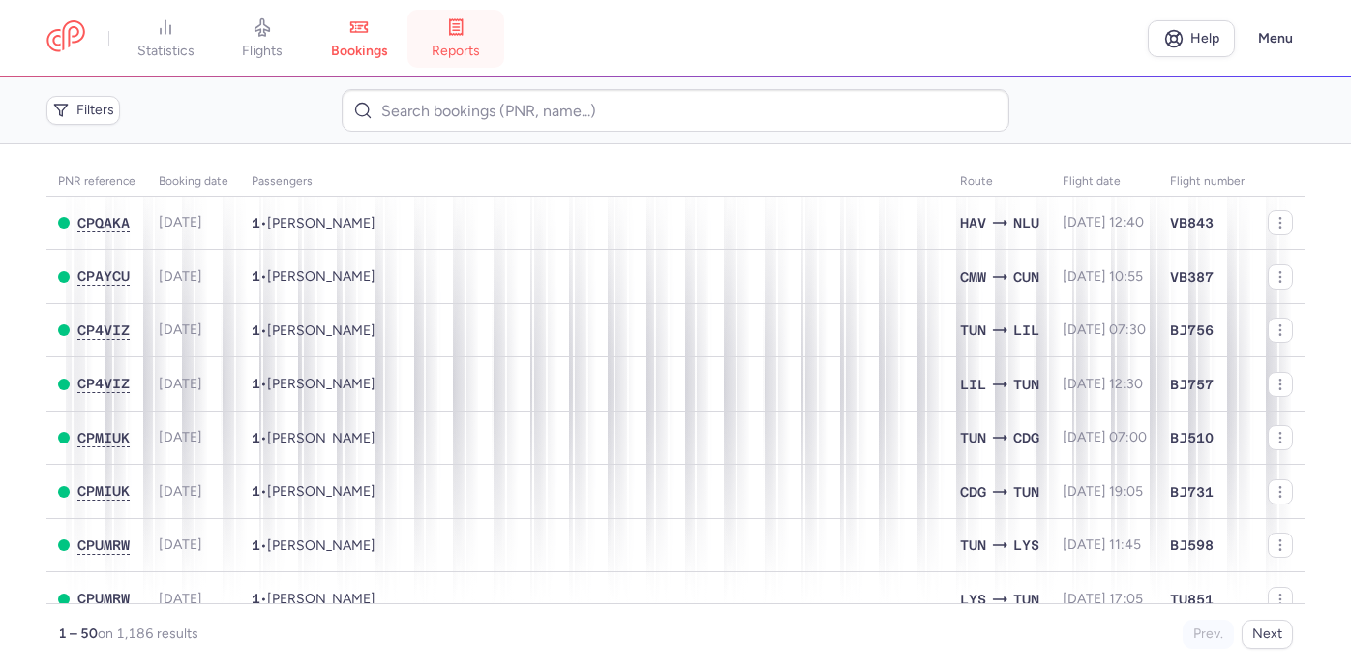
click at [477, 43] on span "reports" at bounding box center [456, 51] width 48 height 17
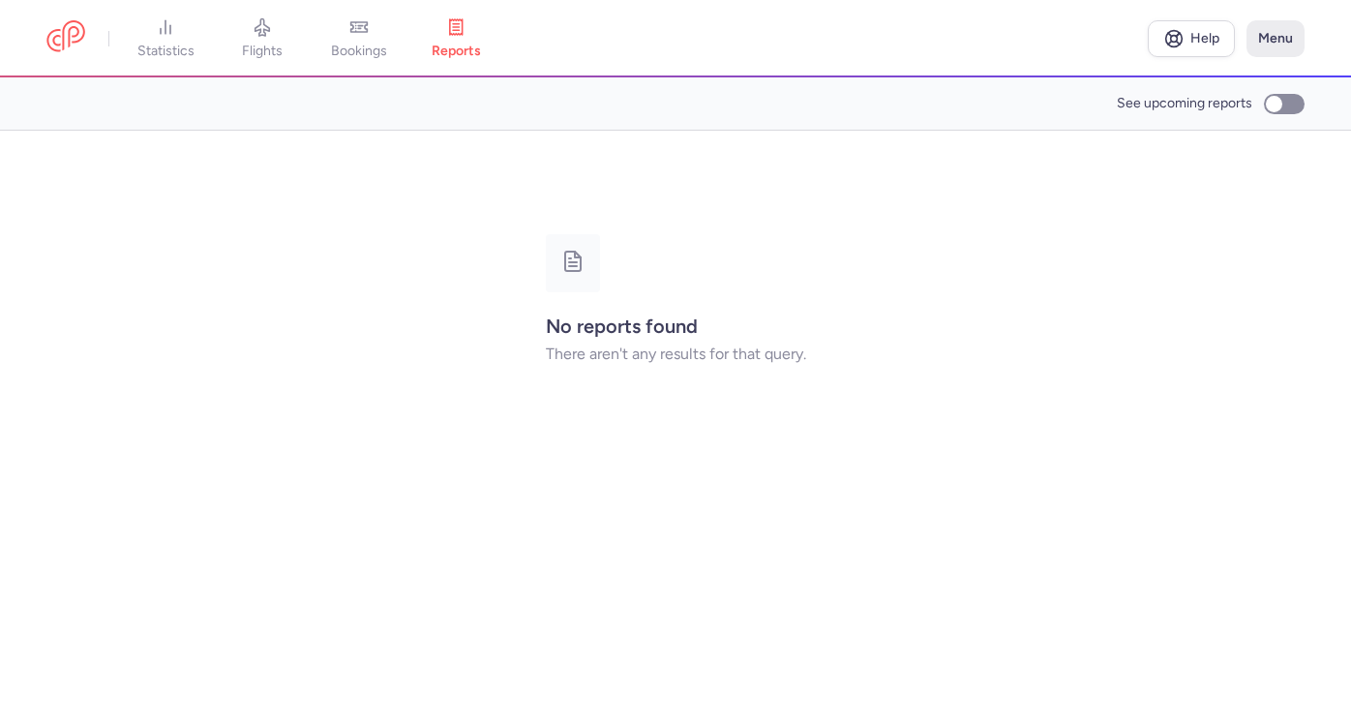
click at [1281, 26] on button "Menu" at bounding box center [1275, 38] width 58 height 37
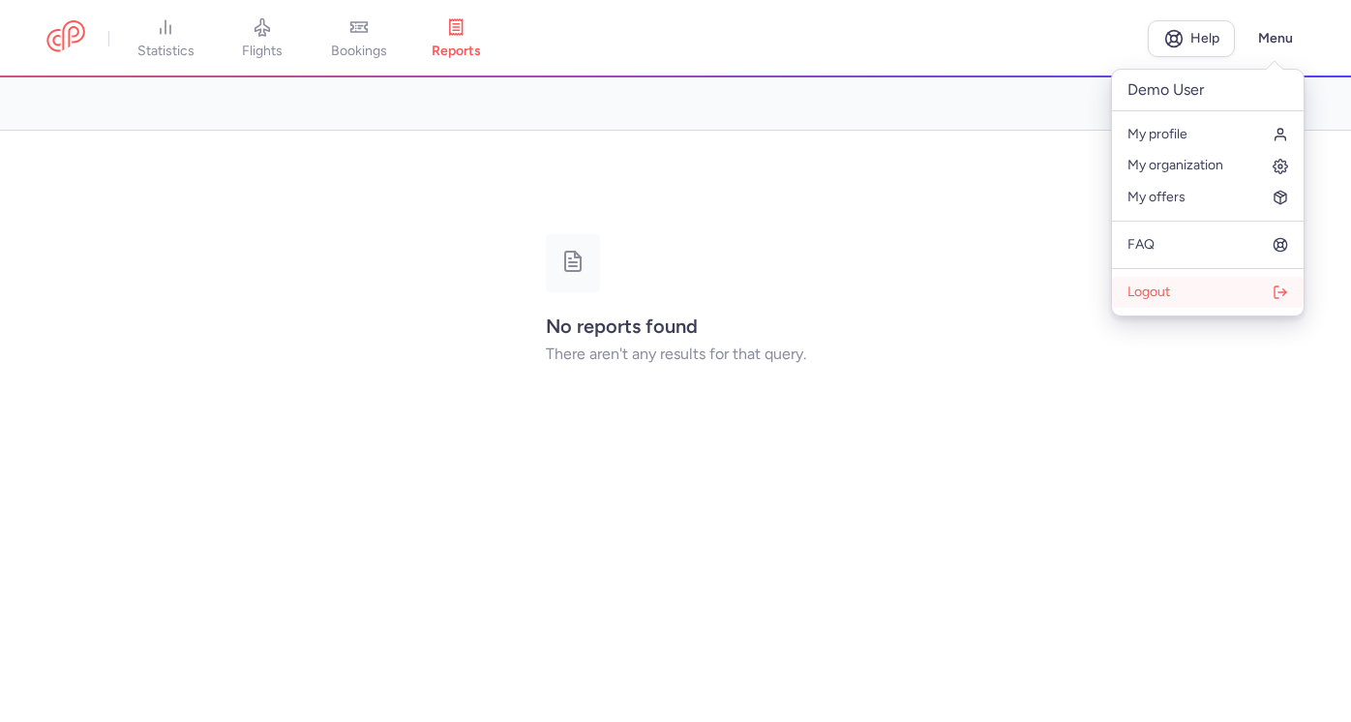
click at [1169, 284] on span "Logout" at bounding box center [1148, 291] width 43 height 15
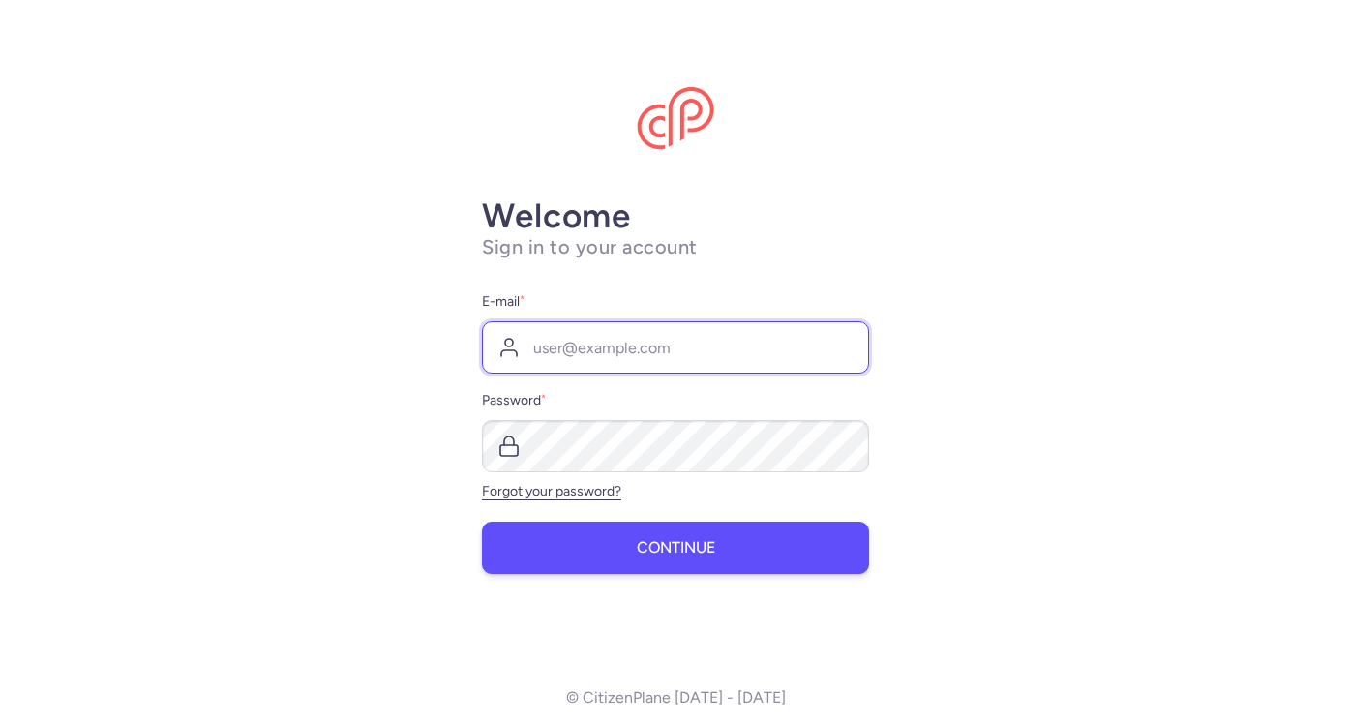
type input "[PERSON_NAME][EMAIL_ADDRESS][DOMAIN_NAME]"
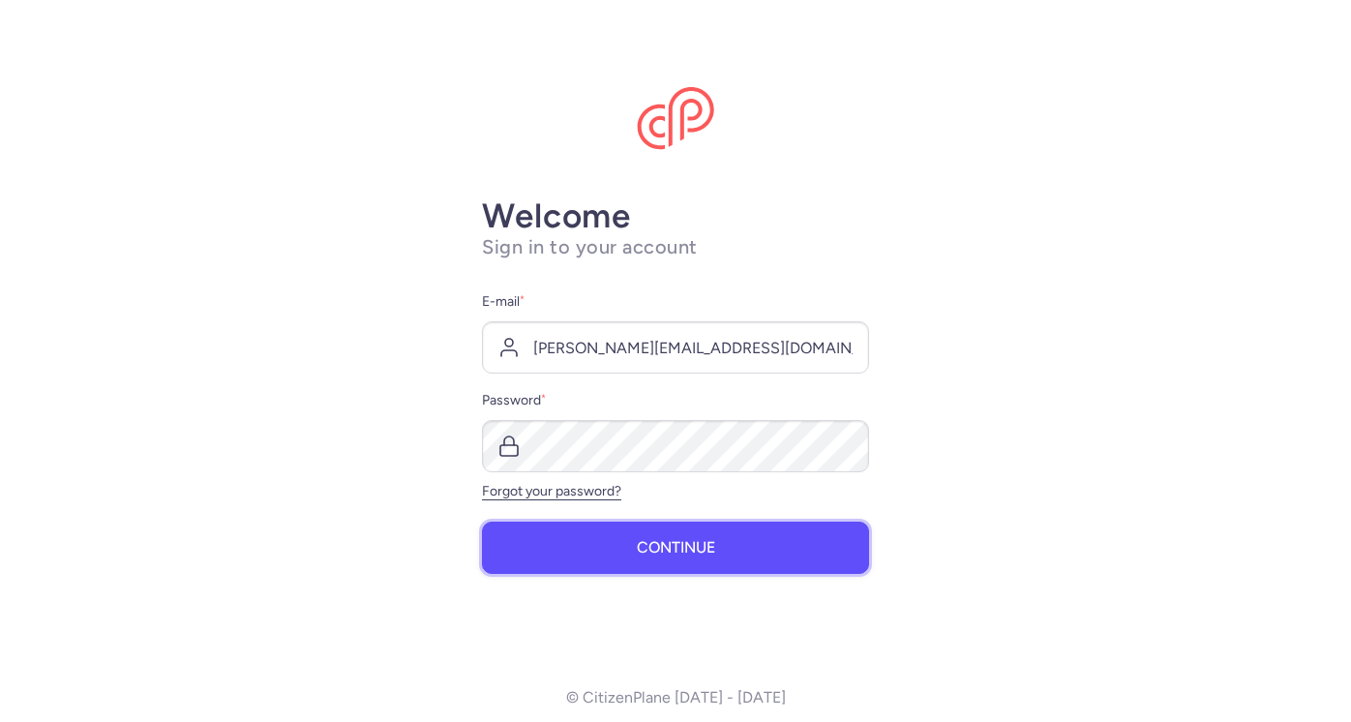
click at [586, 560] on button "Continue" at bounding box center [675, 548] width 387 height 52
